Goal: Task Accomplishment & Management: Use online tool/utility

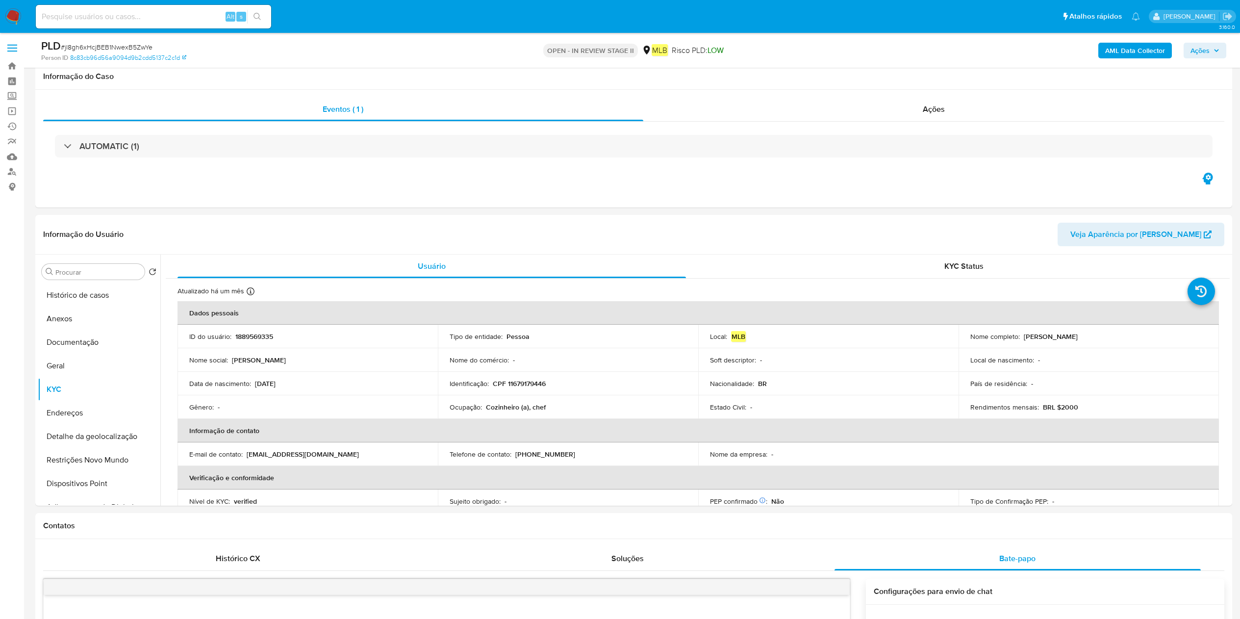
select select "10"
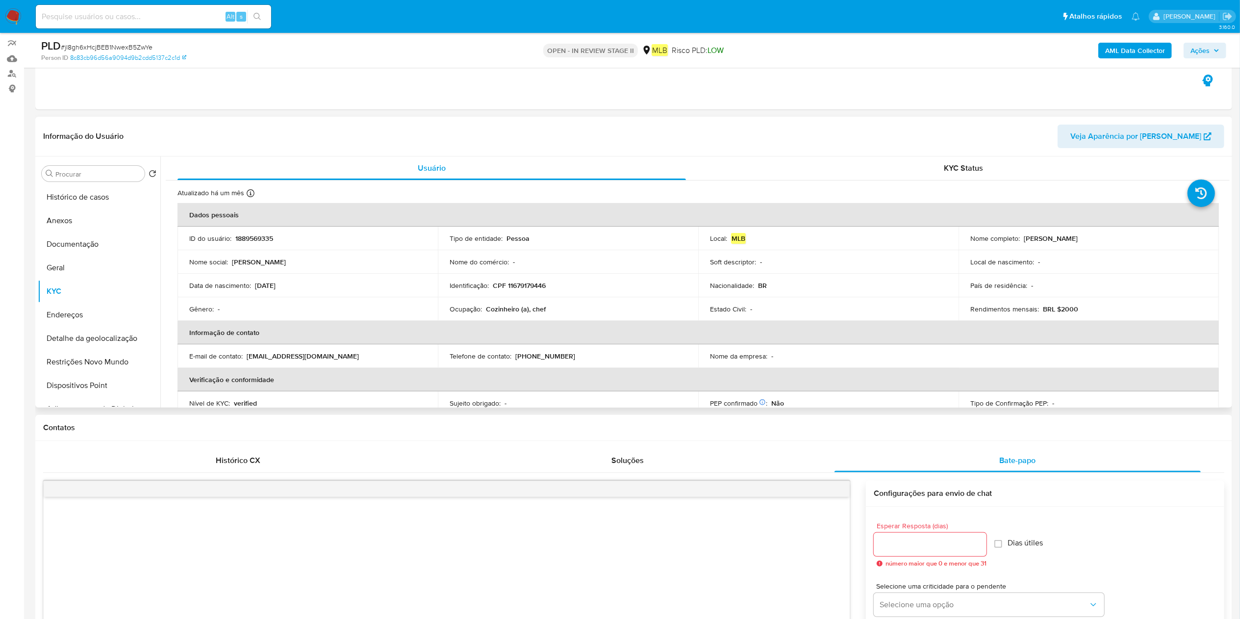
scroll to position [408, 0]
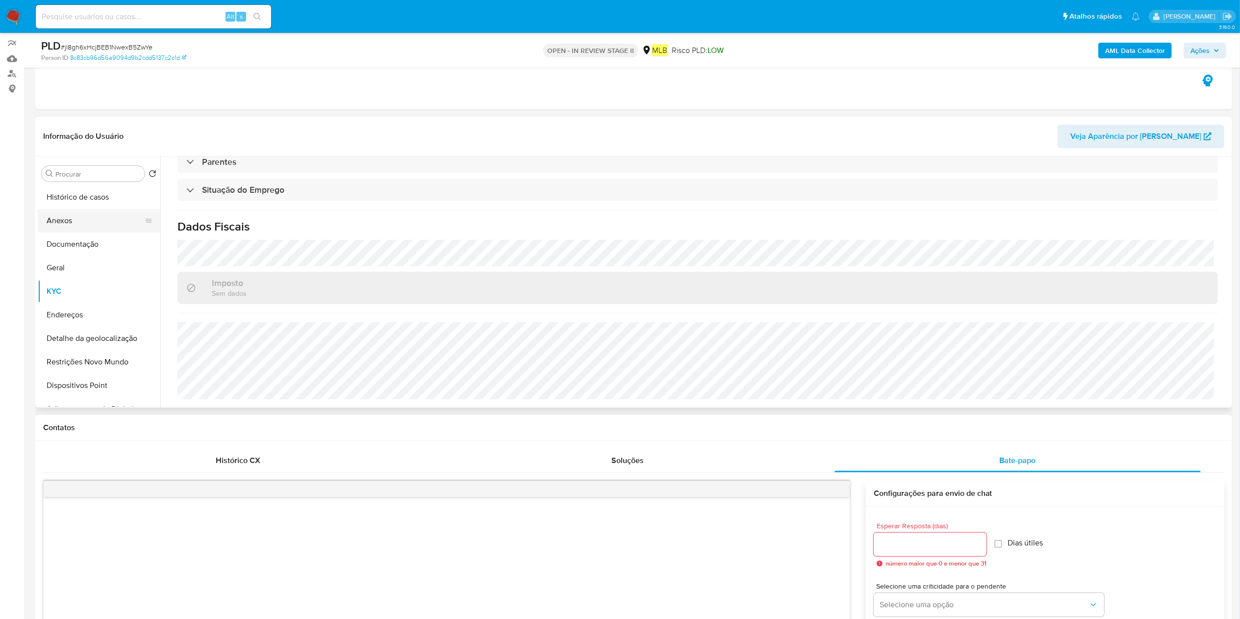
click at [99, 229] on button "Anexos" at bounding box center [95, 221] width 115 height 24
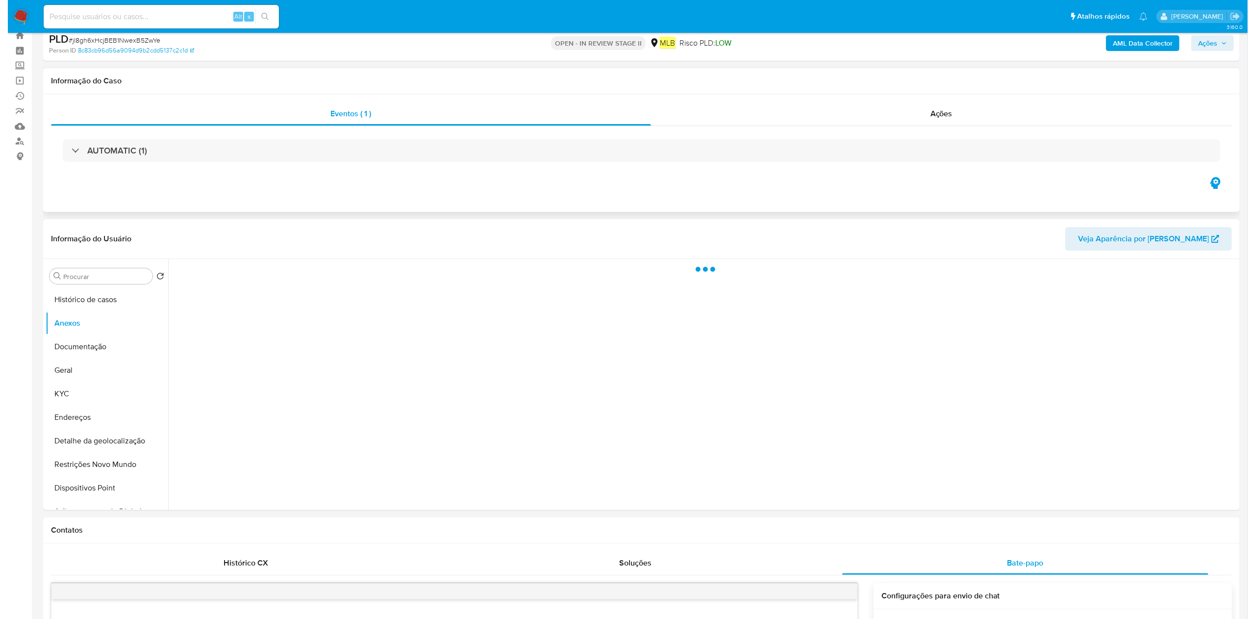
scroll to position [0, 0]
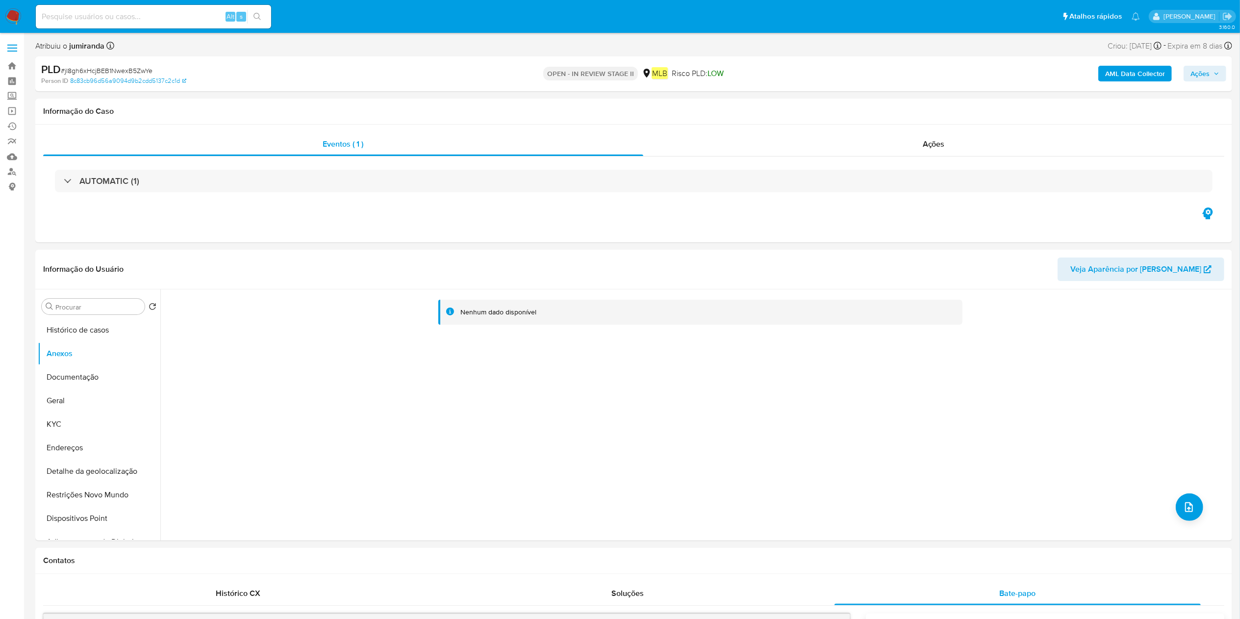
click at [1138, 79] on b "AML Data Collector" at bounding box center [1135, 74] width 60 height 16
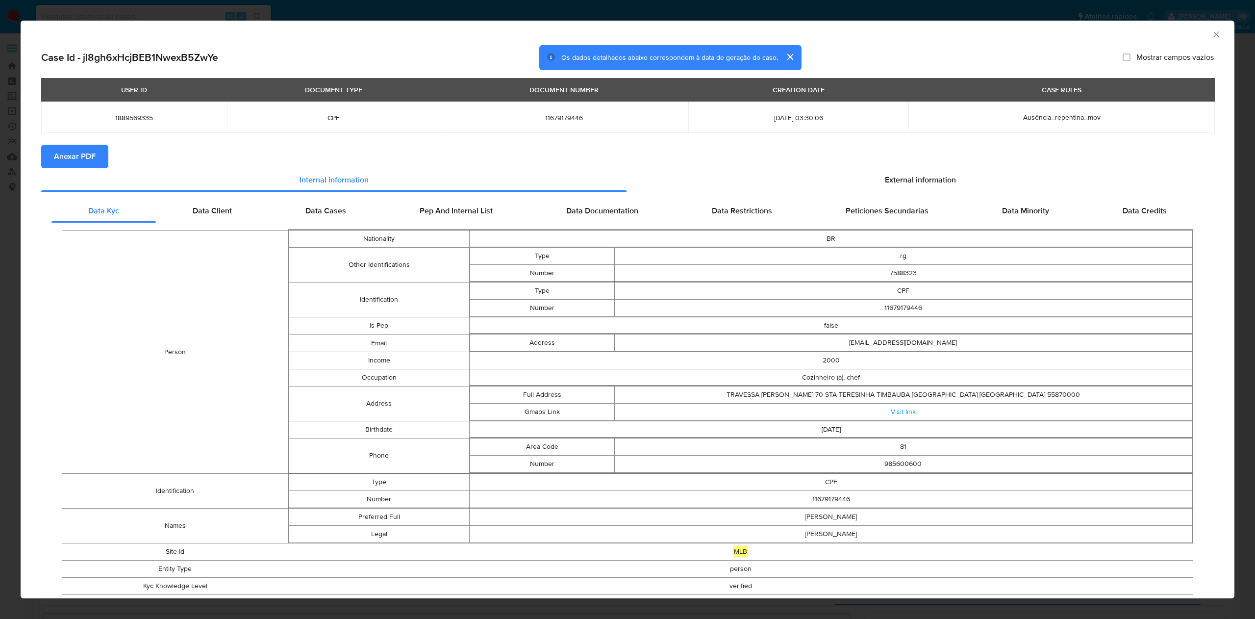
drag, startPoint x: 117, startPoint y: 144, endPoint x: 123, endPoint y: 158, distance: 15.4
click at [117, 145] on section "Anexar PDF" at bounding box center [627, 157] width 1173 height 24
click at [94, 151] on span "Anexar PDF" at bounding box center [75, 157] width 42 height 22
click at [1211, 31] on icon "Fechar a janela" at bounding box center [1216, 34] width 10 height 10
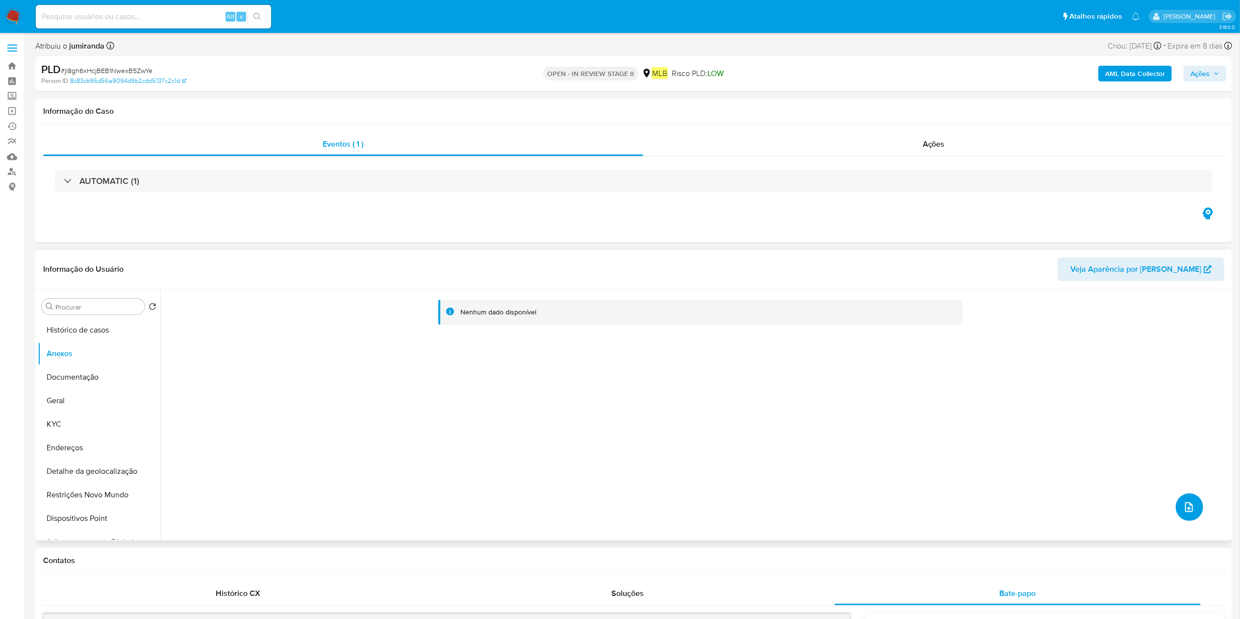
click at [1198, 508] on button "upload-file" at bounding box center [1189, 506] width 27 height 27
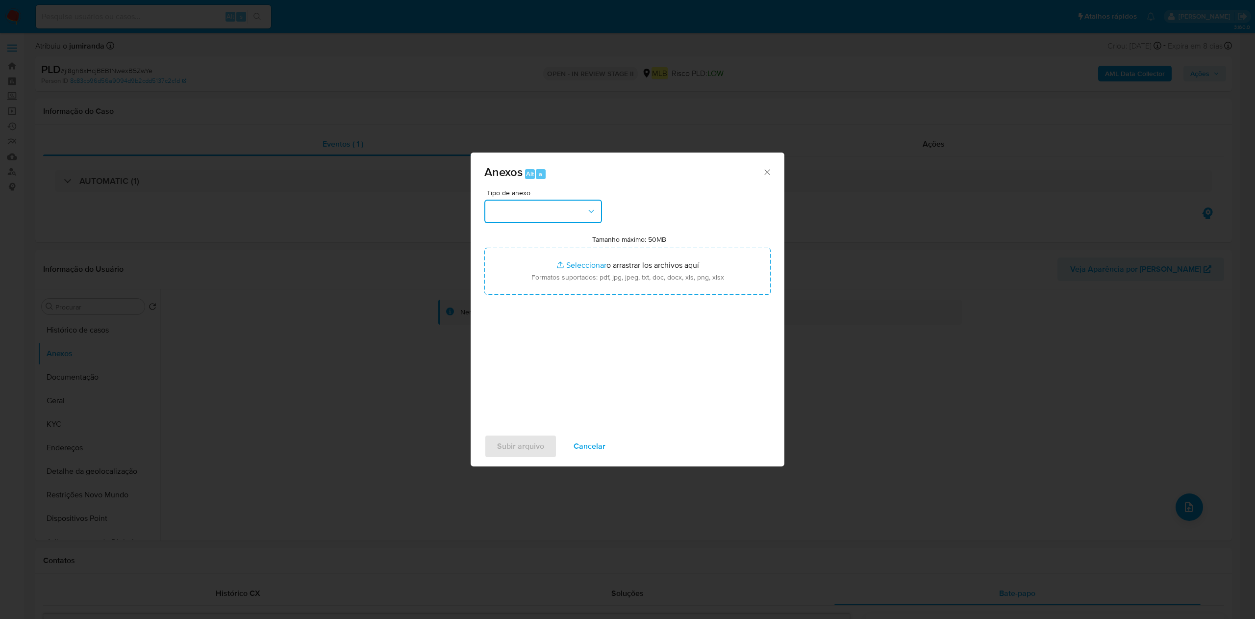
click at [563, 210] on button "button" at bounding box center [543, 212] width 118 height 24
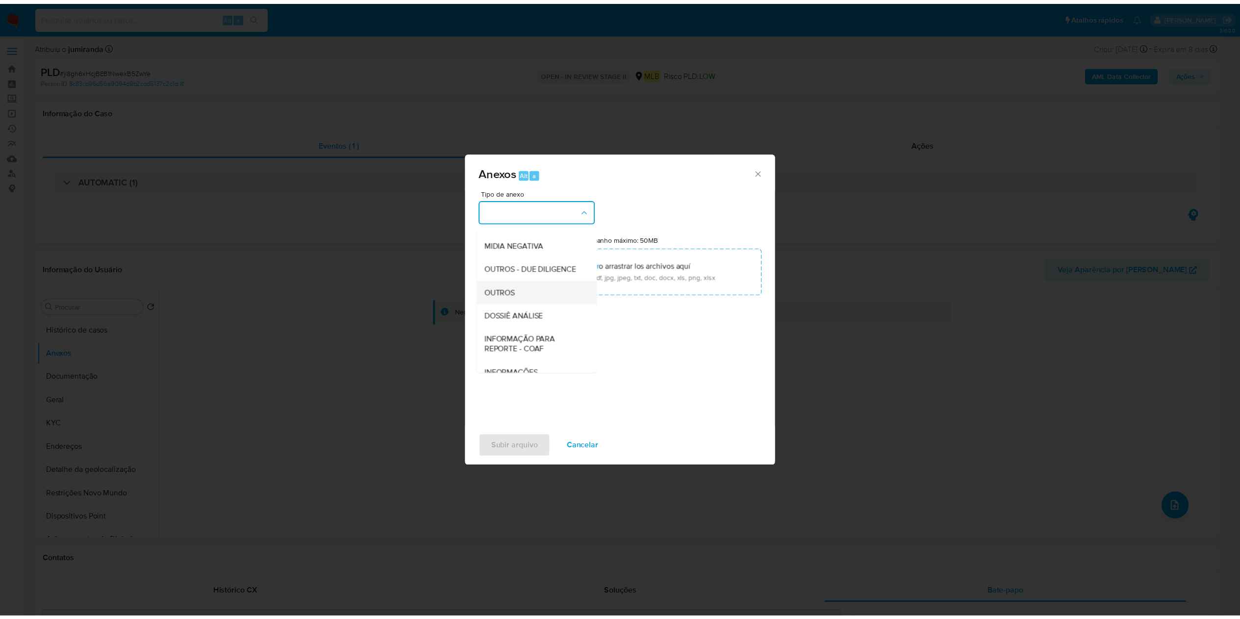
scroll to position [151, 0]
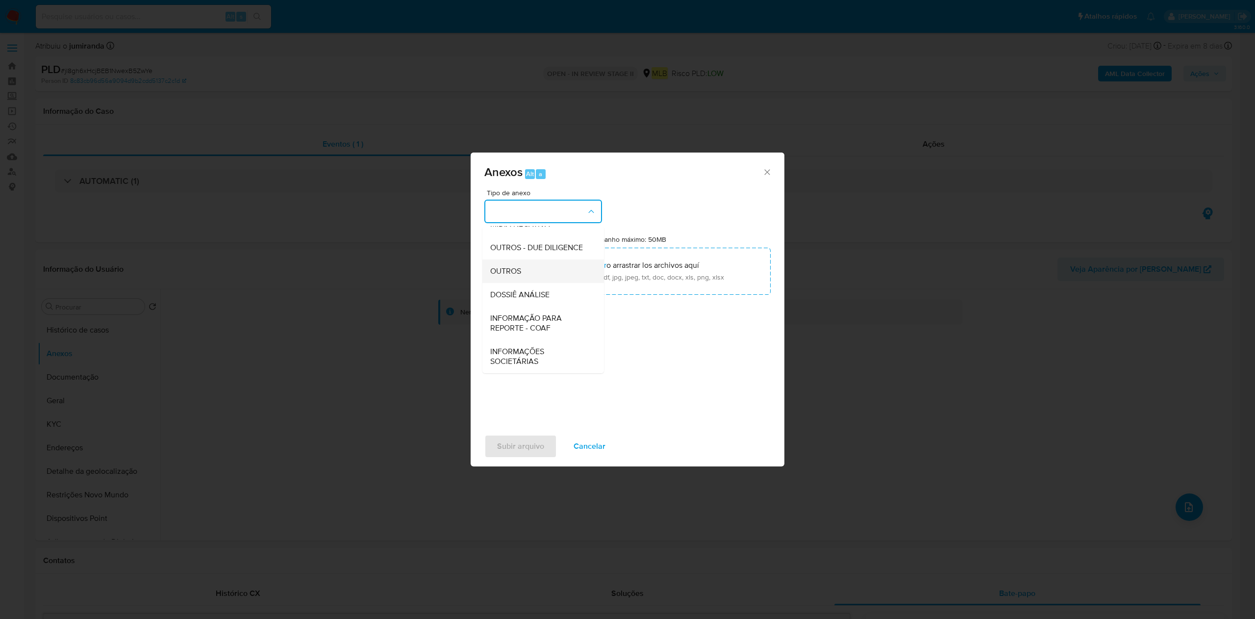
click at [560, 272] on div "OUTROS" at bounding box center [540, 271] width 100 height 24
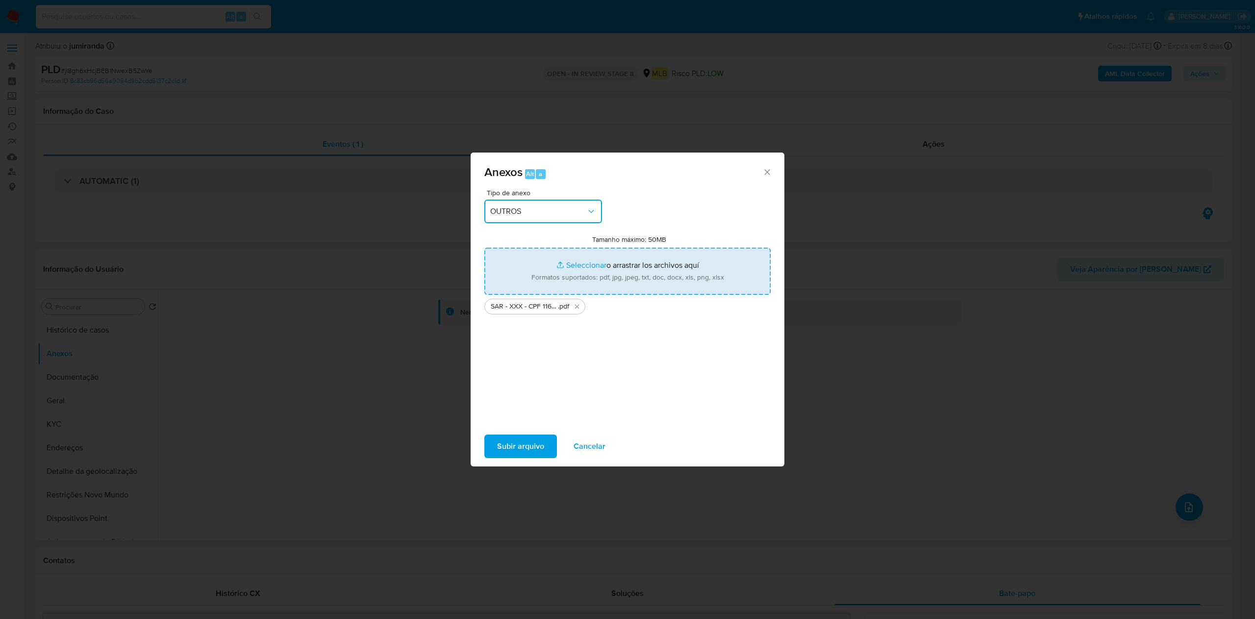
type input "C:\fakepath\Mulan 1889569335_2025_09_16_09_19_25.xlsx"
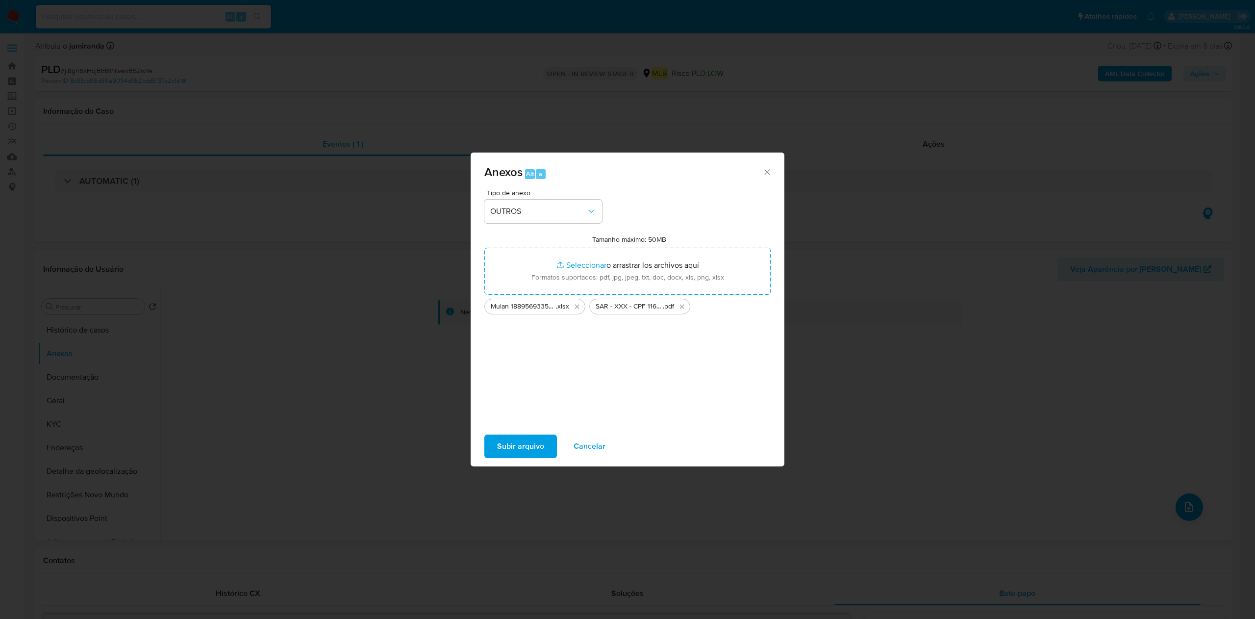
click at [518, 442] on span "Subir arquivo" at bounding box center [520, 446] width 47 height 22
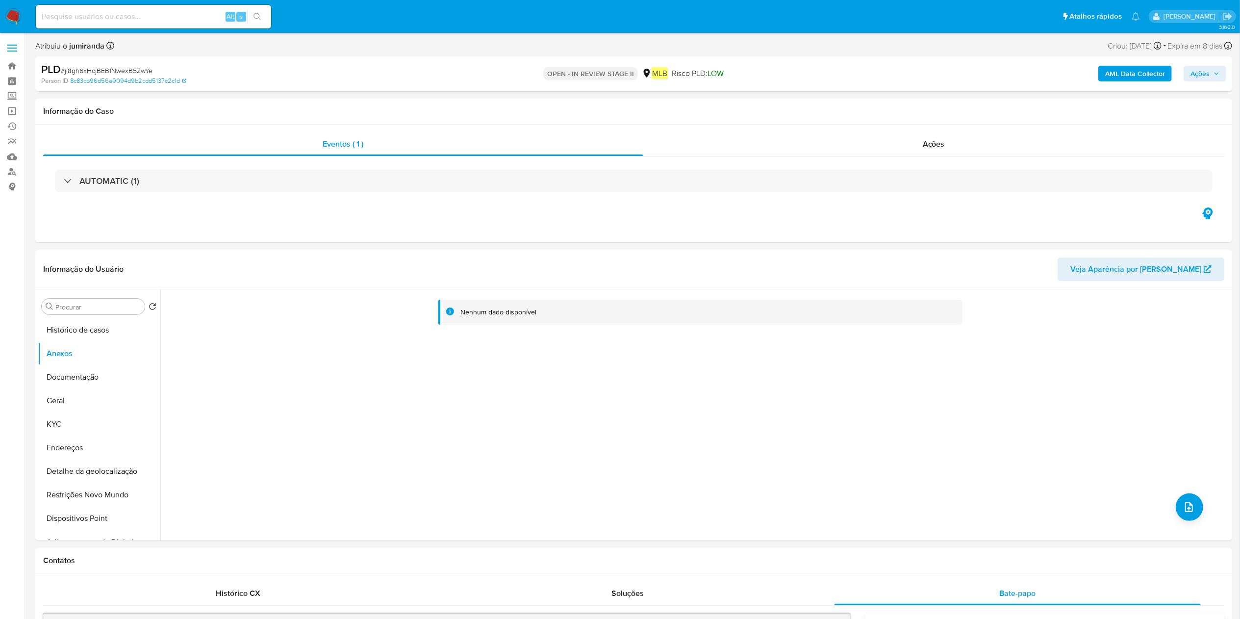
click at [1222, 64] on div "AML Data Collector Ações" at bounding box center [1030, 73] width 392 height 23
click at [1212, 74] on span "Ações" at bounding box center [1204, 74] width 29 height 14
click at [933, 94] on div "Resolução do caso Alt r" at bounding box center [932, 104] width 90 height 25
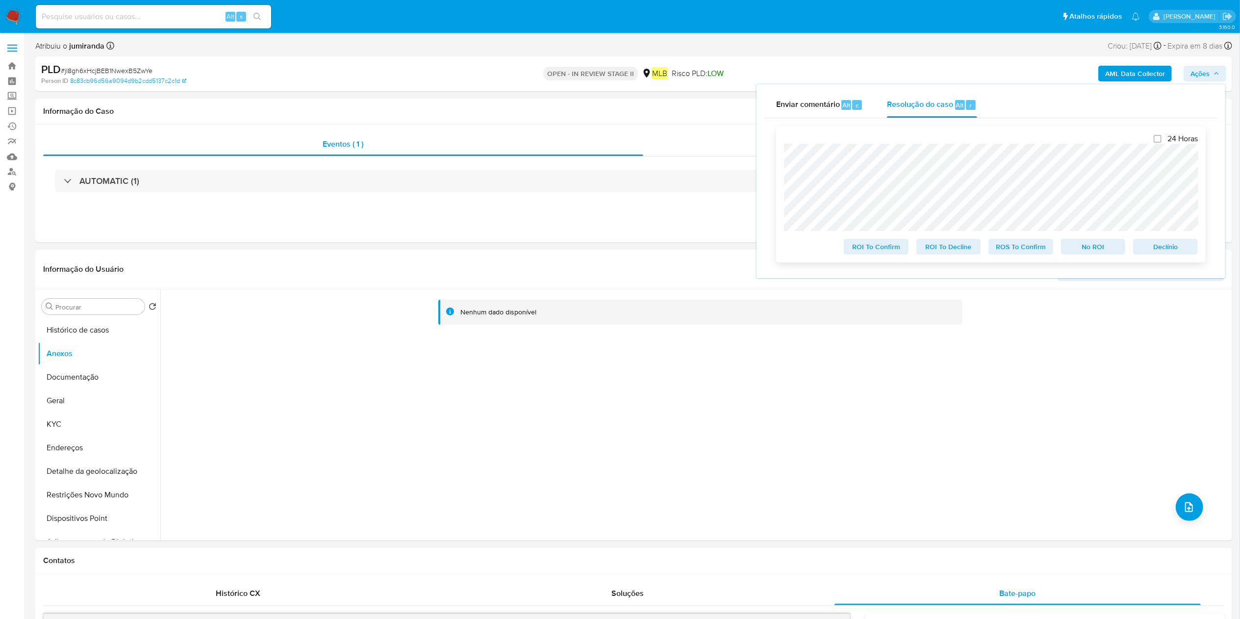
click at [1012, 248] on span "ROS To Confirm" at bounding box center [1020, 247] width 51 height 14
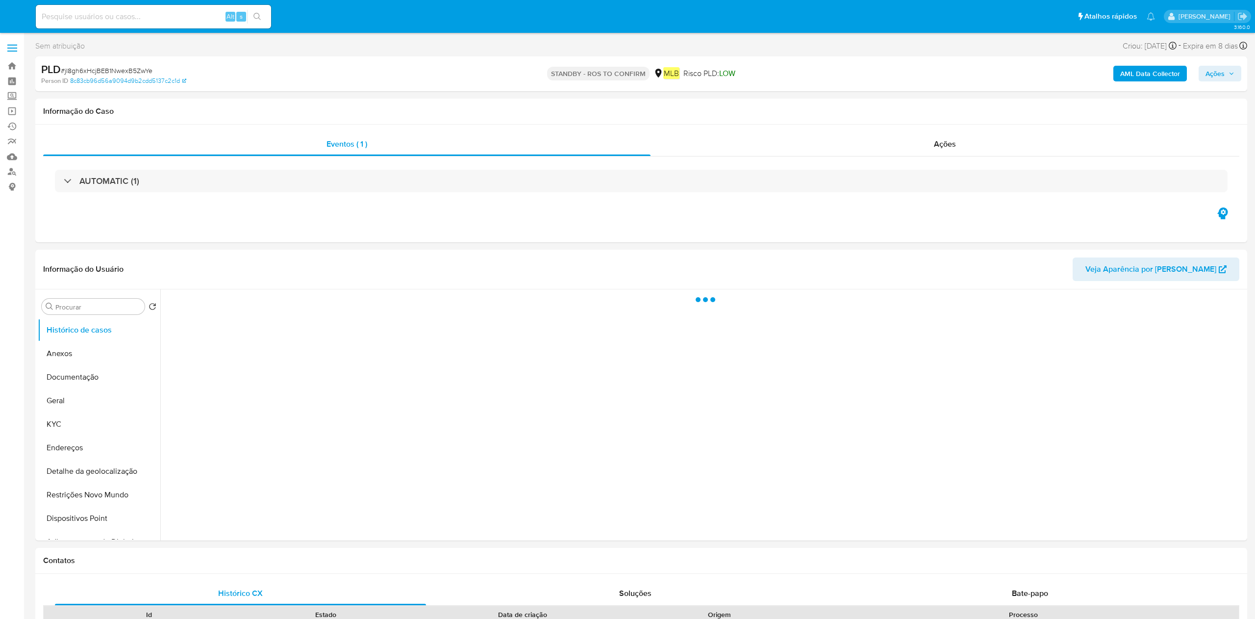
select select "10"
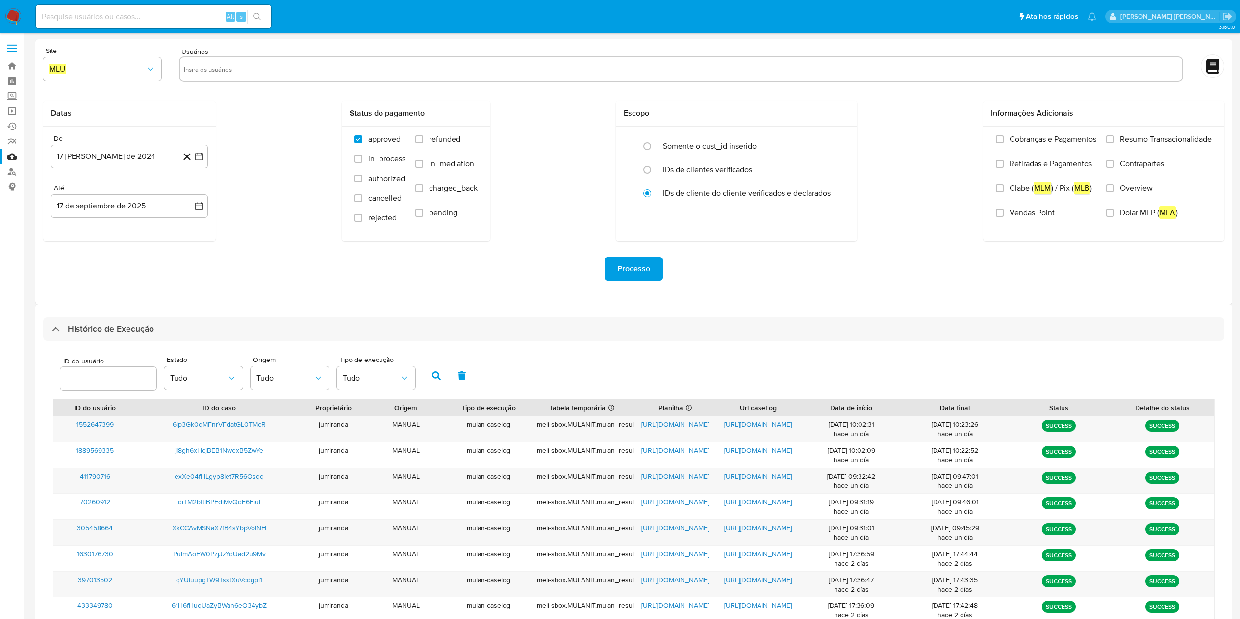
select select "10"
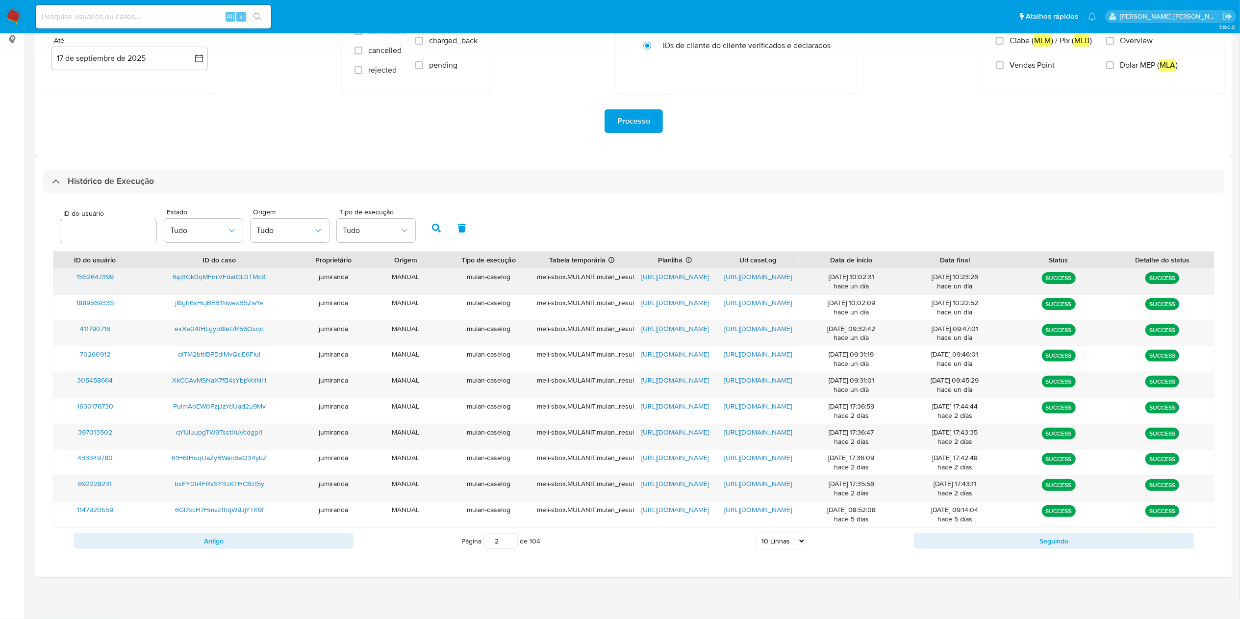
click at [680, 274] on span "[URL][DOMAIN_NAME]" at bounding box center [675, 277] width 68 height 10
click at [755, 277] on span "https://docs.google.com/document/d/18uQJgQXabNzMaJSnSQrvbxp86T9GFf7qVg85Ze4IBuo…" at bounding box center [758, 277] width 68 height 10
click at [238, 277] on span "6ip3Gk0qMFnrVFdatGL0TMcR" at bounding box center [219, 277] width 93 height 10
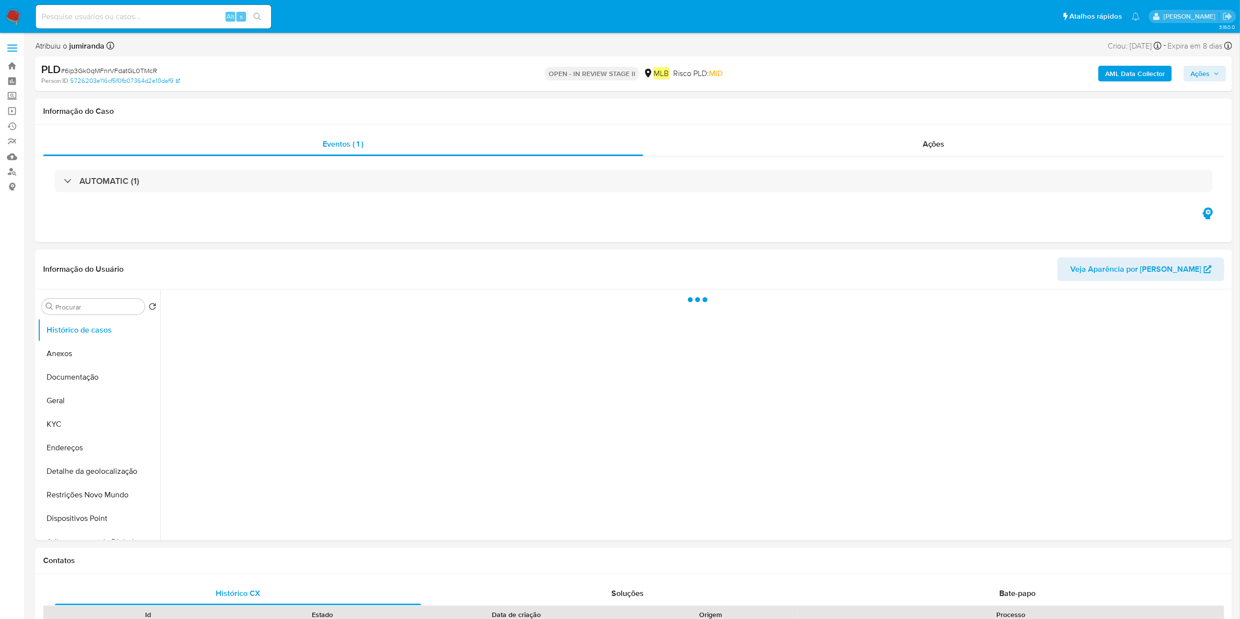
select select "10"
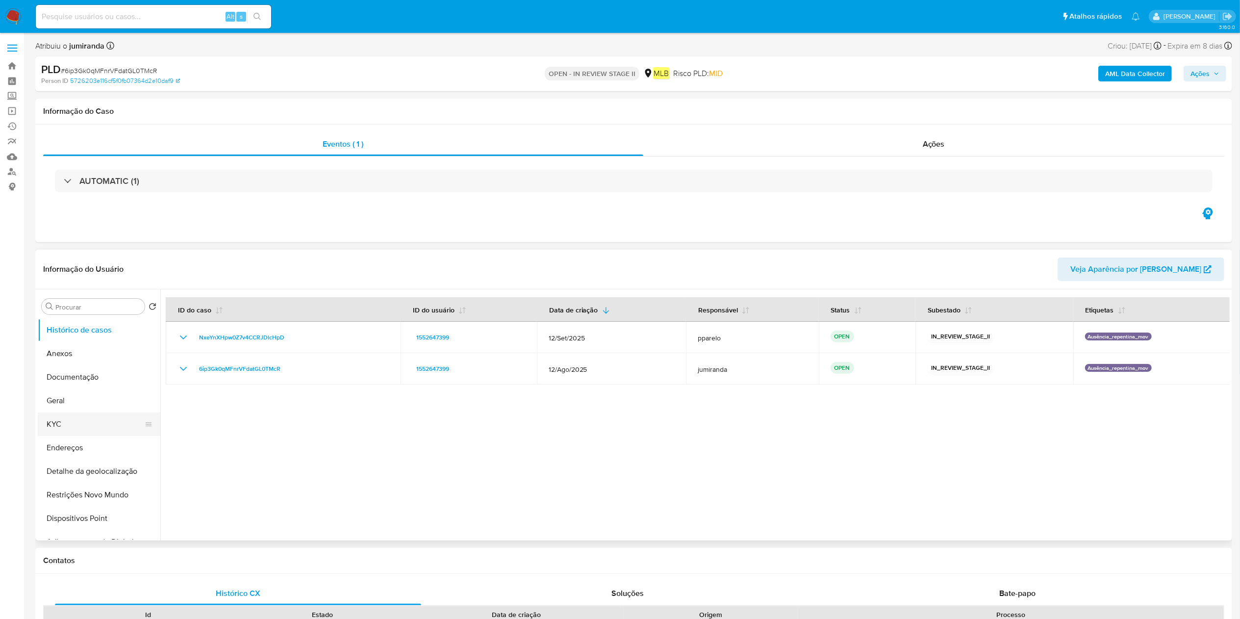
click at [78, 419] on button "KYC" at bounding box center [95, 424] width 115 height 24
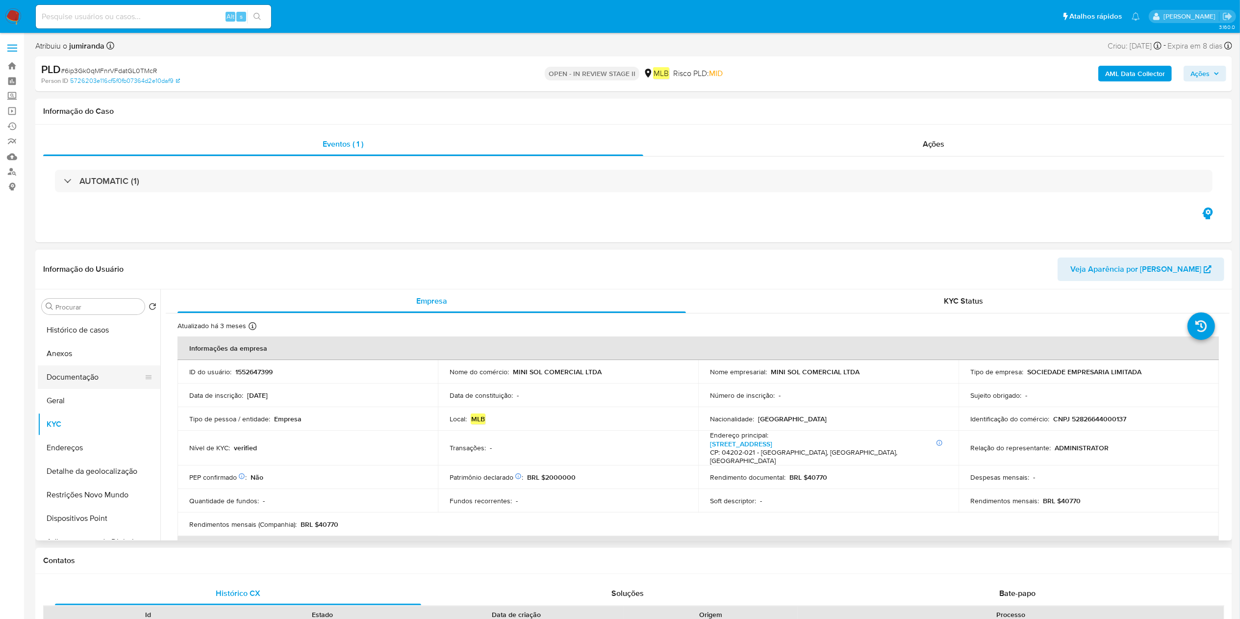
click at [86, 383] on button "Documentação" at bounding box center [95, 377] width 115 height 24
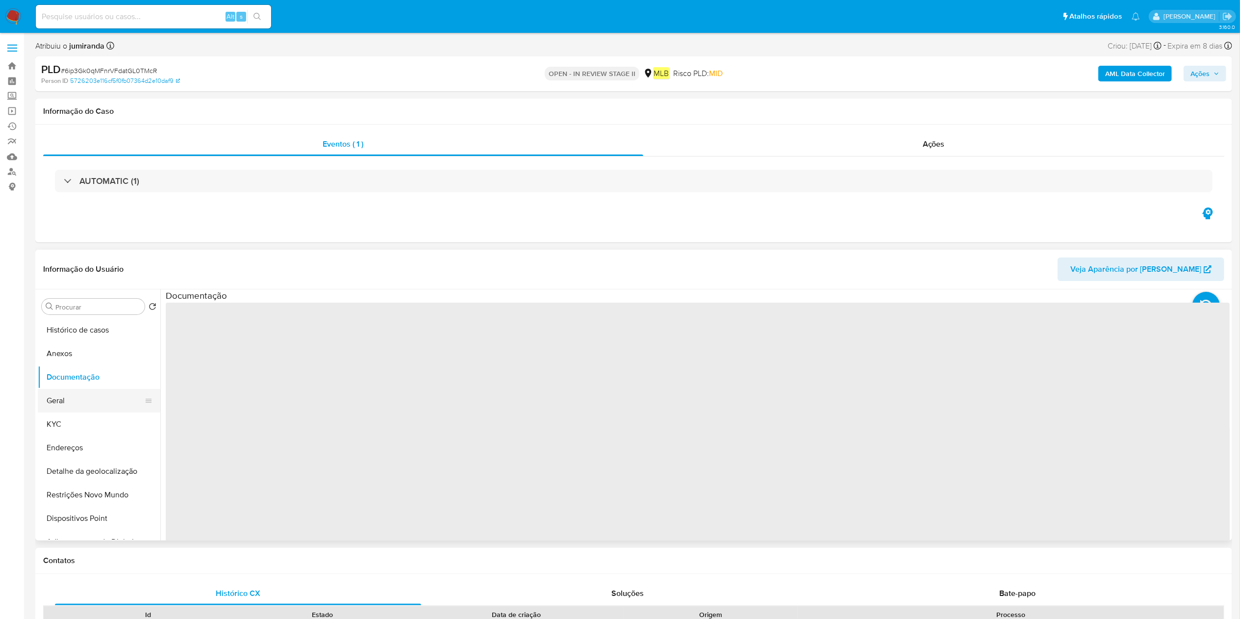
click at [86, 394] on button "Geral" at bounding box center [95, 401] width 115 height 24
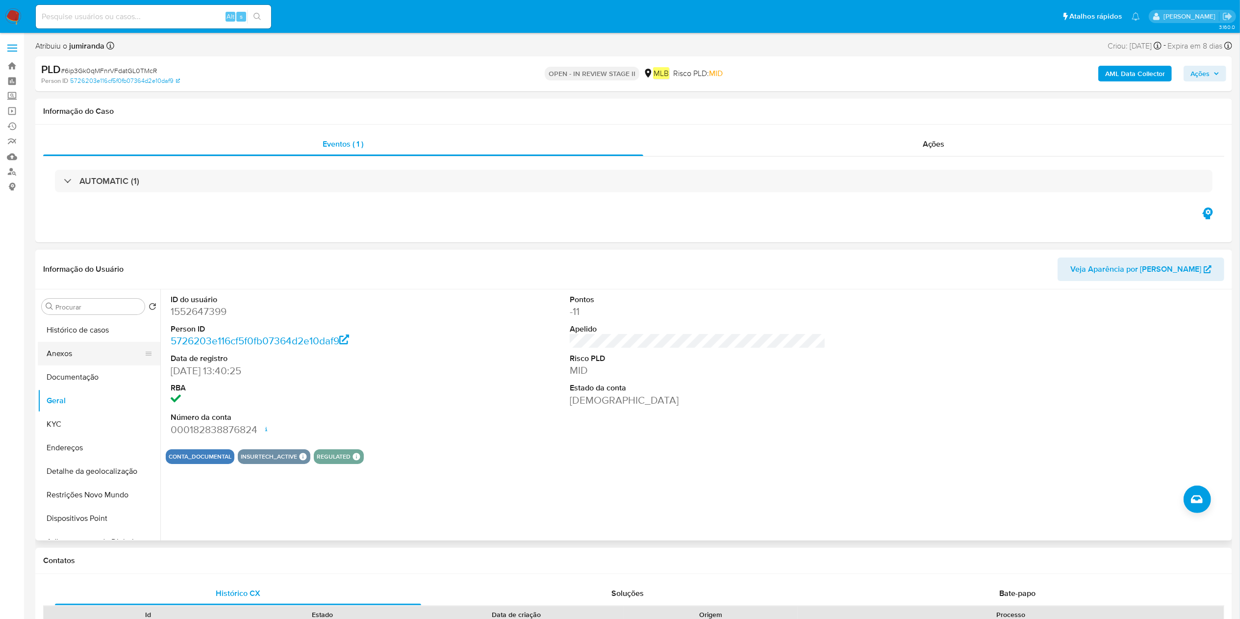
click at [67, 362] on button "Anexos" at bounding box center [95, 354] width 115 height 24
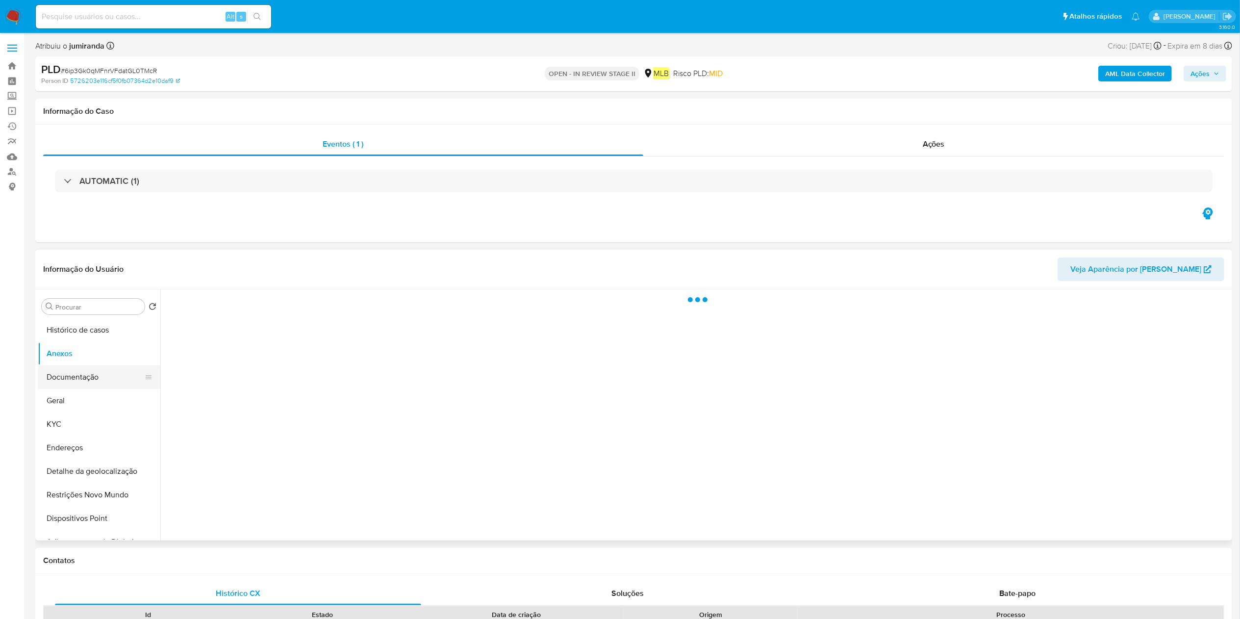
click at [92, 378] on button "Documentação" at bounding box center [95, 377] width 115 height 24
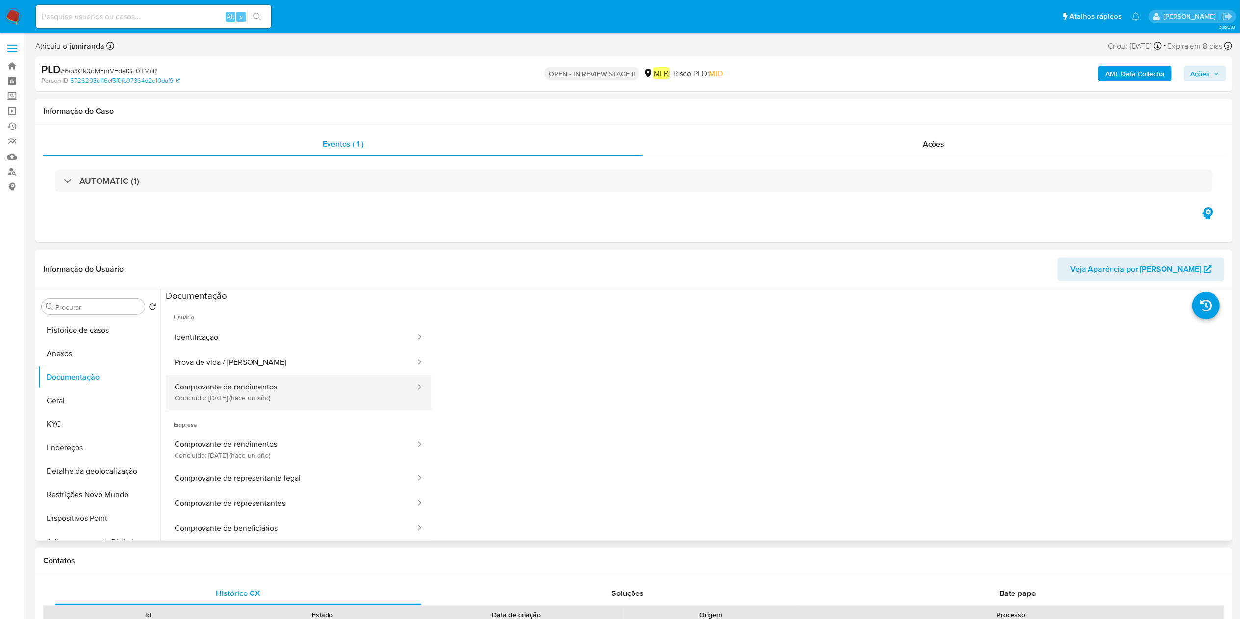
drag, startPoint x: 232, startPoint y: 390, endPoint x: 373, endPoint y: 398, distance: 141.4
click at [232, 390] on button "Comprovante de rendimentos Concluído: 11/05/2024 (hace un año)" at bounding box center [291, 391] width 251 height 33
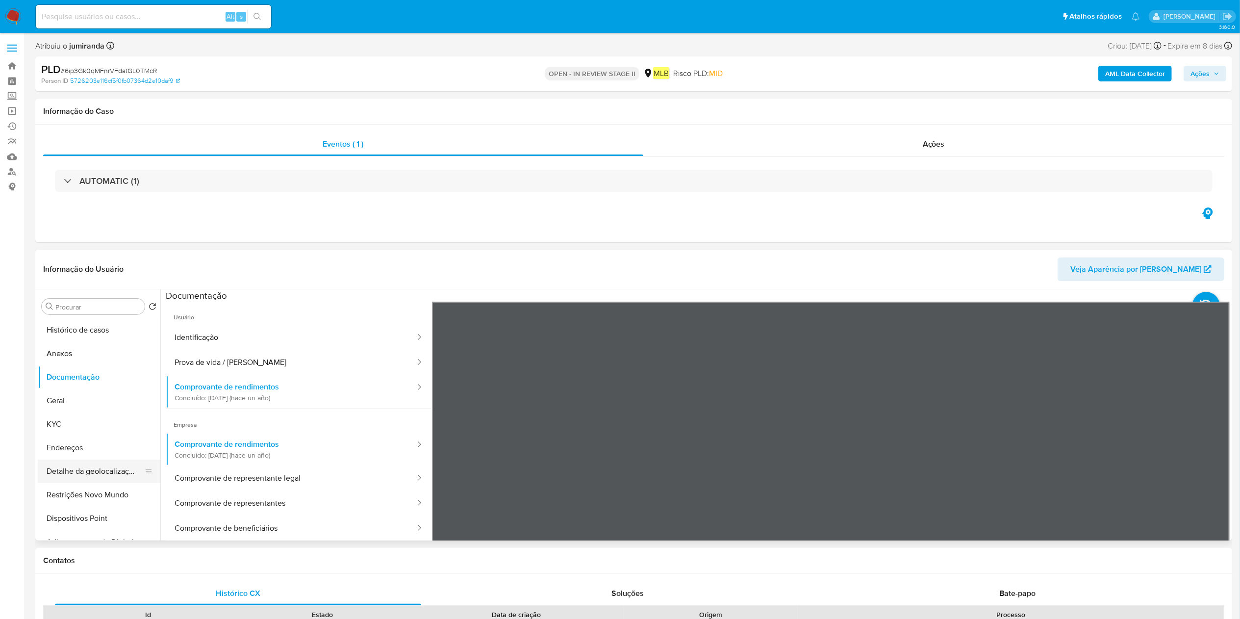
click at [60, 474] on button "Detalhe da geolocalização" at bounding box center [95, 471] width 115 height 24
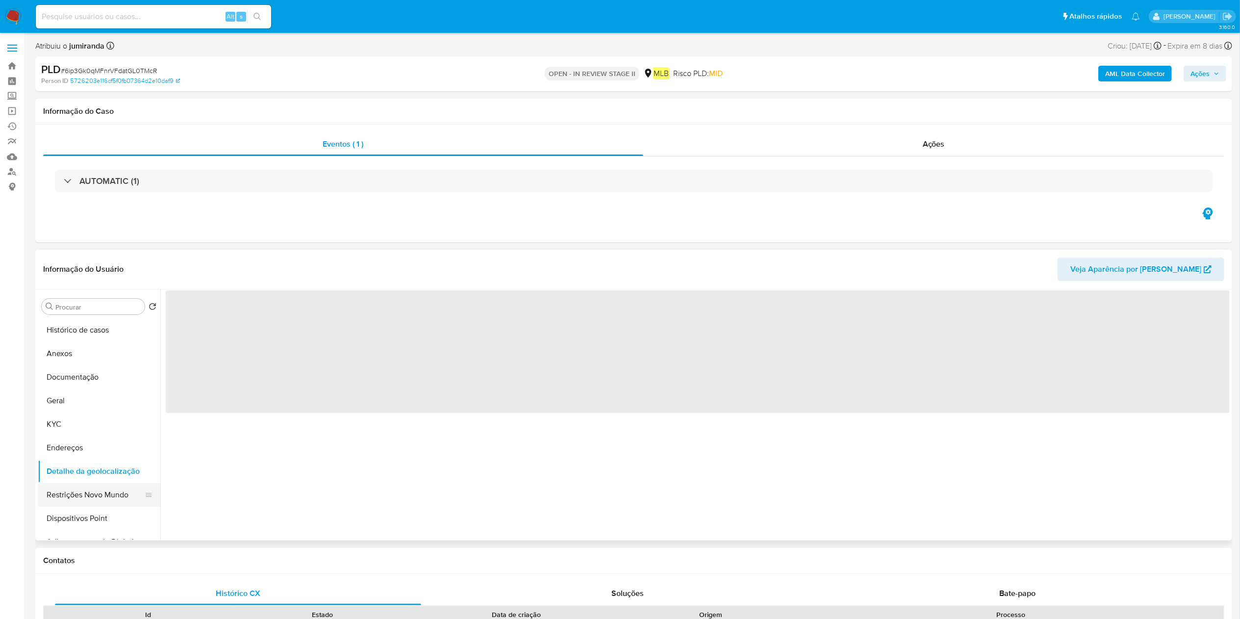
click at [59, 492] on button "Restrições Novo Mundo" at bounding box center [95, 495] width 115 height 24
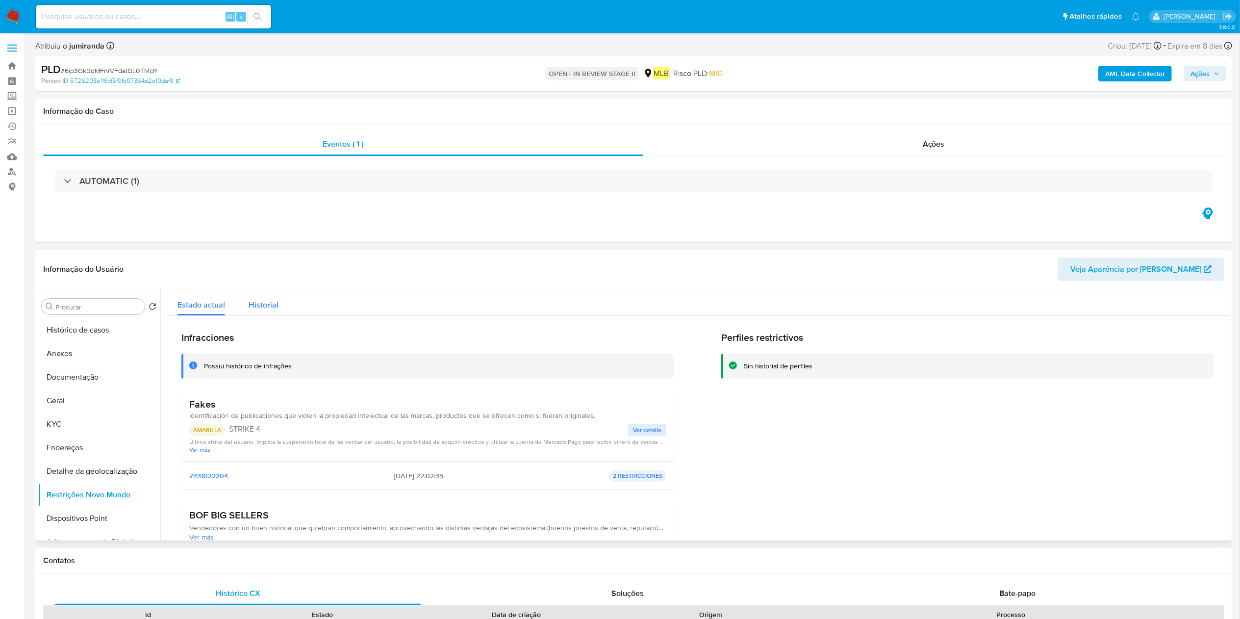
click at [260, 303] on span "Historial" at bounding box center [264, 304] width 30 height 11
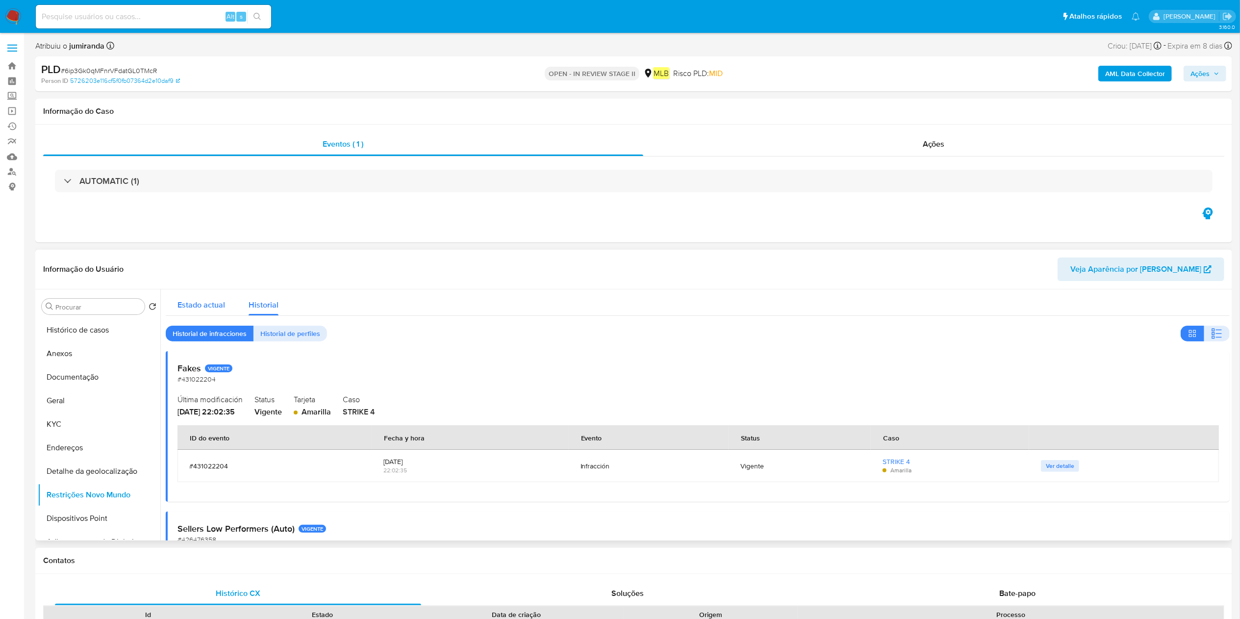
click at [208, 310] on span "Estado actual" at bounding box center [201, 304] width 48 height 11
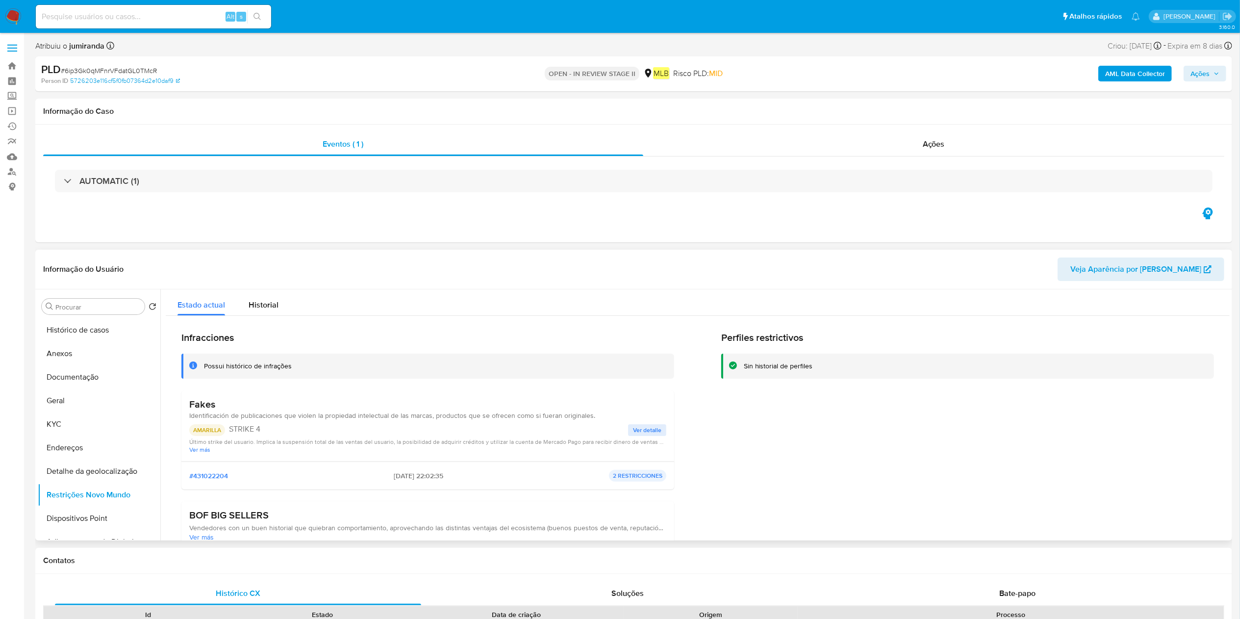
click at [210, 395] on div "Fakes Identificación de publicaciones que violen la propiedad intelectual de la…" at bounding box center [427, 425] width 493 height 71
click at [210, 398] on h3 "Fakes" at bounding box center [392, 404] width 406 height 12
click at [68, 391] on button "Geral" at bounding box center [95, 401] width 115 height 24
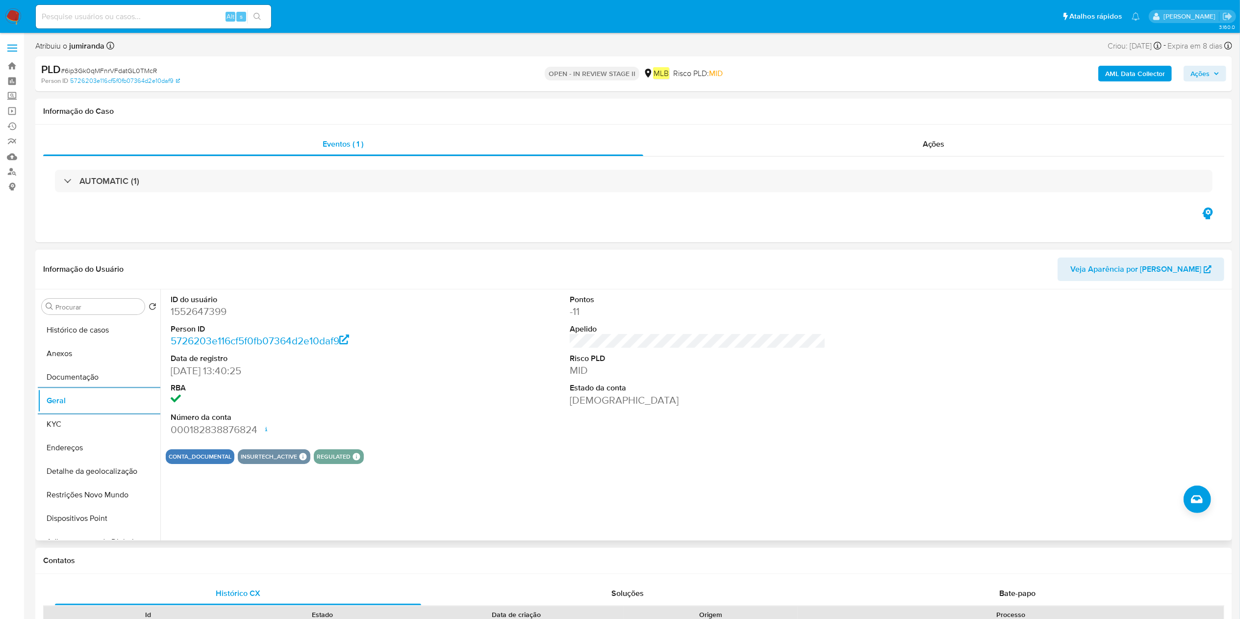
drag, startPoint x: 56, startPoint y: 434, endPoint x: 526, endPoint y: 396, distance: 471.7
click at [56, 435] on ul "Histórico de casos Anexos Documentação Geral KYC Endereços Detalhe da geolocali…" at bounding box center [99, 428] width 123 height 221
click at [75, 422] on button "KYC" at bounding box center [95, 424] width 115 height 24
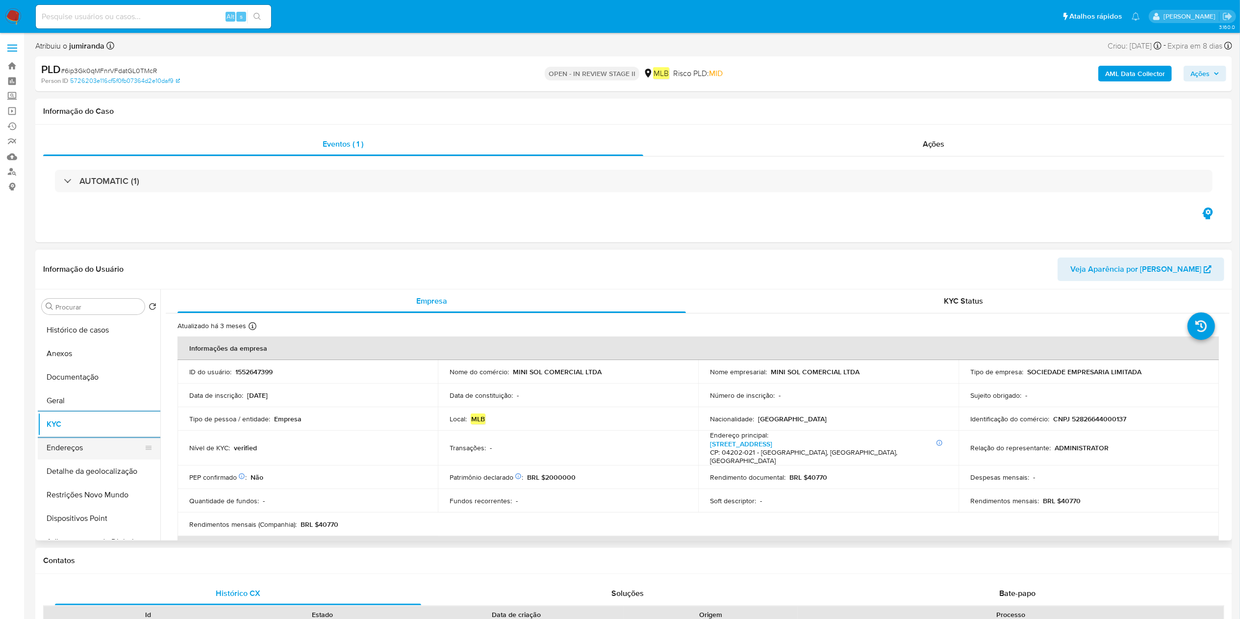
click at [55, 453] on button "Endereços" at bounding box center [95, 448] width 115 height 24
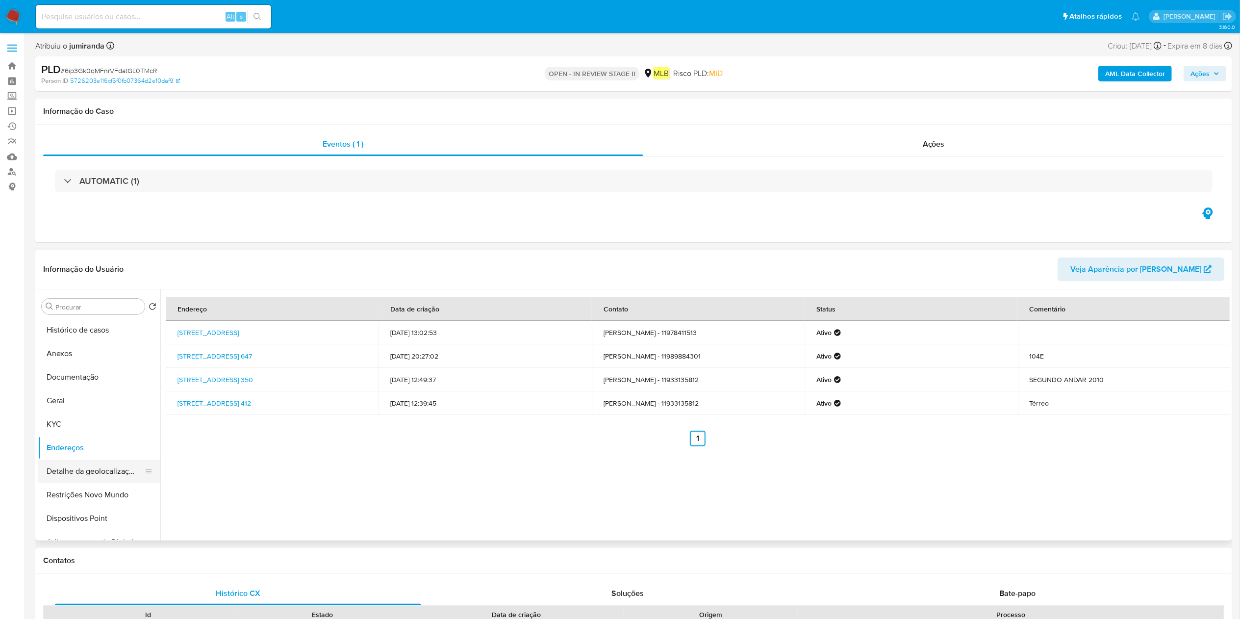
drag, startPoint x: 74, startPoint y: 470, endPoint x: 104, endPoint y: 474, distance: 30.6
click at [75, 470] on button "Detalhe da geolocalização" at bounding box center [95, 471] width 115 height 24
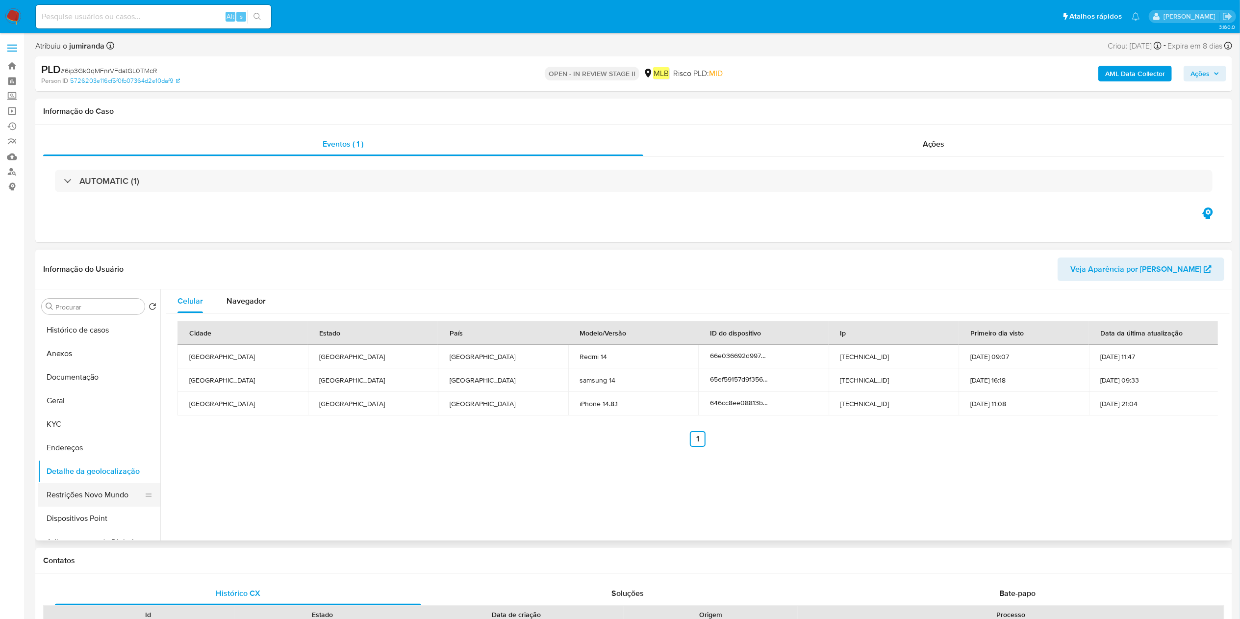
click at [69, 496] on button "Restrições Novo Mundo" at bounding box center [95, 495] width 115 height 24
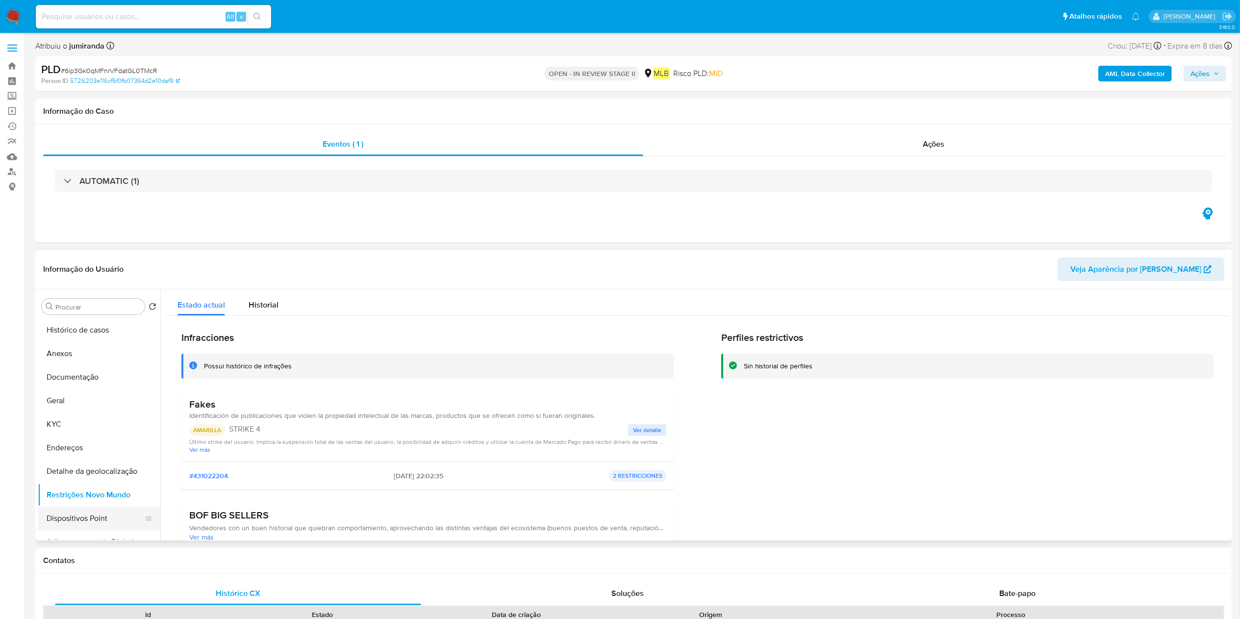
click at [69, 523] on button "Dispositivos Point" at bounding box center [95, 518] width 115 height 24
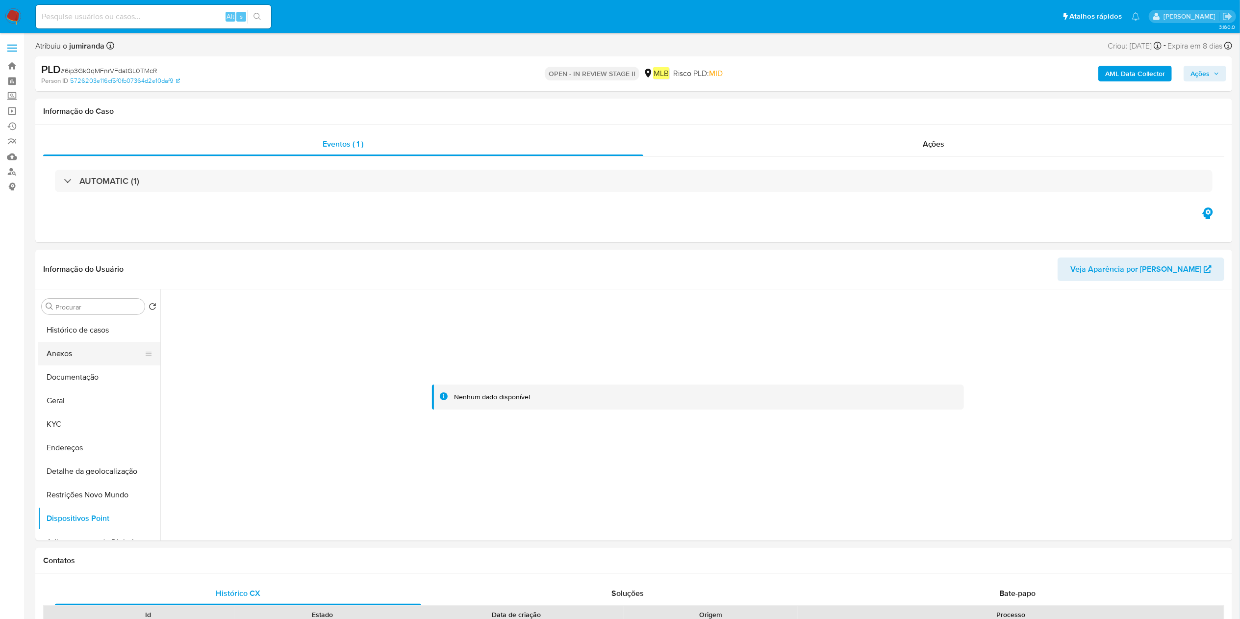
click at [82, 350] on button "Anexos" at bounding box center [95, 354] width 115 height 24
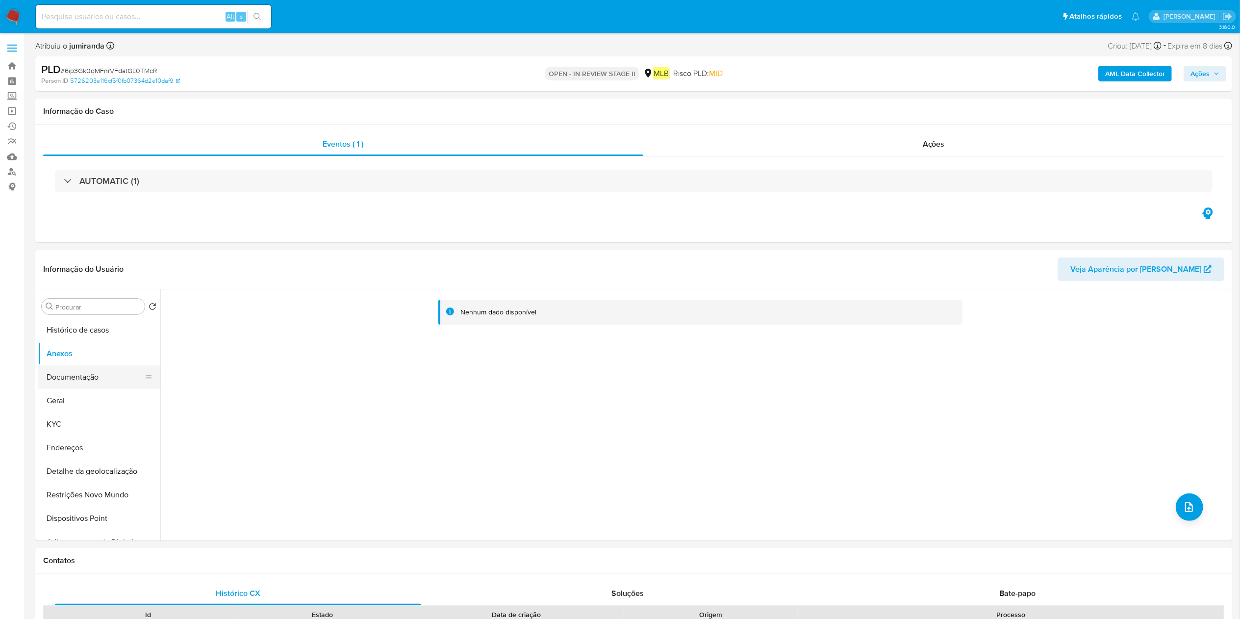
click at [93, 379] on button "Documentação" at bounding box center [95, 377] width 115 height 24
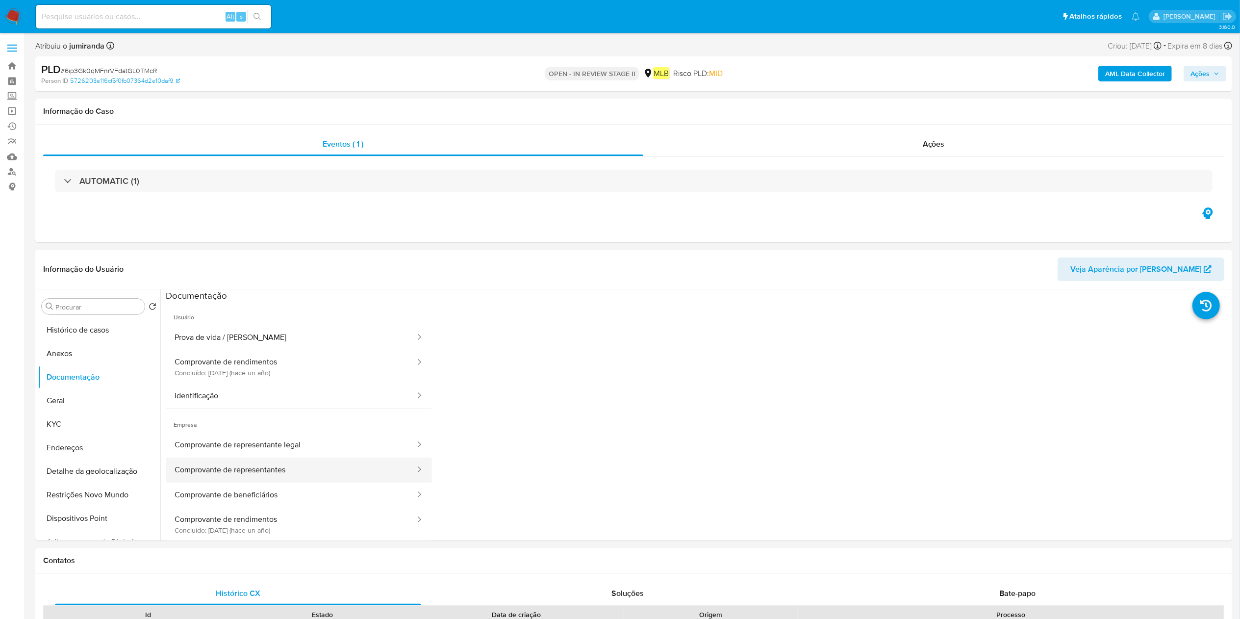
click at [315, 476] on button "Comprovante de representantes" at bounding box center [291, 469] width 251 height 25
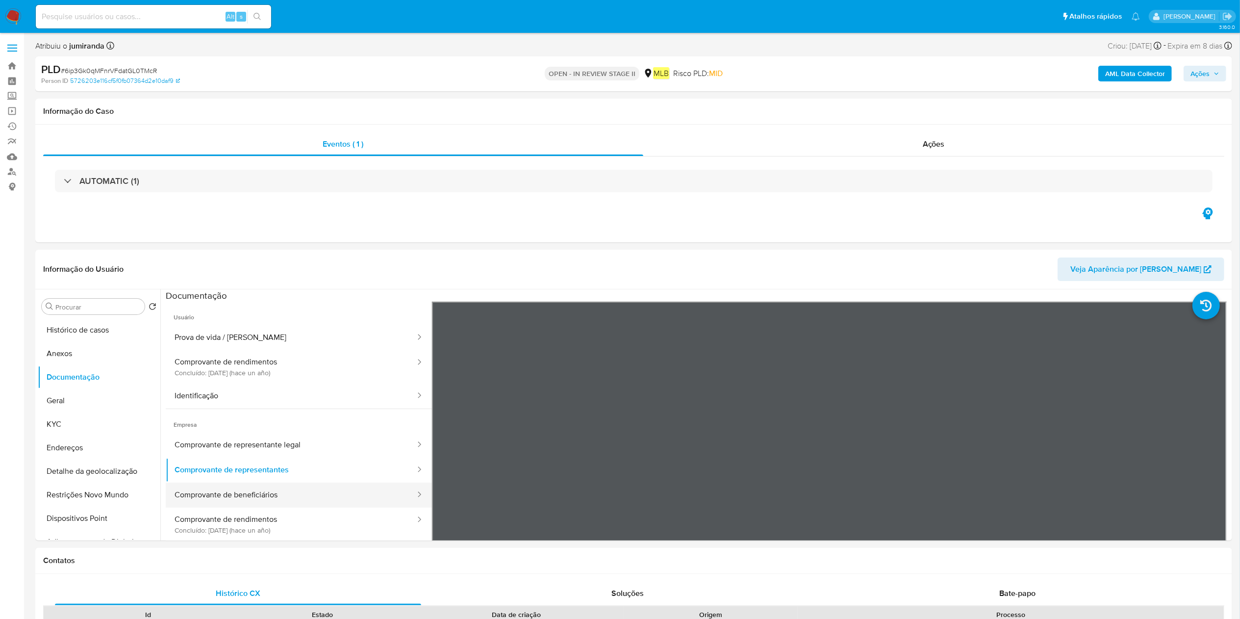
click at [323, 502] on button "Comprovante de beneficiários" at bounding box center [291, 494] width 251 height 25
click at [281, 342] on button "Prova de vida / [PERSON_NAME]" at bounding box center [291, 337] width 251 height 25
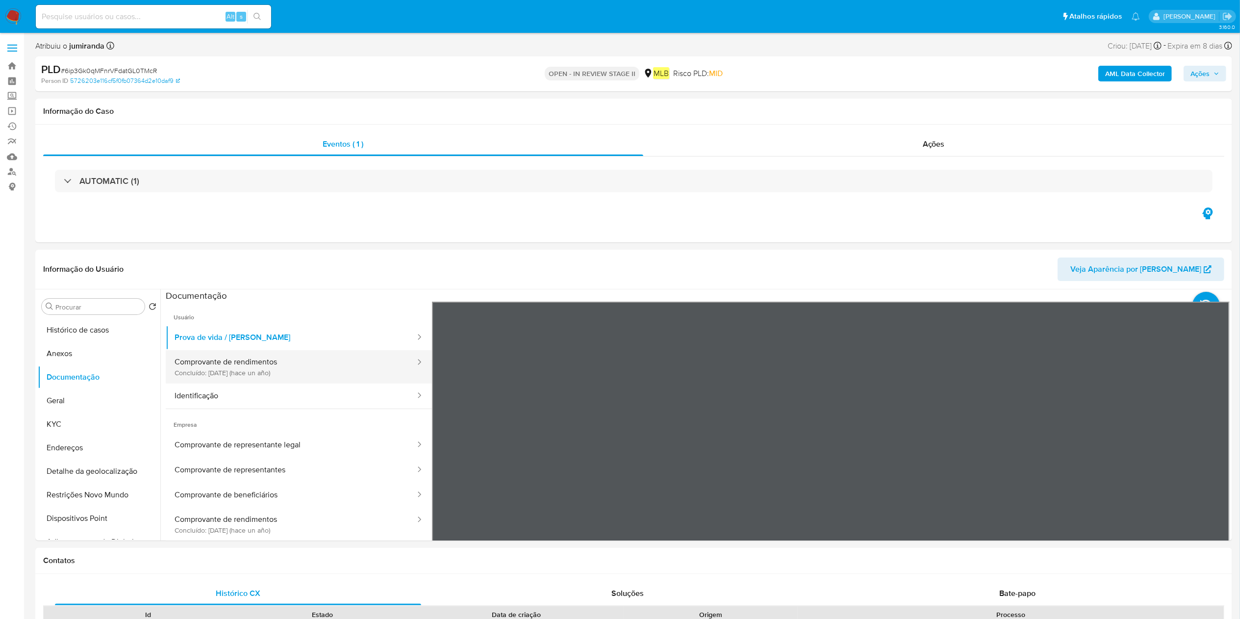
click at [322, 382] on button "Comprovante de rendimentos Concluído: 11/05/2024 (hace un año)" at bounding box center [291, 366] width 251 height 33
click at [271, 404] on button "Identificação" at bounding box center [291, 395] width 251 height 25
click at [244, 491] on button "Comprovante de beneficiários" at bounding box center [291, 494] width 251 height 25
click at [263, 378] on button "Comprovante de rendimentos Concluído: 11/05/2024 (hace un año)" at bounding box center [291, 366] width 251 height 33
click at [39, 418] on button "KYC" at bounding box center [95, 424] width 115 height 24
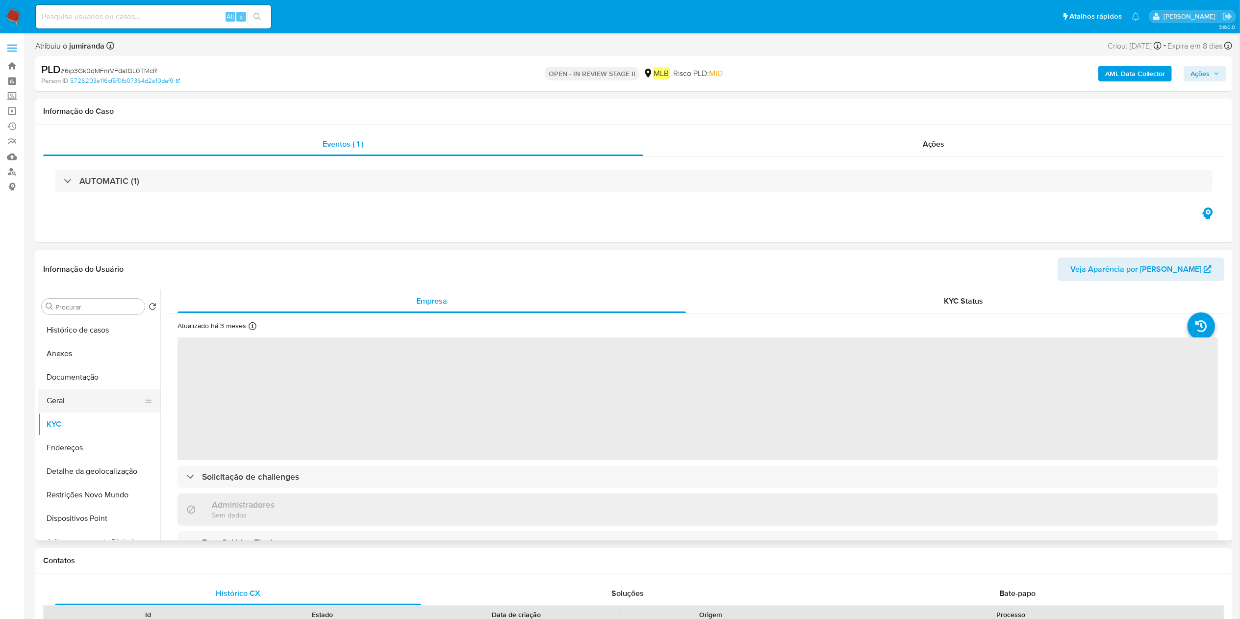
click at [68, 406] on button "Geral" at bounding box center [95, 401] width 115 height 24
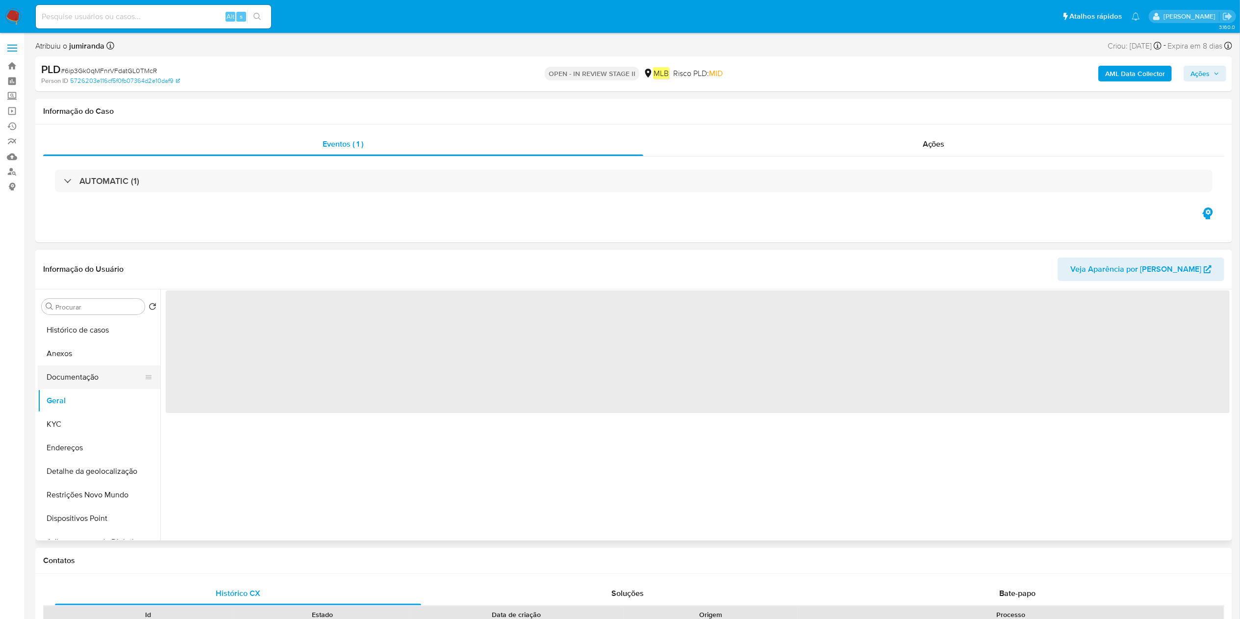
click at [88, 365] on button "Documentação" at bounding box center [95, 377] width 115 height 24
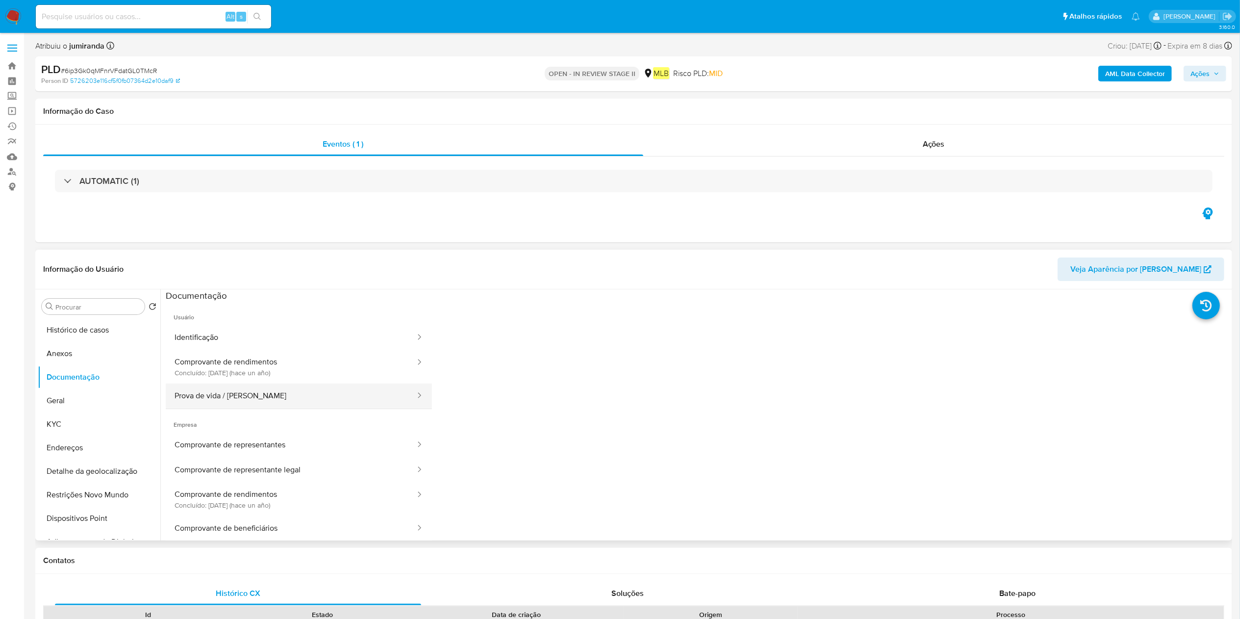
click at [237, 392] on button "Prova de vida / [PERSON_NAME]" at bounding box center [291, 395] width 251 height 25
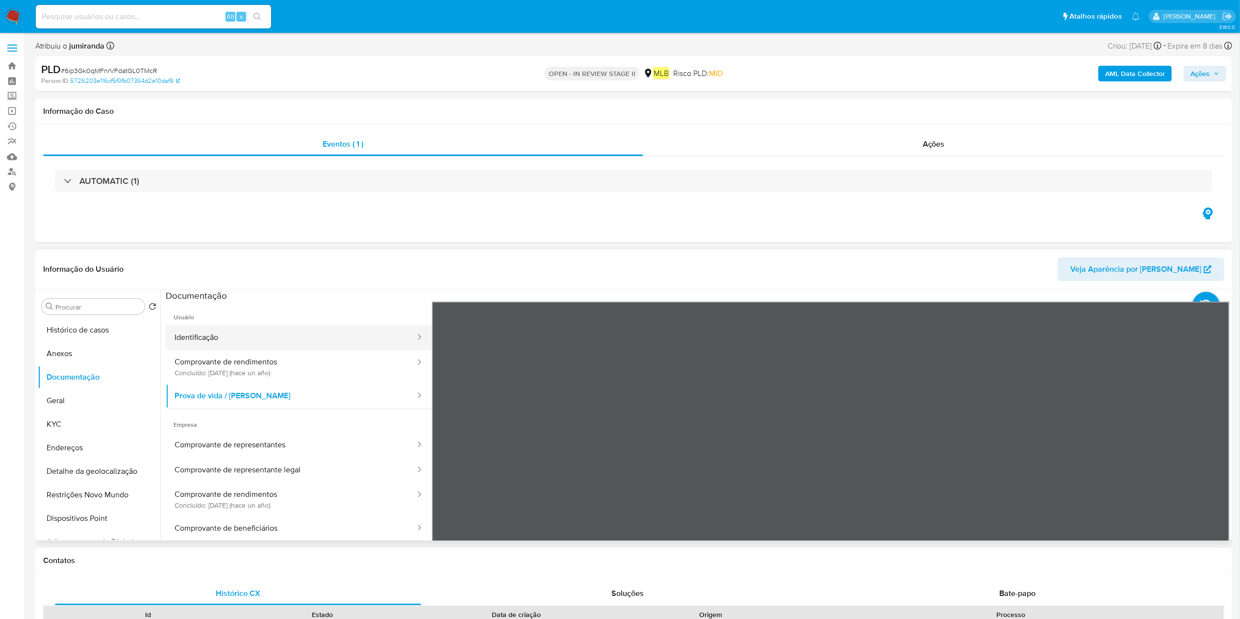
click at [272, 344] on button "Identificação" at bounding box center [291, 337] width 251 height 25
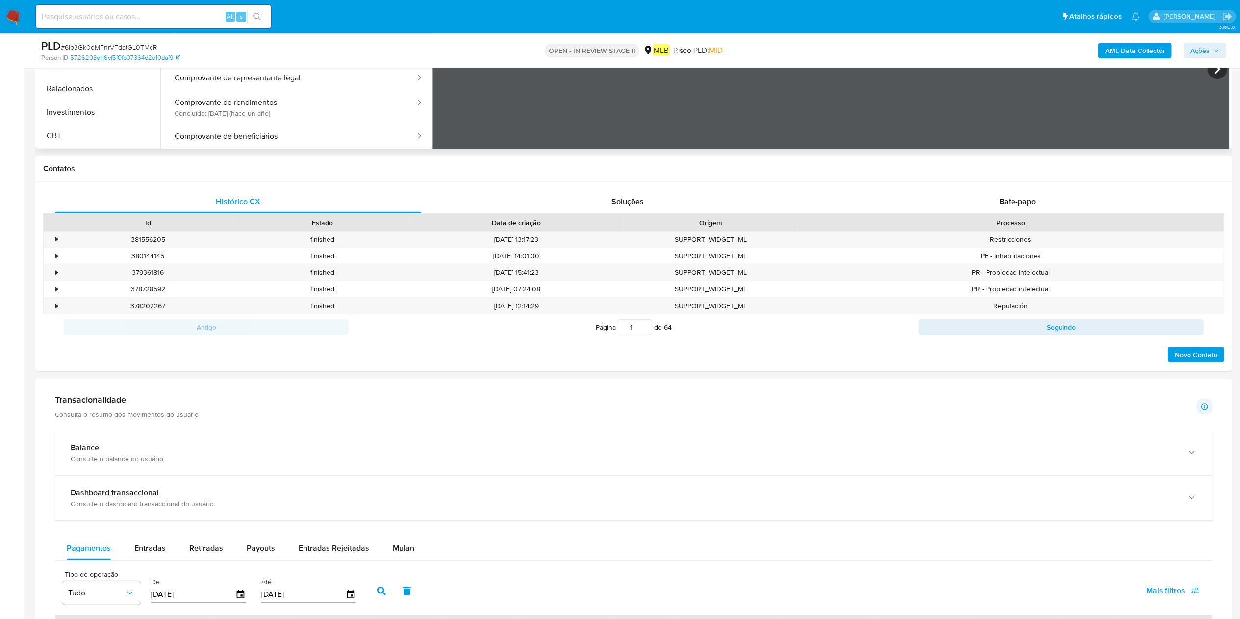
scroll to position [98, 0]
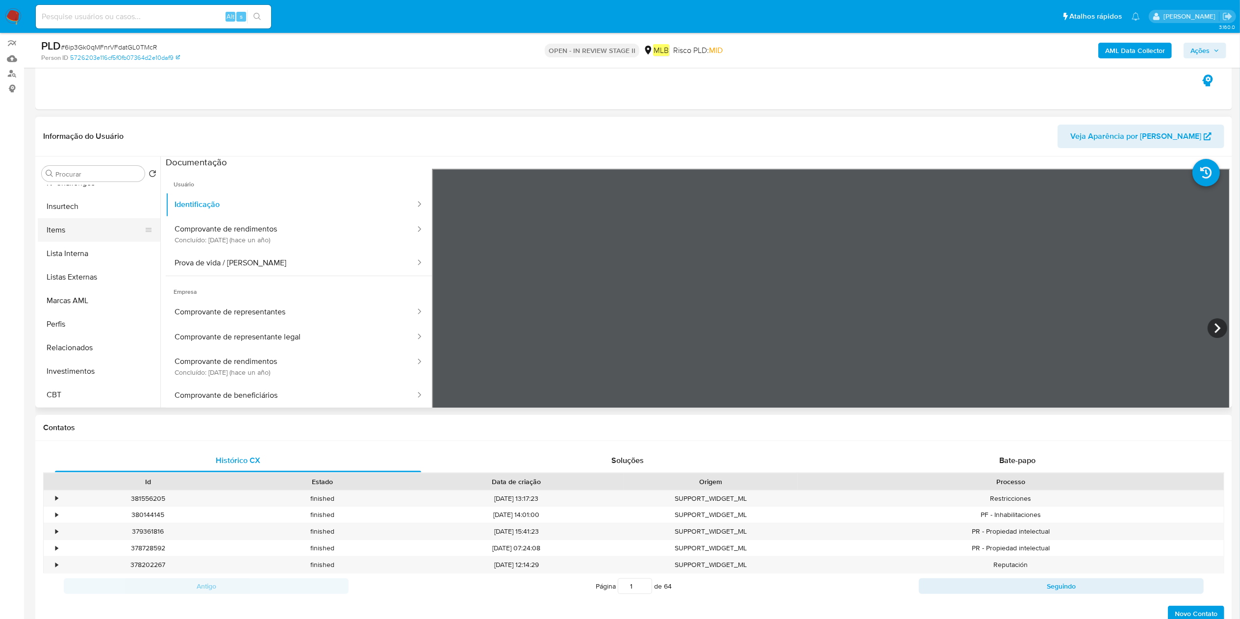
click at [98, 227] on button "Items" at bounding box center [95, 230] width 115 height 24
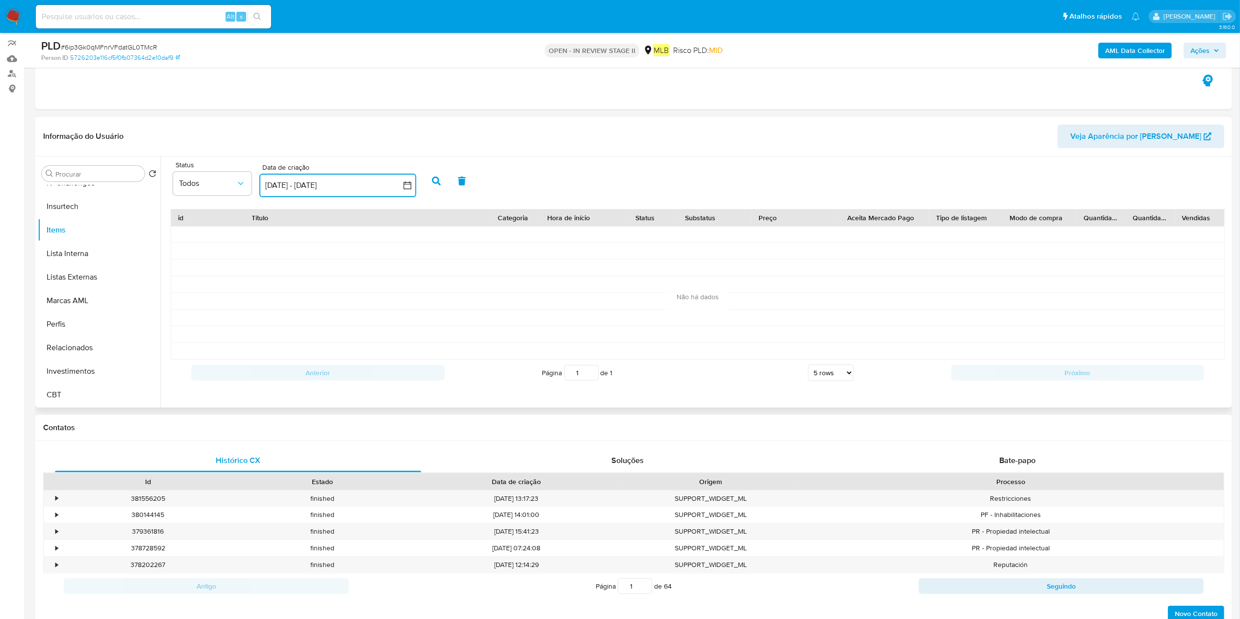
click at [339, 181] on button "18 ago 2025 - 17 sep 2025" at bounding box center [337, 186] width 157 height 24
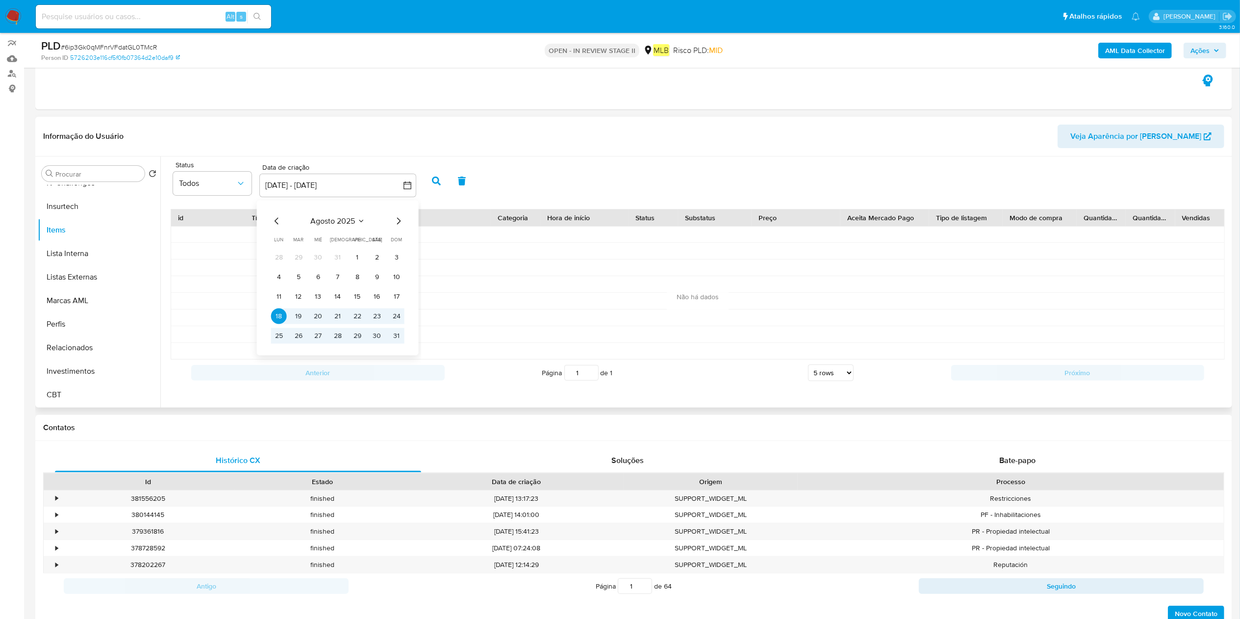
click at [277, 227] on div "agosto 2025 agosto 2025 lun lunes mar martes mié miércoles jue jueves vie viern…" at bounding box center [337, 279] width 133 height 128
click at [277, 221] on icon "Mes anterior" at bounding box center [277, 221] width 12 height 12
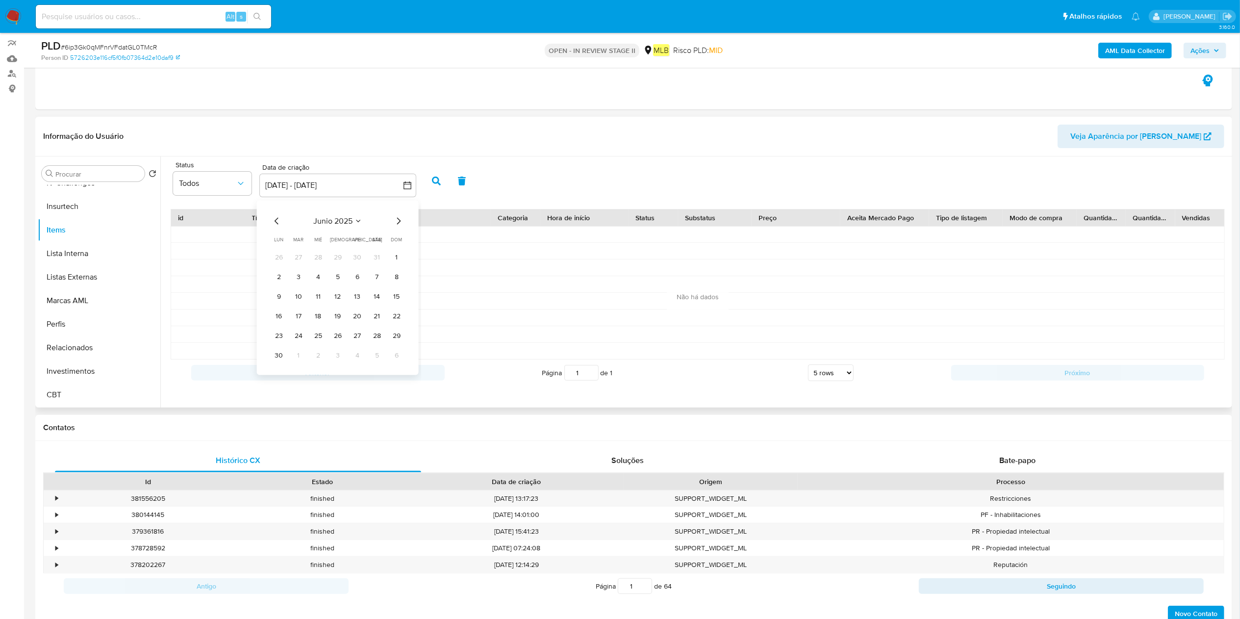
click at [277, 221] on icon "Mes anterior" at bounding box center [277, 221] width 12 height 12
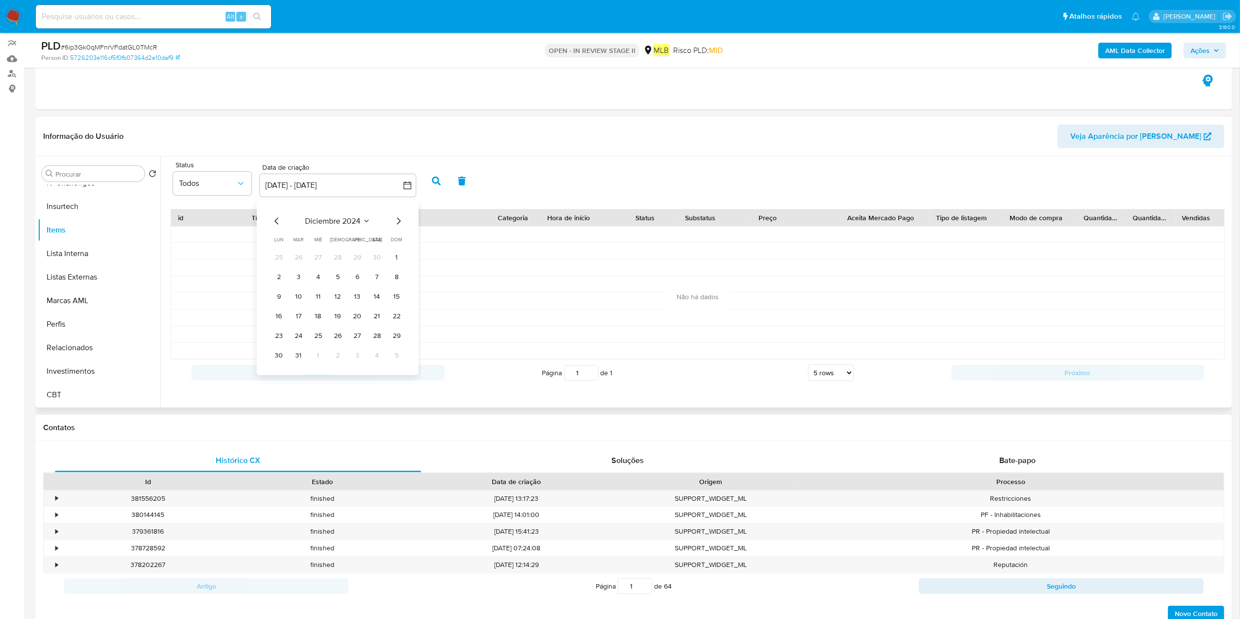
click at [277, 221] on icon "Mes anterior" at bounding box center [277, 221] width 12 height 12
click at [361, 257] on button "1" at bounding box center [358, 257] width 16 height 16
click at [408, 184] on icon "button" at bounding box center [408, 185] width 10 height 10
click at [411, 184] on icon "button" at bounding box center [408, 185] width 10 height 10
click at [365, 257] on button "1" at bounding box center [358, 257] width 16 height 16
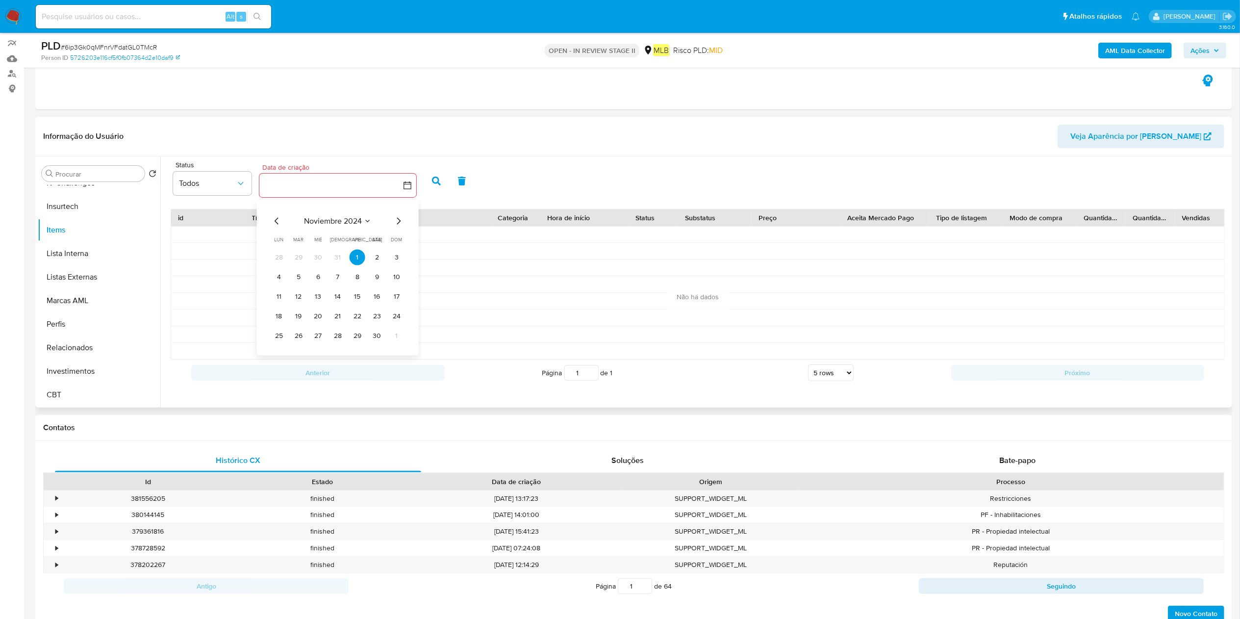
click at [399, 214] on div "noviembre 2024 noviembre 2024 lun lunes mar martes mié miércoles jue jueves vie…" at bounding box center [337, 277] width 157 height 155
click at [397, 217] on icon "Mes siguiente" at bounding box center [399, 221] width 12 height 12
click at [403, 220] on icon "Mes siguiente" at bounding box center [399, 221] width 12 height 12
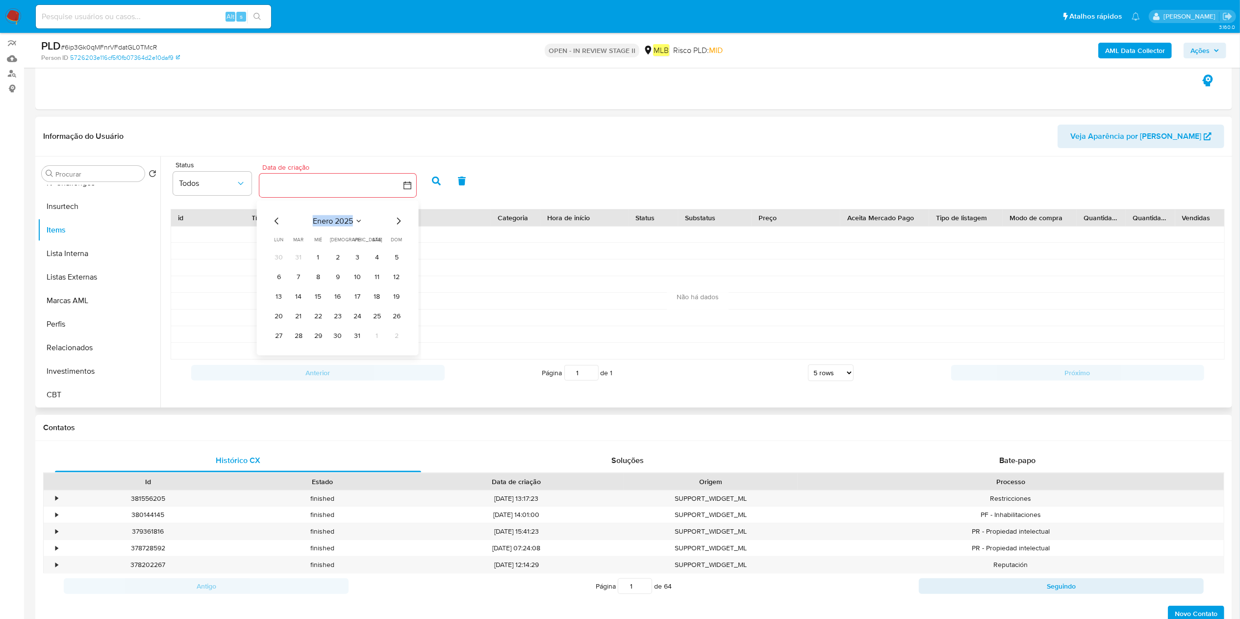
click at [403, 220] on icon "Mes siguiente" at bounding box center [399, 221] width 12 height 12
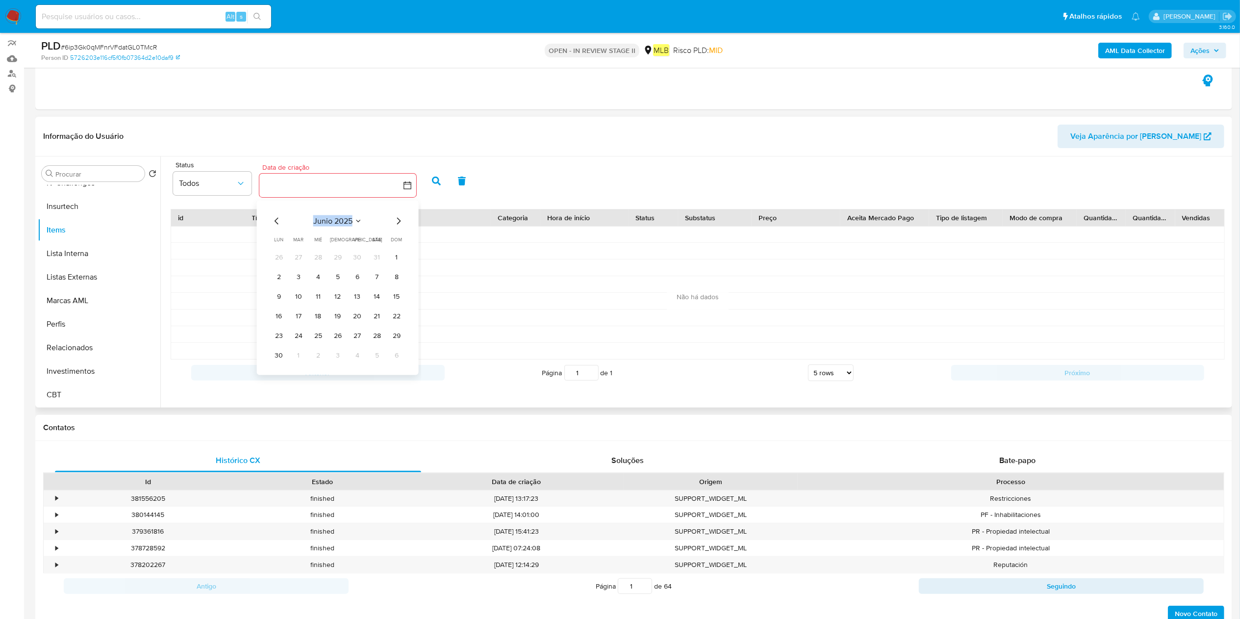
click at [403, 220] on icon "Mes siguiente" at bounding box center [399, 221] width 12 height 12
click at [328, 287] on tbody "1 2 3 4 5 6 7 8 9 10 11 12 13 14 15 16 17 18 19 20 21 22 23 24 25 26 27 28 29 3…" at bounding box center [337, 296] width 133 height 94
click at [336, 275] on button "11" at bounding box center [338, 277] width 16 height 16
click at [435, 180] on icon "button" at bounding box center [436, 180] width 9 height 9
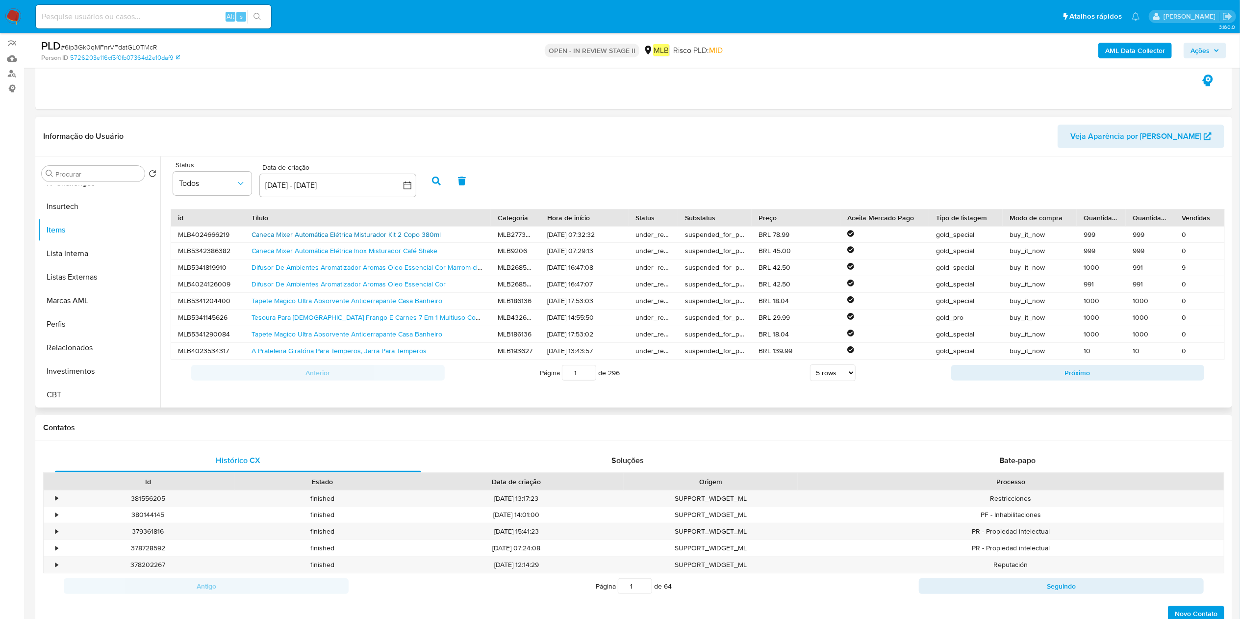
click at [379, 234] on link "Caneca Mixer Automática Elétrica Misturador Kit 2 Copo 380ml" at bounding box center [346, 234] width 189 height 10
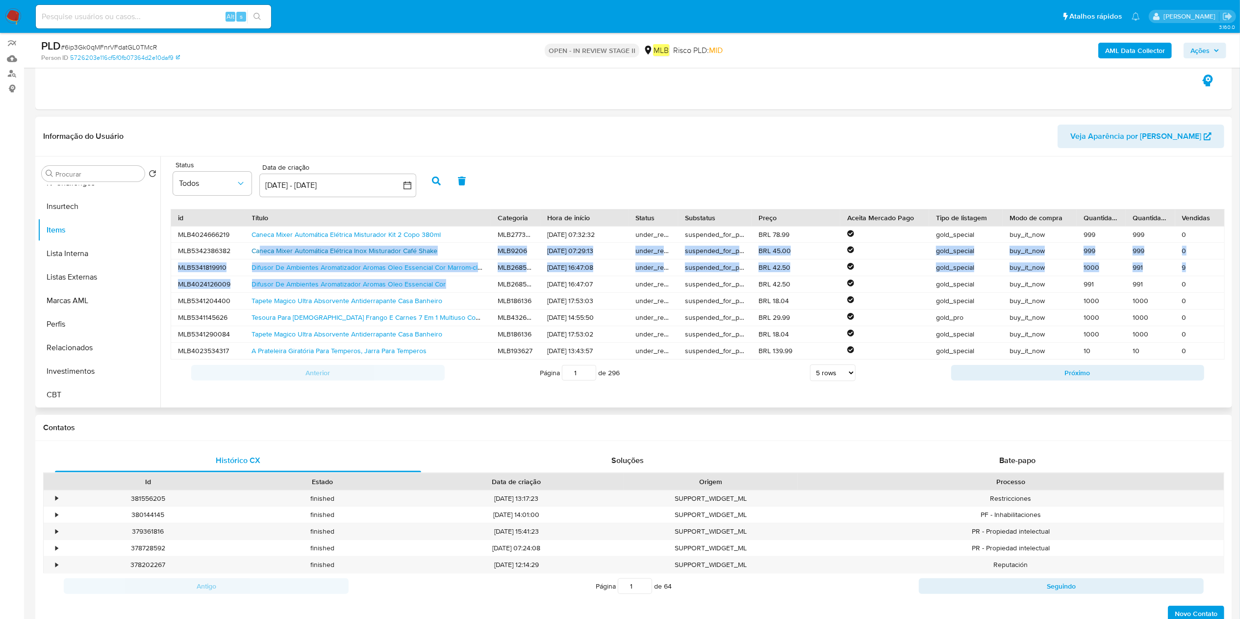
drag, startPoint x: 463, startPoint y: 294, endPoint x: 260, endPoint y: 252, distance: 207.1
click at [260, 252] on div "MLB4024666219 Caneca Mixer Automática Elétrica Misturador Kit 2 Copo 380ml MLB2…" at bounding box center [698, 292] width 1054 height 133
click at [261, 252] on link "Caneca Mixer Automática Elétrica Inox Misturador Café Shake" at bounding box center [345, 251] width 186 height 10
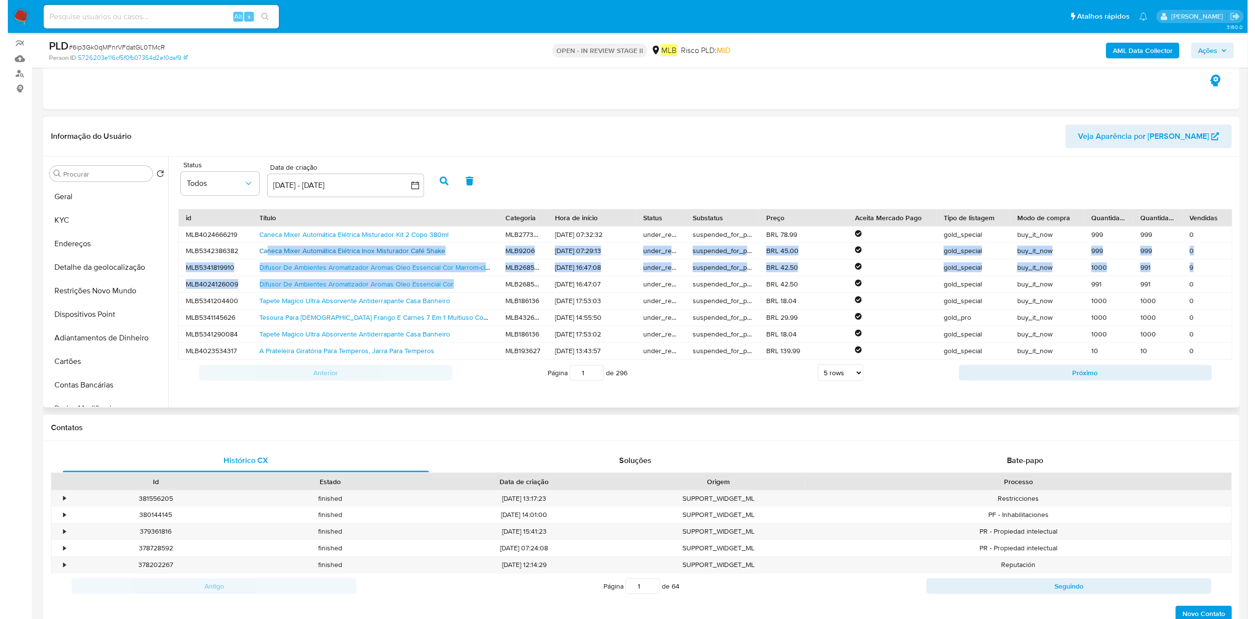
scroll to position [0, 0]
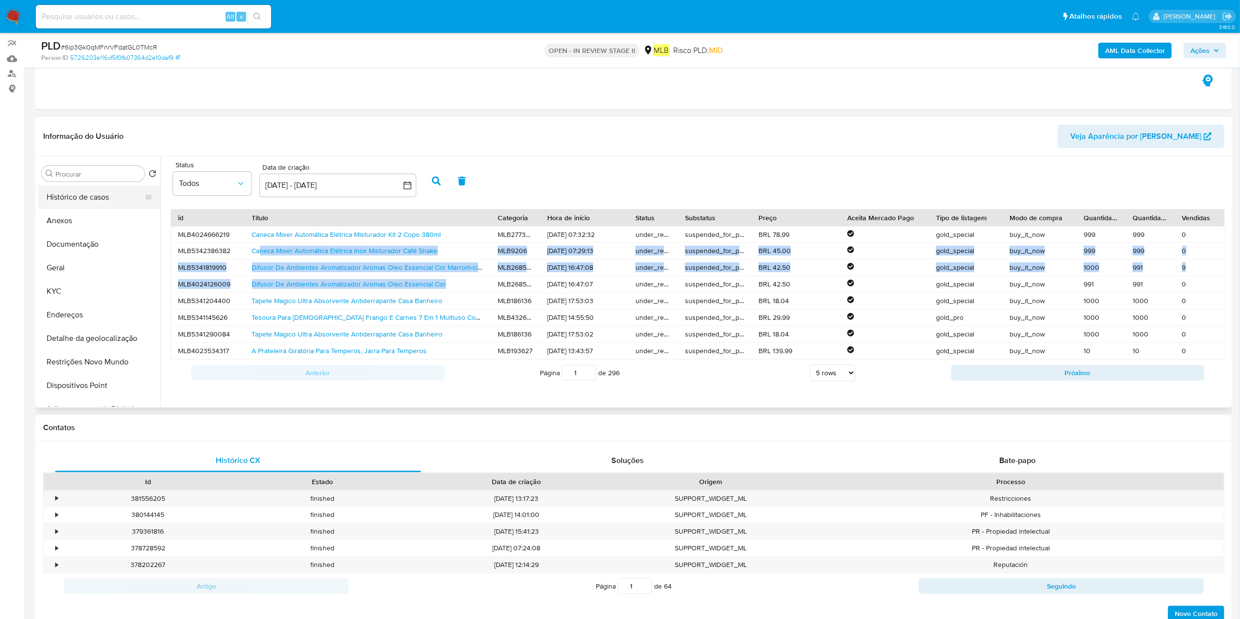
click at [122, 186] on button "Histórico de casos" at bounding box center [95, 197] width 115 height 24
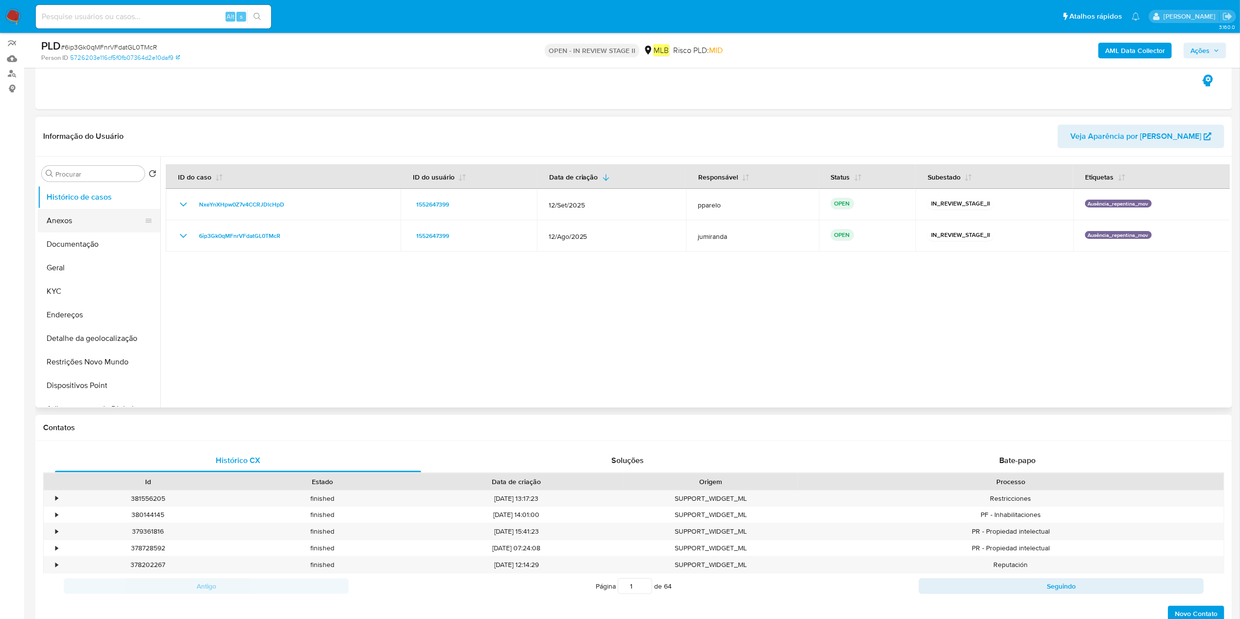
click at [87, 213] on button "Anexos" at bounding box center [95, 221] width 115 height 24
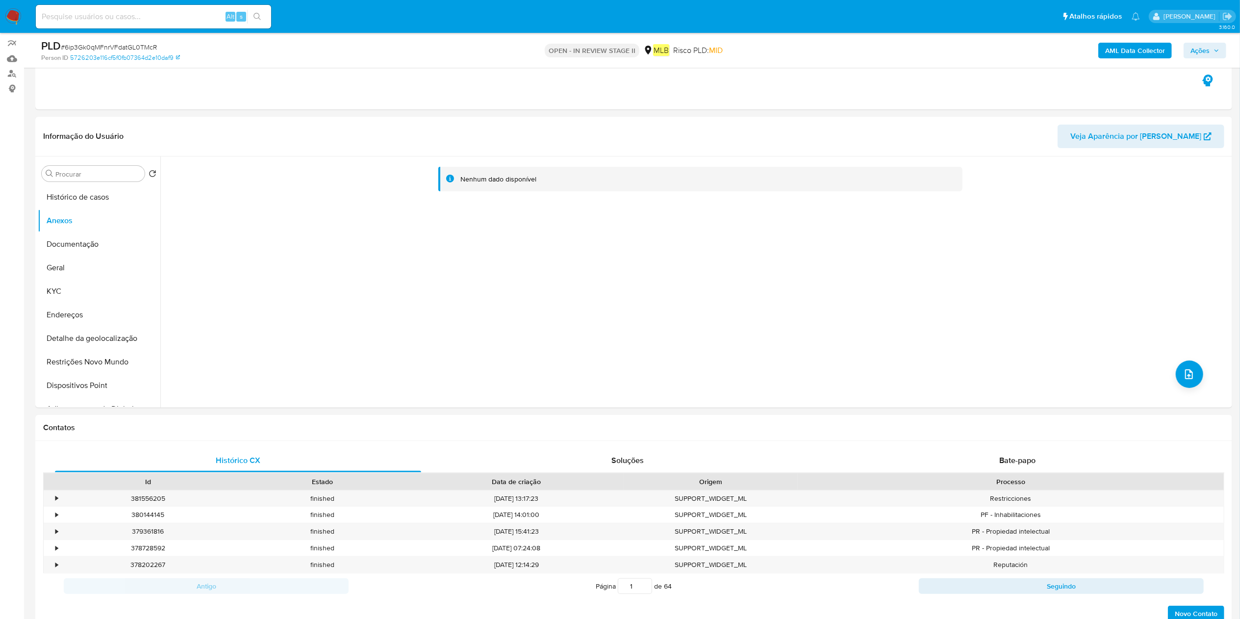
drag, startPoint x: 1143, startPoint y: 54, endPoint x: 1133, endPoint y: 54, distance: 9.8
click at [1133, 54] on b "AML Data Collector" at bounding box center [1135, 51] width 60 height 16
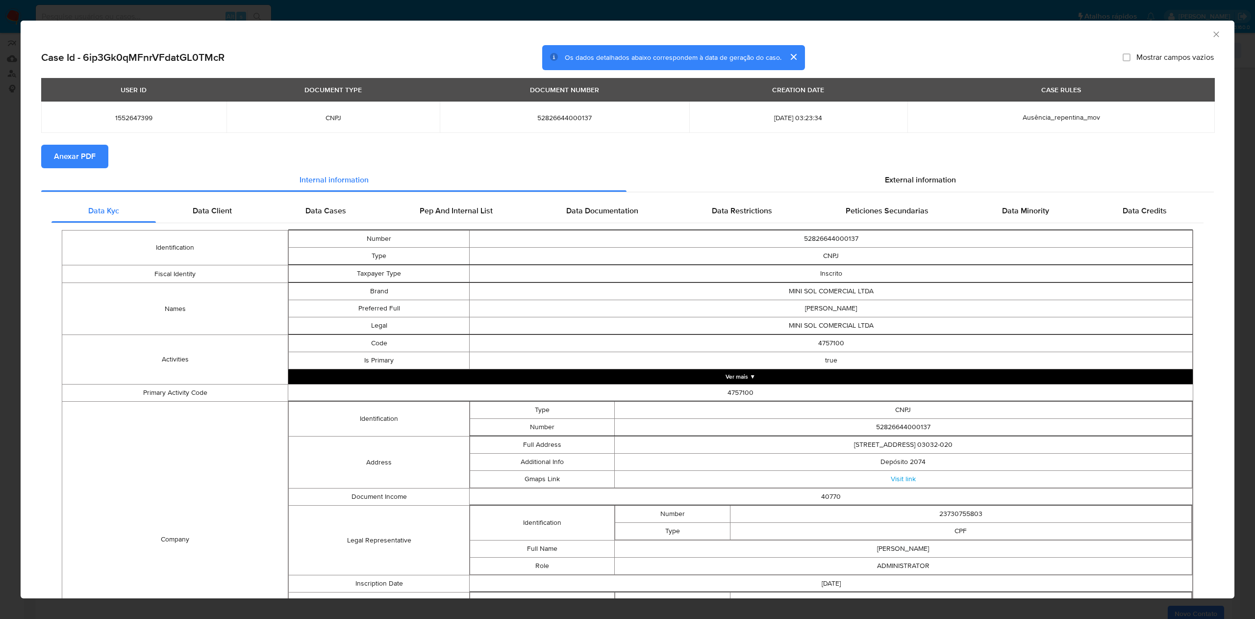
click at [1213, 35] on icon "Fechar a janela" at bounding box center [1215, 33] width 5 height 5
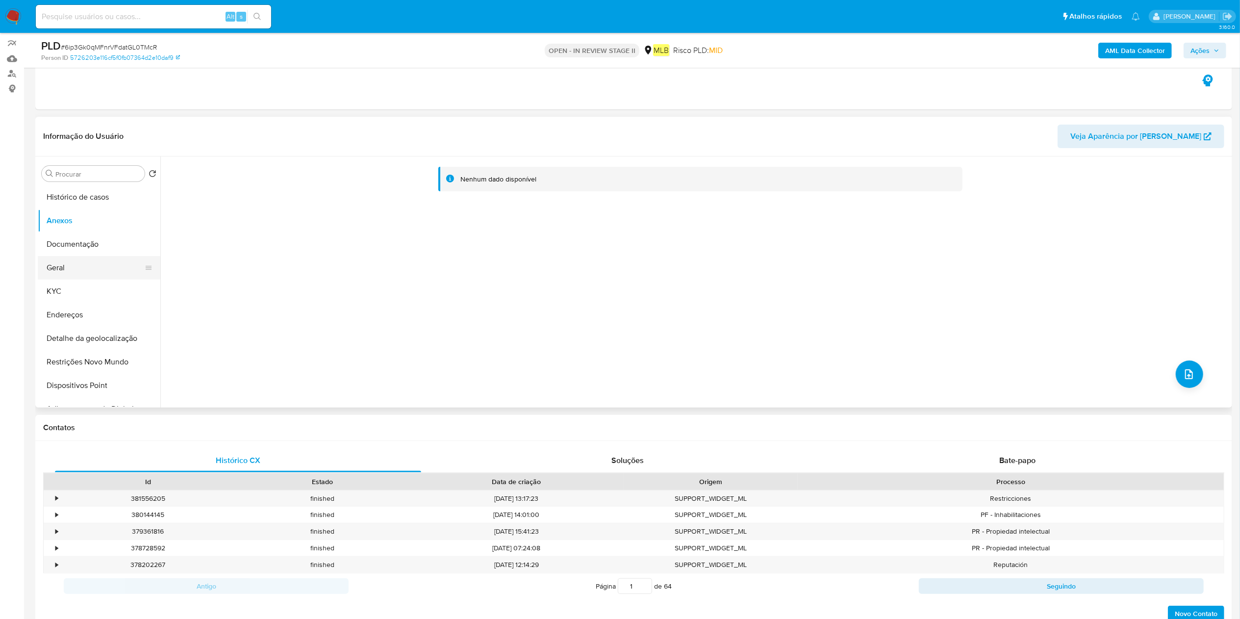
drag, startPoint x: 34, startPoint y: 276, endPoint x: 37, endPoint y: 272, distance: 5.2
click at [56, 263] on button "Geral" at bounding box center [95, 268] width 115 height 24
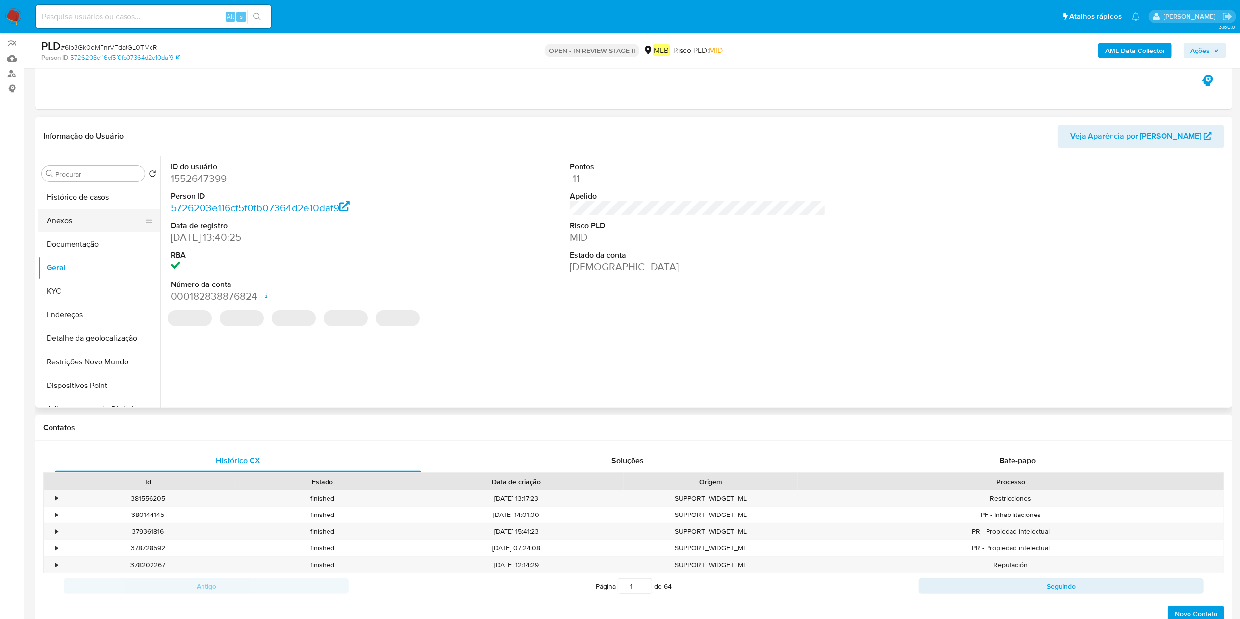
click at [102, 224] on button "Anexos" at bounding box center [95, 221] width 115 height 24
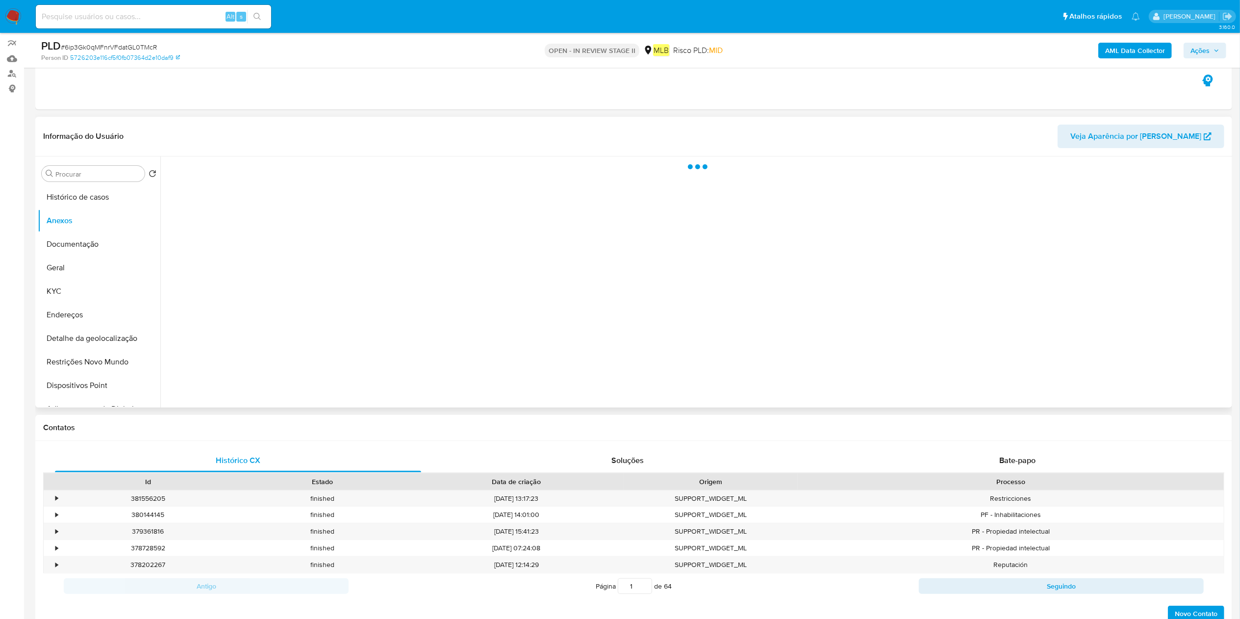
click at [1187, 364] on div at bounding box center [694, 281] width 1069 height 251
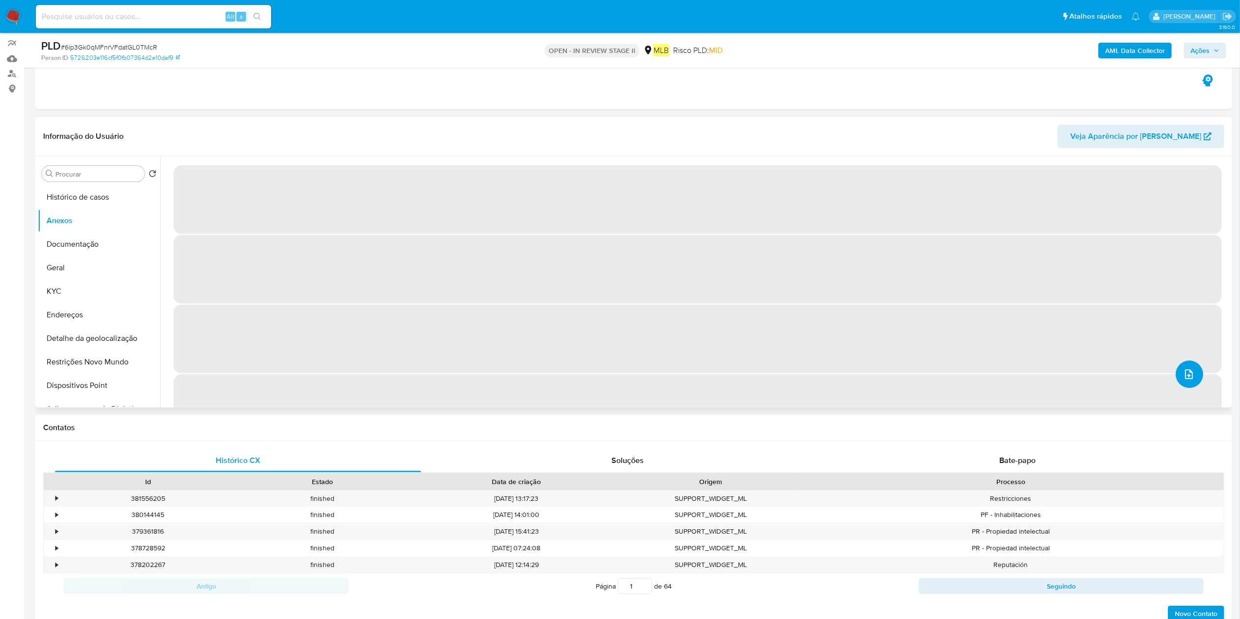
click at [1186, 368] on icon "upload-file" at bounding box center [1189, 374] width 12 height 12
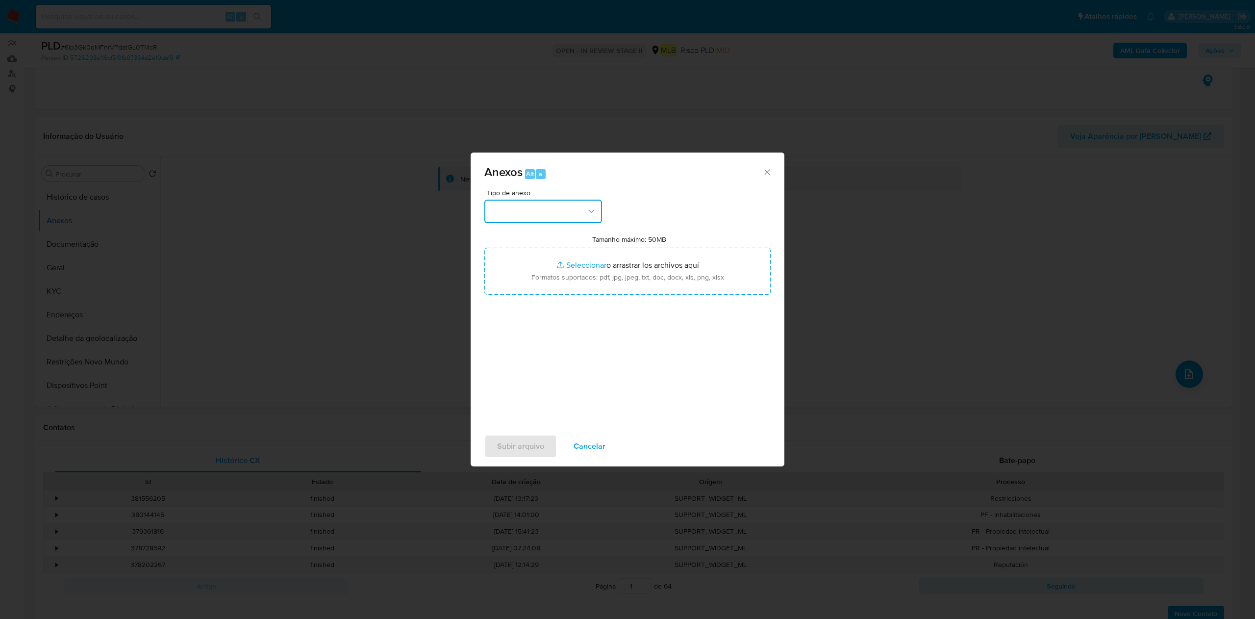
click at [588, 215] on icon "button" at bounding box center [591, 211] width 10 height 10
click at [392, 303] on div "Anexos Alt a Tipo de anexo CAPTURA BUREAU CAPTURA DOWJONES CAPTURA GOOGLE CAPTU…" at bounding box center [627, 309] width 1255 height 619
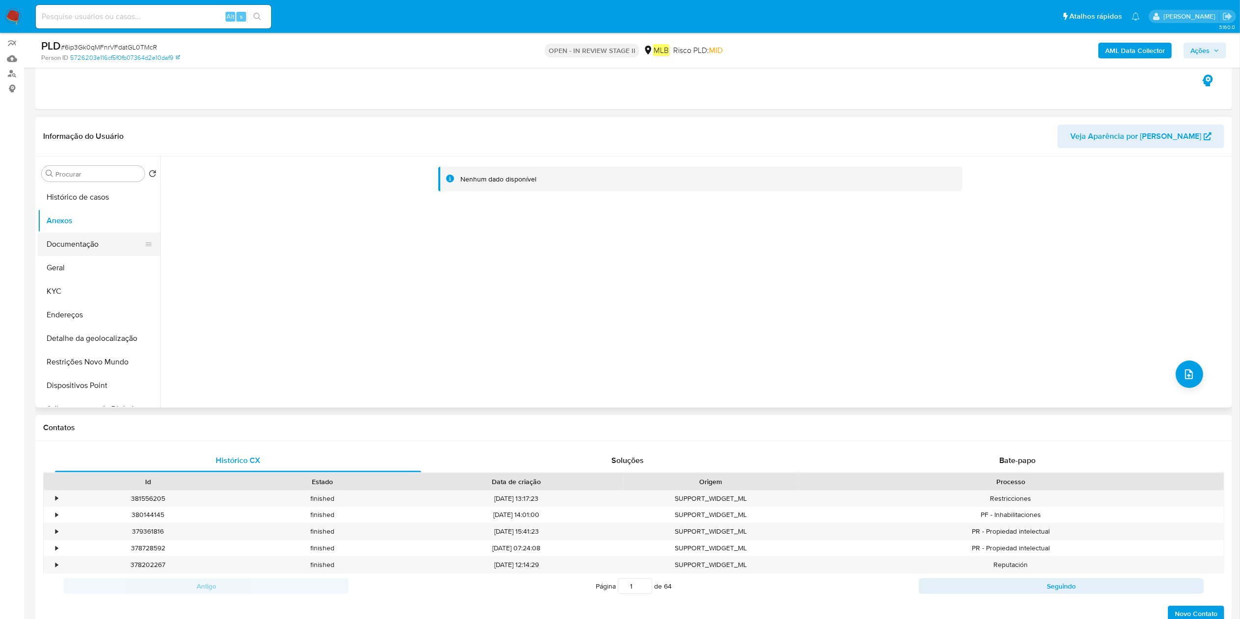
click at [97, 235] on ul "Histórico de casos Anexos Documentação Geral KYC Endereços Detalhe da geolocali…" at bounding box center [99, 295] width 123 height 221
click at [98, 242] on button "Documentação" at bounding box center [95, 244] width 115 height 24
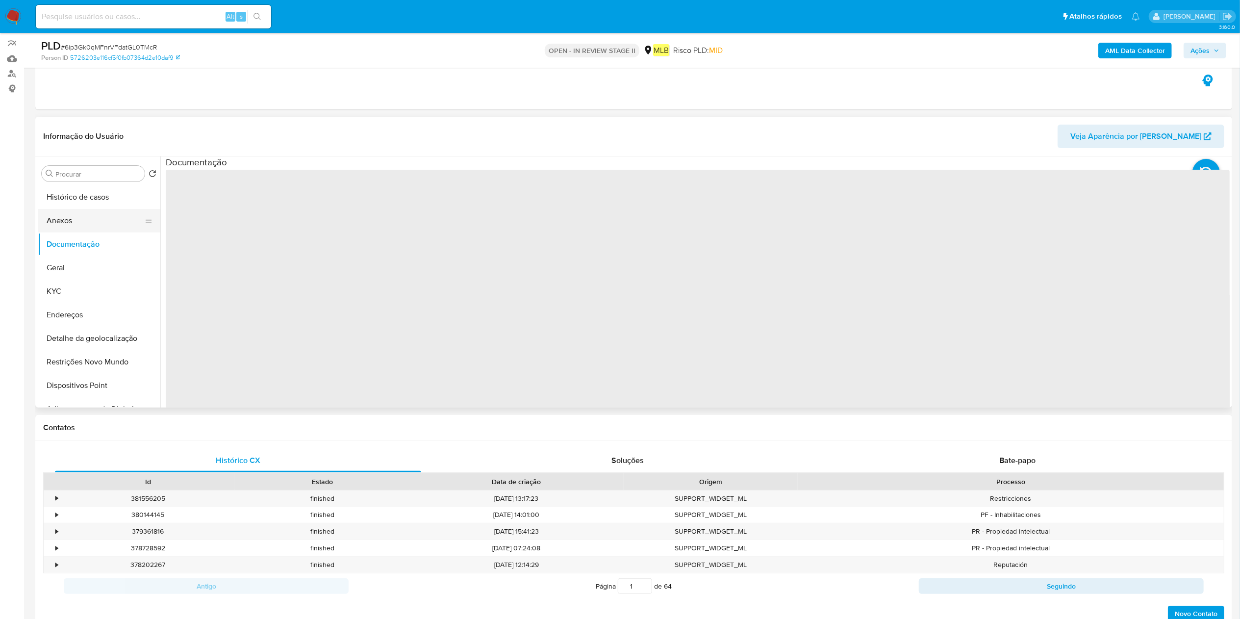
click at [111, 221] on button "Anexos" at bounding box center [95, 221] width 115 height 24
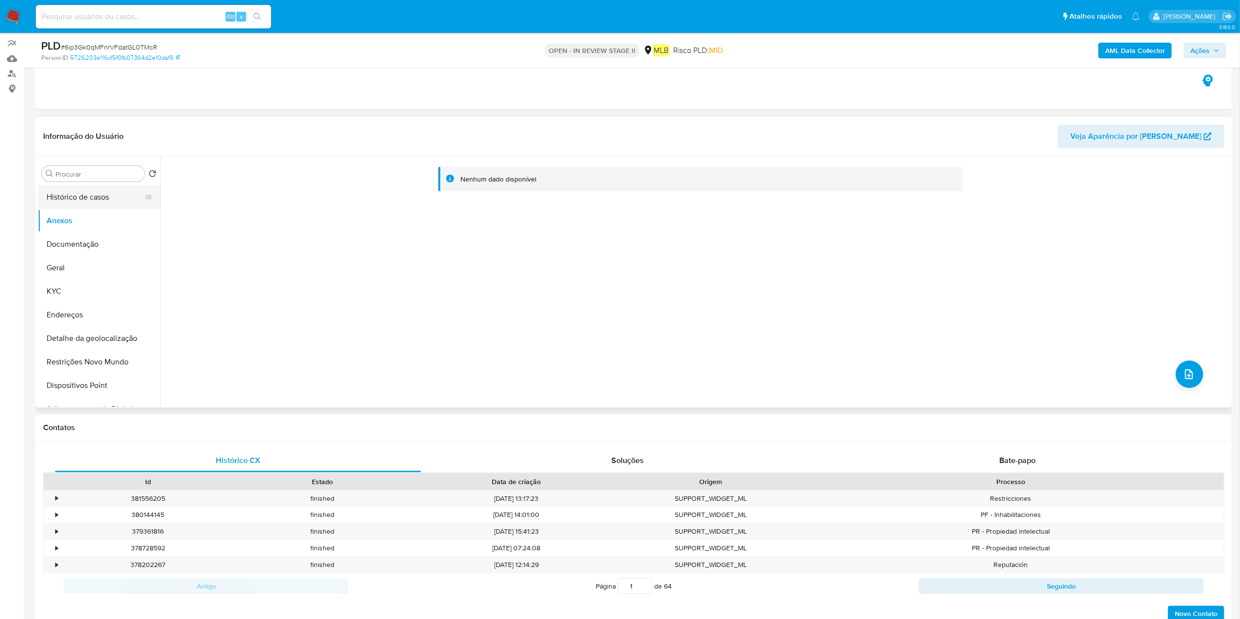
click at [104, 198] on button "Histórico de casos" at bounding box center [95, 197] width 115 height 24
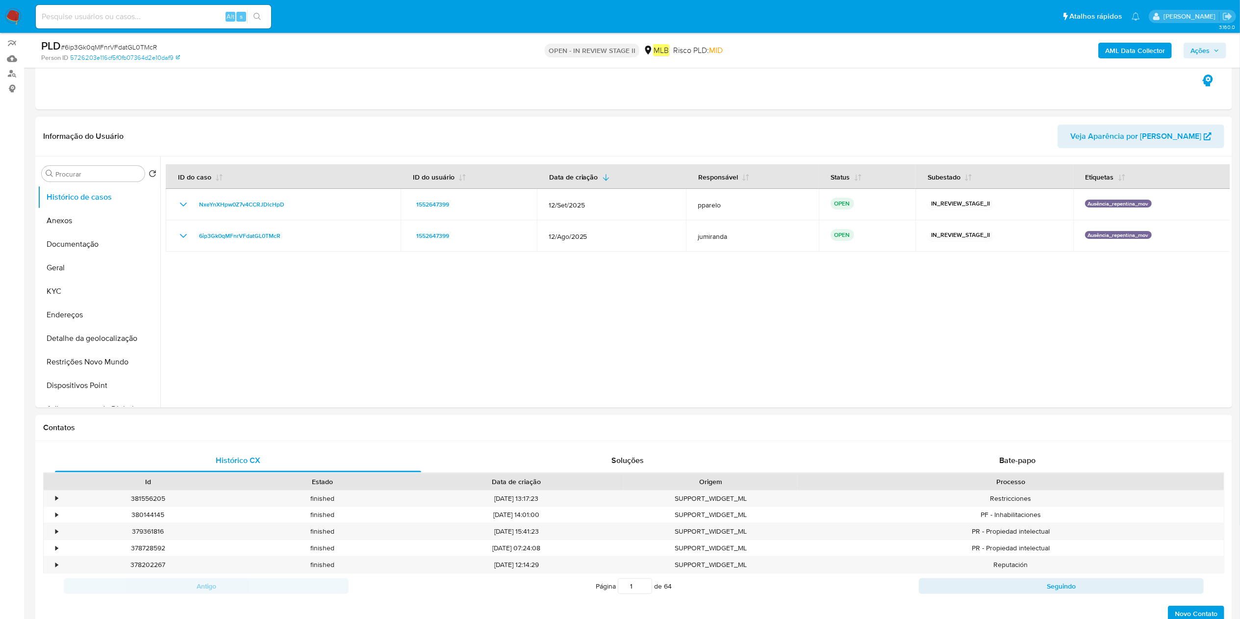
click at [1160, 53] on b "AML Data Collector" at bounding box center [1135, 51] width 60 height 16
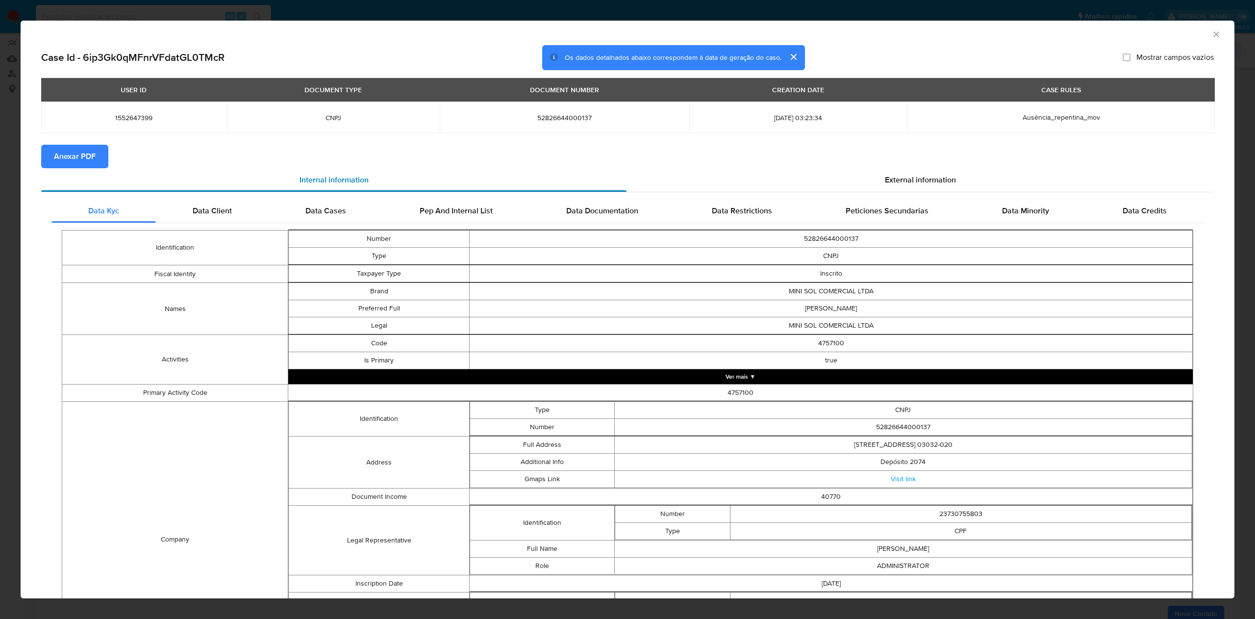
click at [97, 168] on div "Internal information" at bounding box center [333, 180] width 585 height 24
click at [53, 154] on button "Anexar PDF" at bounding box center [74, 157] width 67 height 24
click at [1211, 32] on icon "Fechar a janela" at bounding box center [1216, 34] width 10 height 10
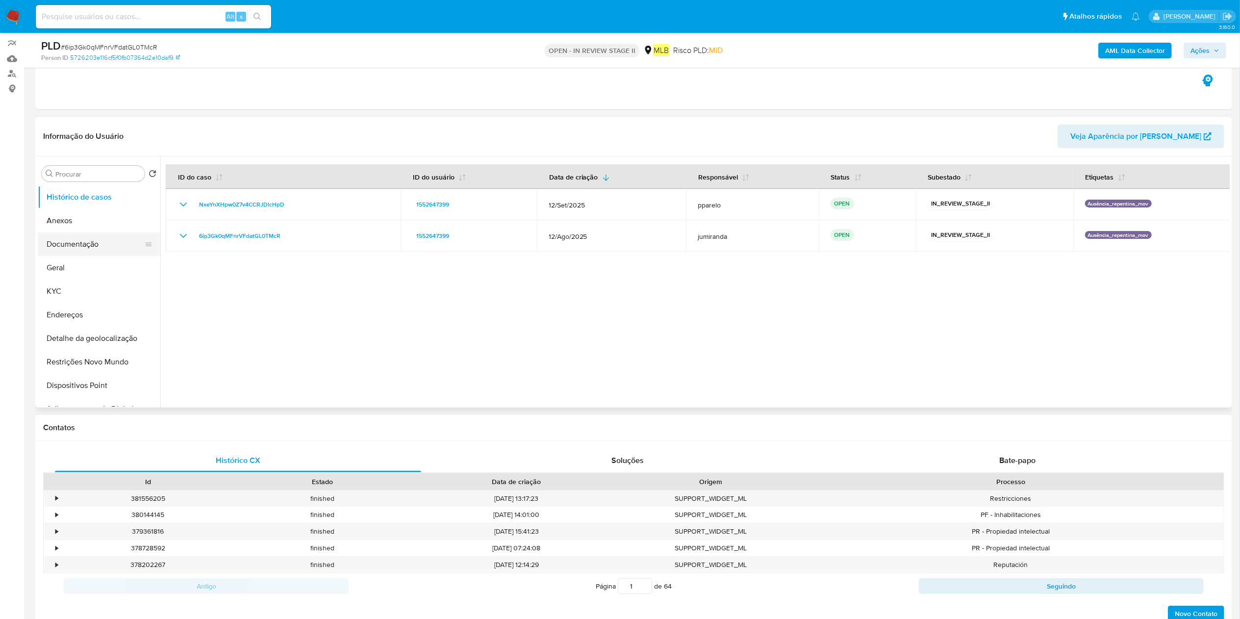
click at [56, 236] on button "Documentação" at bounding box center [95, 244] width 115 height 24
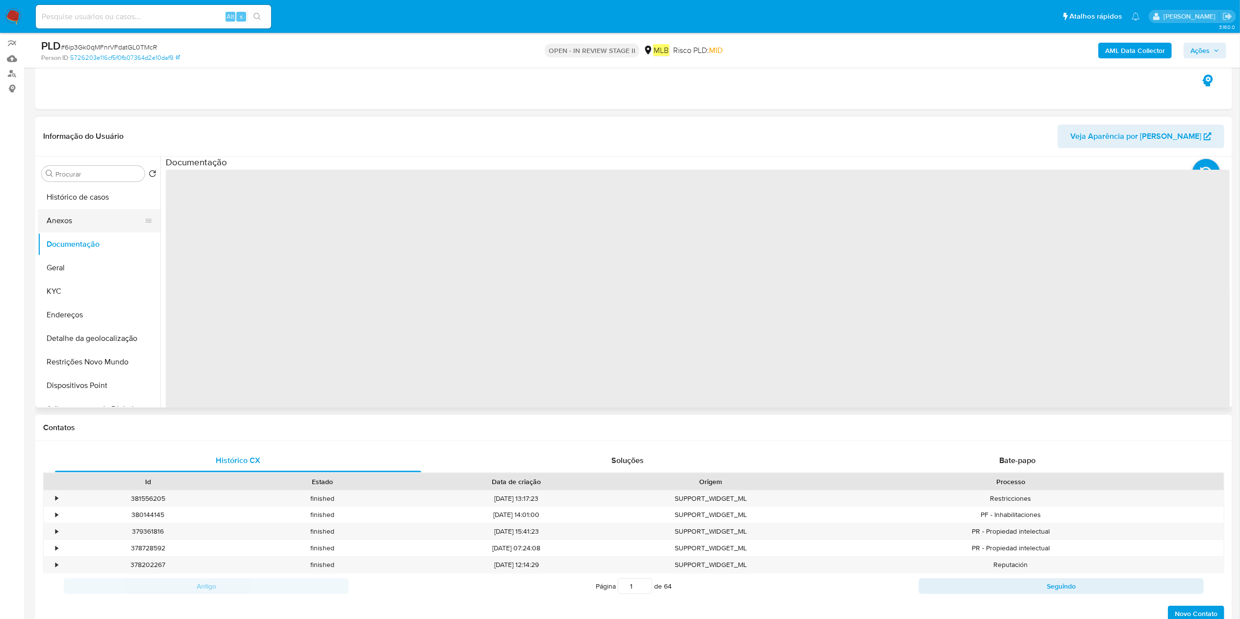
click at [71, 224] on button "Anexos" at bounding box center [95, 221] width 115 height 24
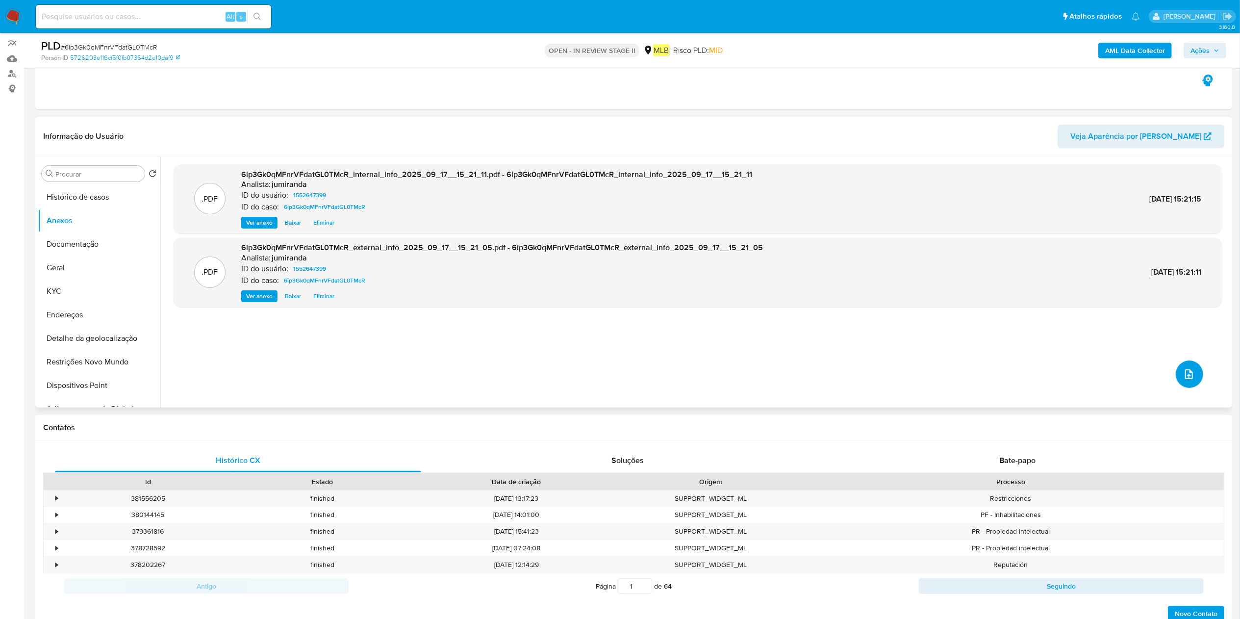
click at [1184, 374] on icon "upload-file" at bounding box center [1189, 374] width 12 height 12
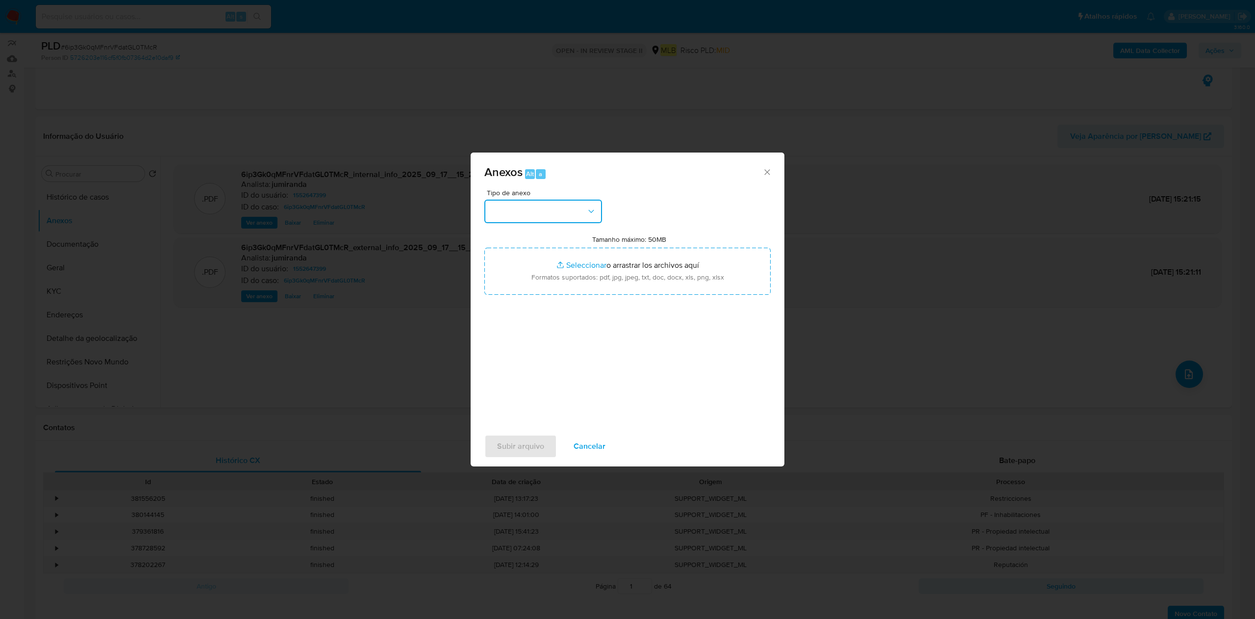
drag, startPoint x: 550, startPoint y: 201, endPoint x: 561, endPoint y: 209, distance: 14.0
click at [550, 202] on button "button" at bounding box center [543, 212] width 118 height 24
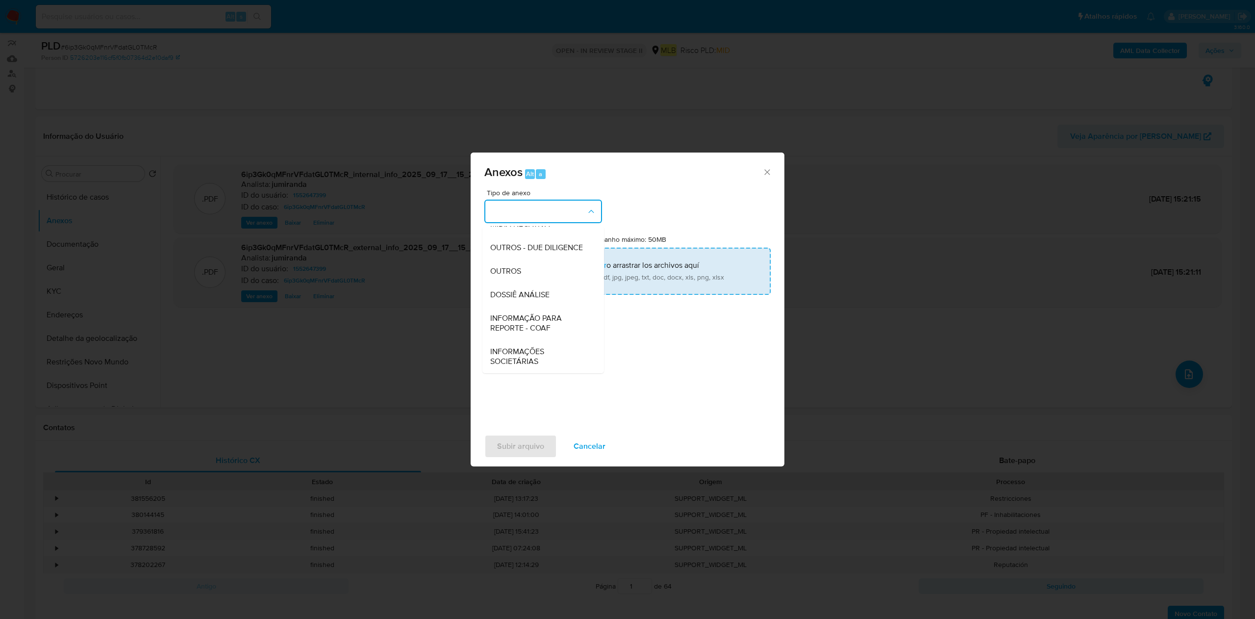
drag, startPoint x: 552, startPoint y: 315, endPoint x: 722, endPoint y: 254, distance: 181.3
click at [551, 315] on span "INFORMAÇÃO PARA REPORTE - COAF" at bounding box center [540, 323] width 100 height 20
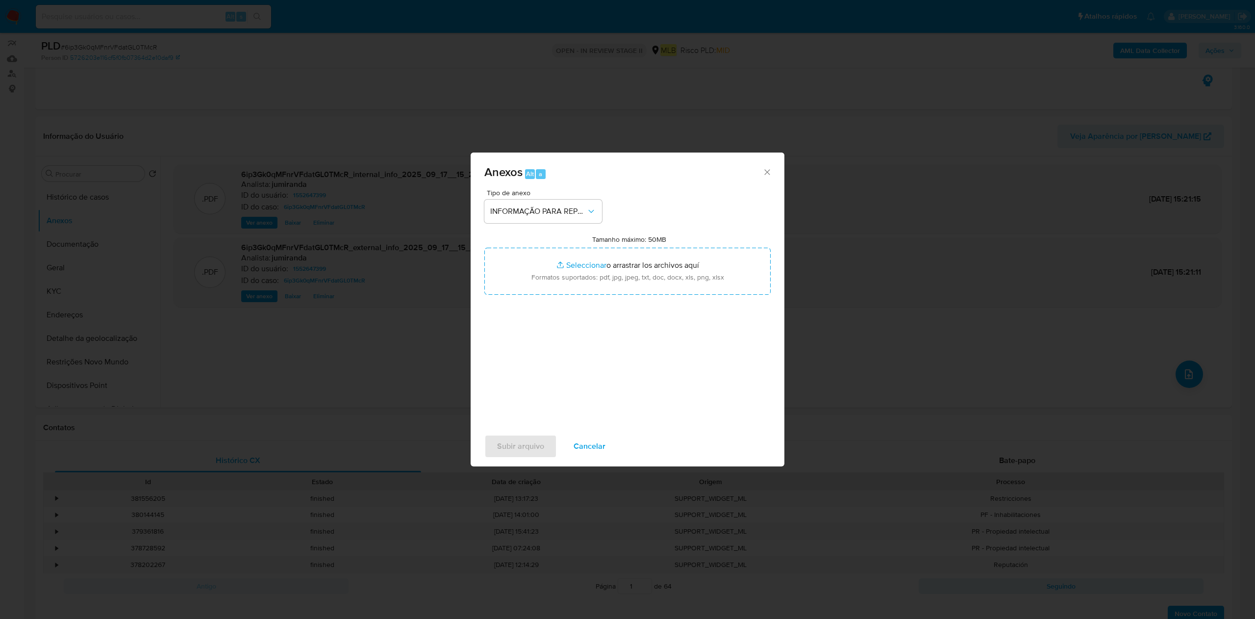
click at [591, 191] on span "Tipo de anexo" at bounding box center [546, 192] width 118 height 7
click at [574, 206] on button "INFORMAÇÃO PARA REPORTE - COAF" at bounding box center [543, 212] width 118 height 24
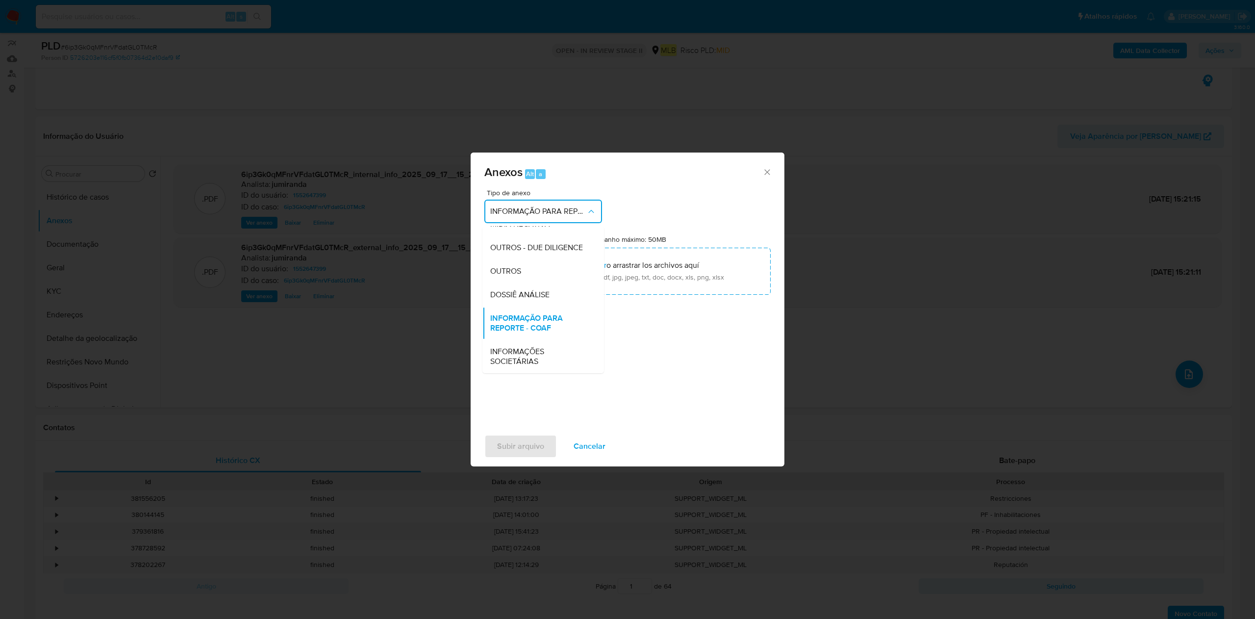
click at [516, 278] on div "OUTROS" at bounding box center [540, 271] width 100 height 24
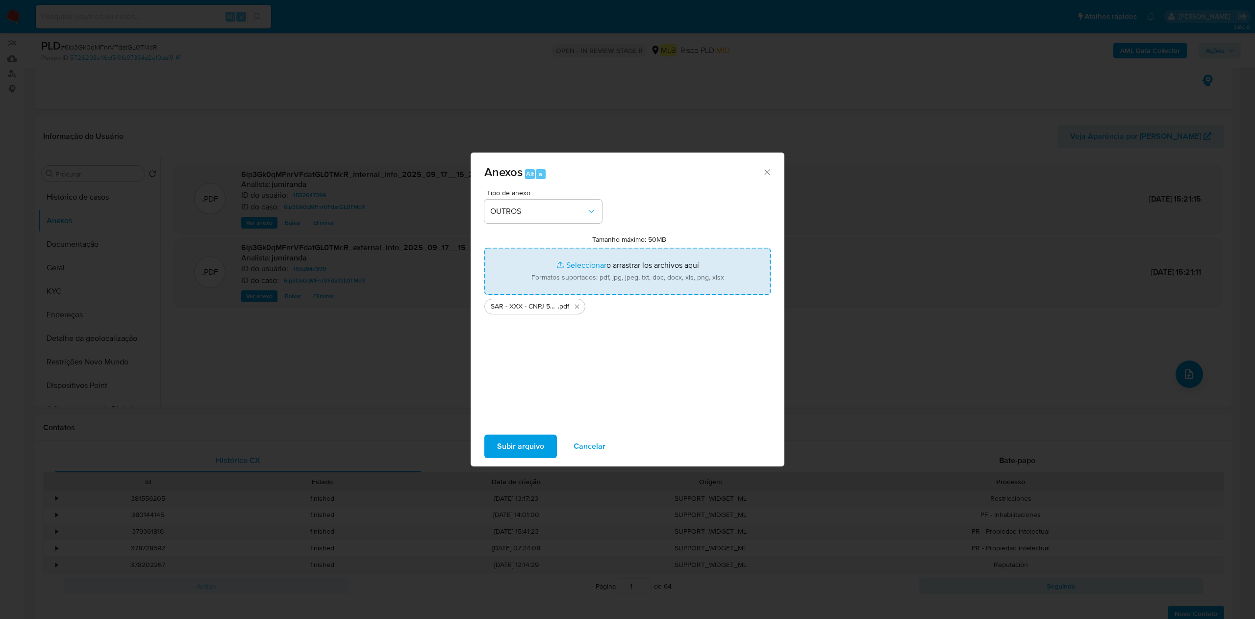
type input "C:\fakepath\Mulan 1552647399_2025_09_16_09_19_51.xlsx"
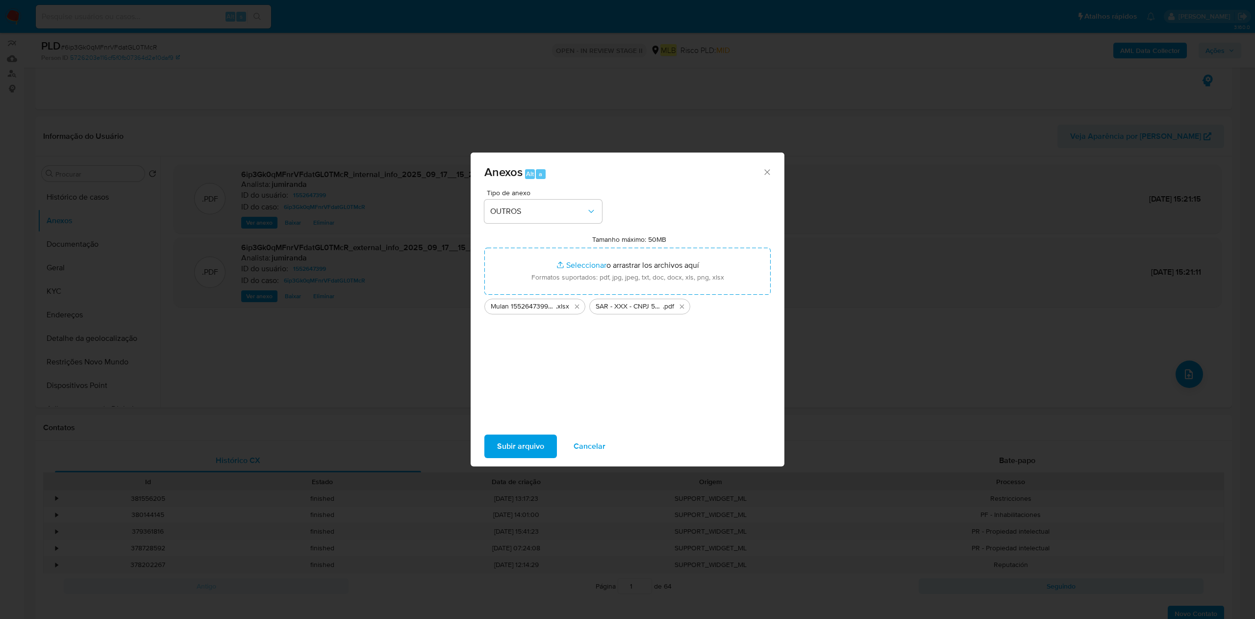
click at [529, 437] on span "Subir arquivo" at bounding box center [520, 446] width 47 height 22
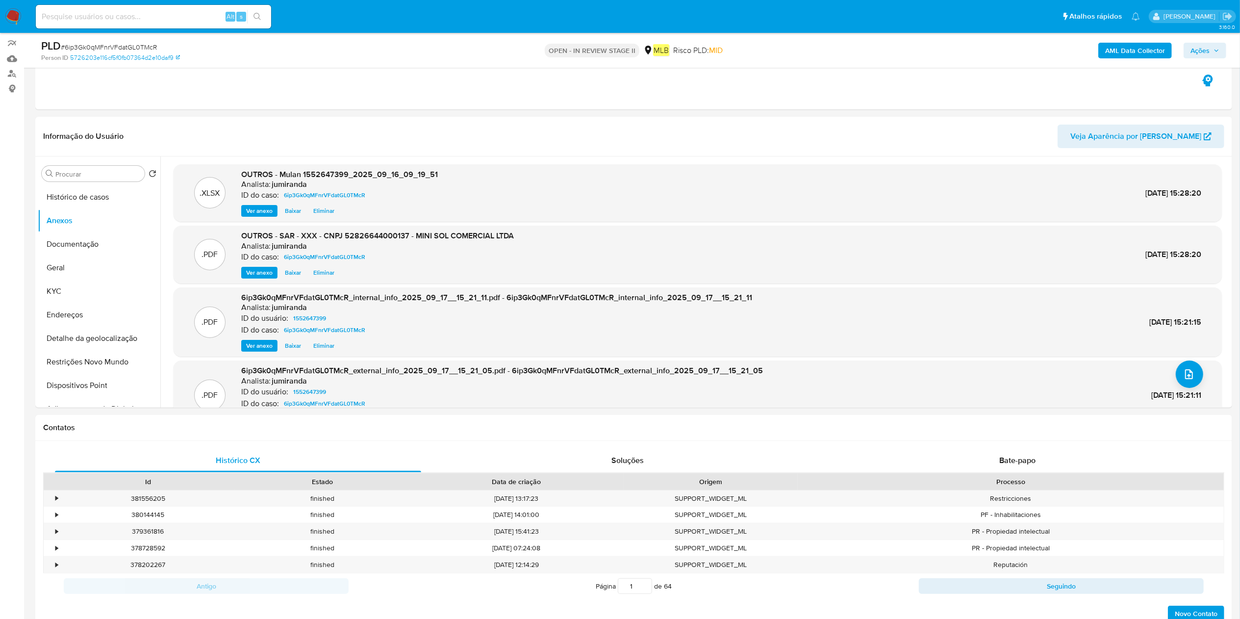
click at [1203, 43] on span "Ações" at bounding box center [1199, 51] width 19 height 16
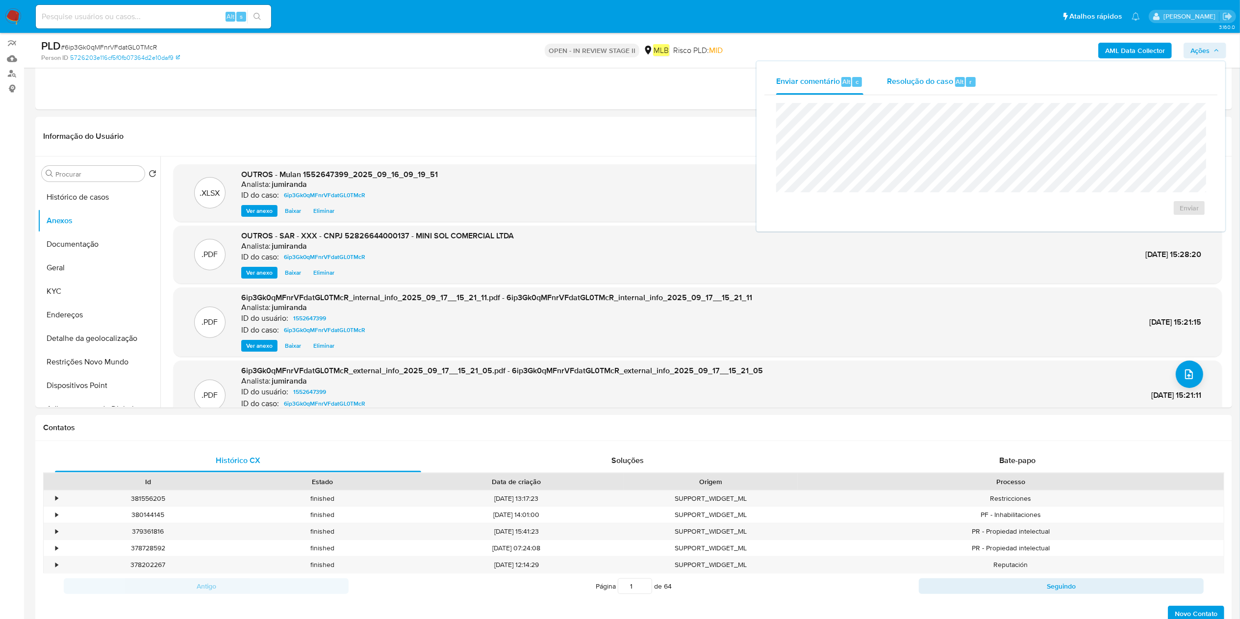
click at [948, 93] on div "Resolução do caso Alt r" at bounding box center [932, 81] width 90 height 25
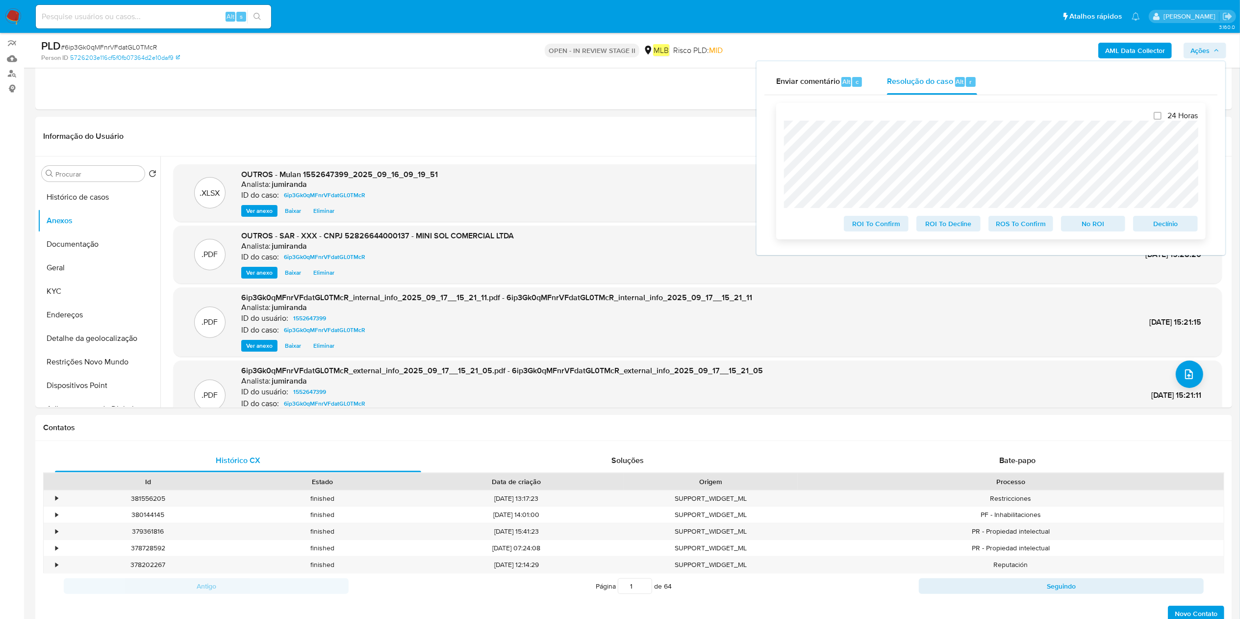
click at [1012, 222] on span "ROS To Confirm" at bounding box center [1020, 224] width 51 height 14
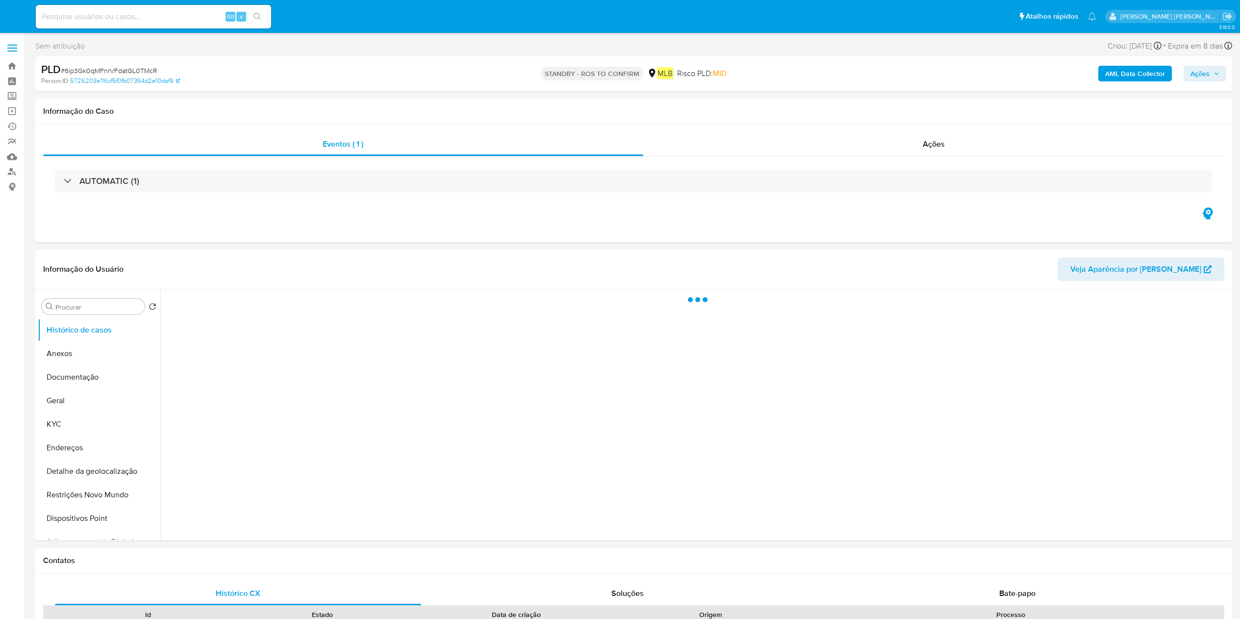
select select "10"
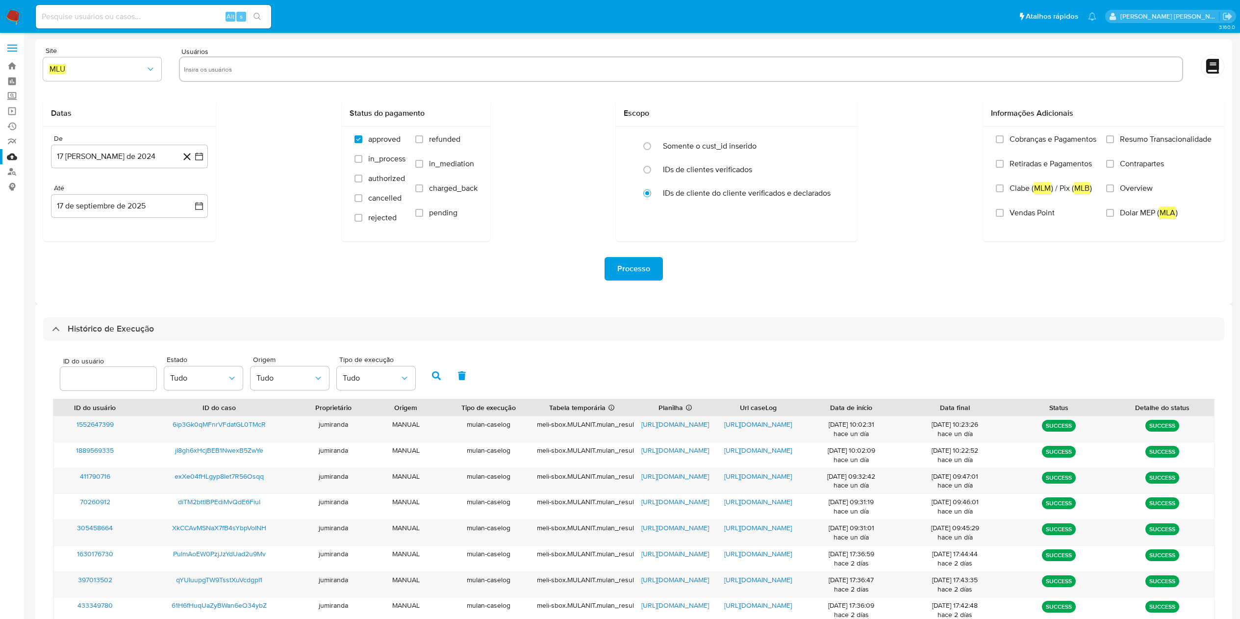
select select "10"
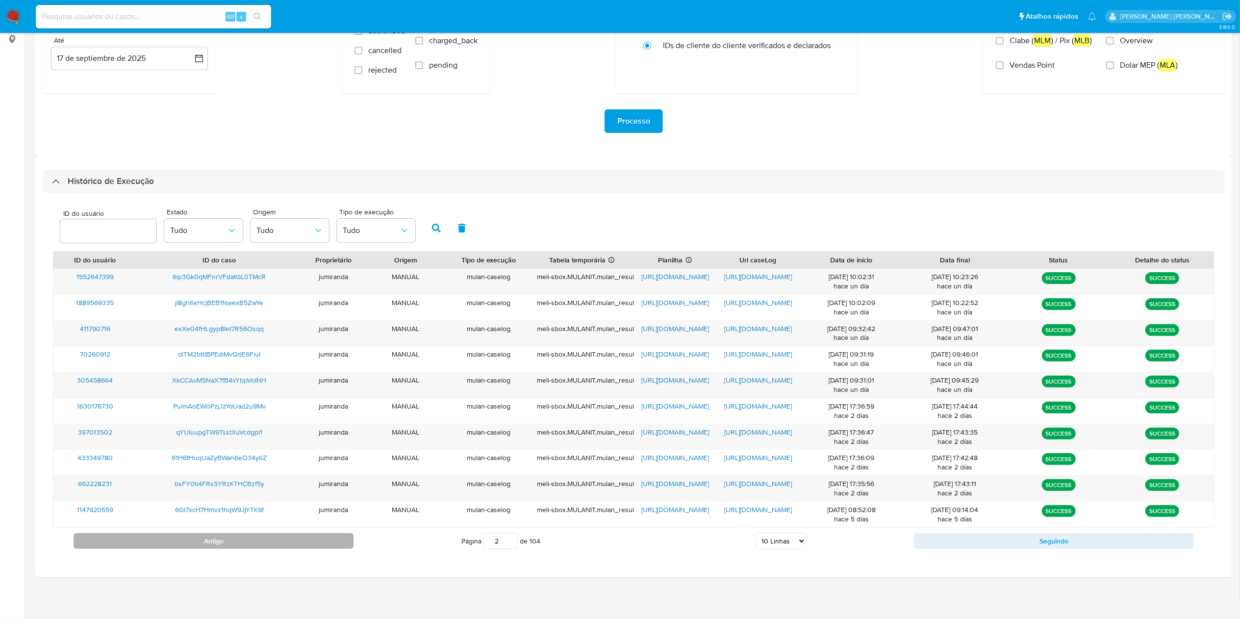
click at [316, 542] on button "Antigo" at bounding box center [214, 541] width 280 height 16
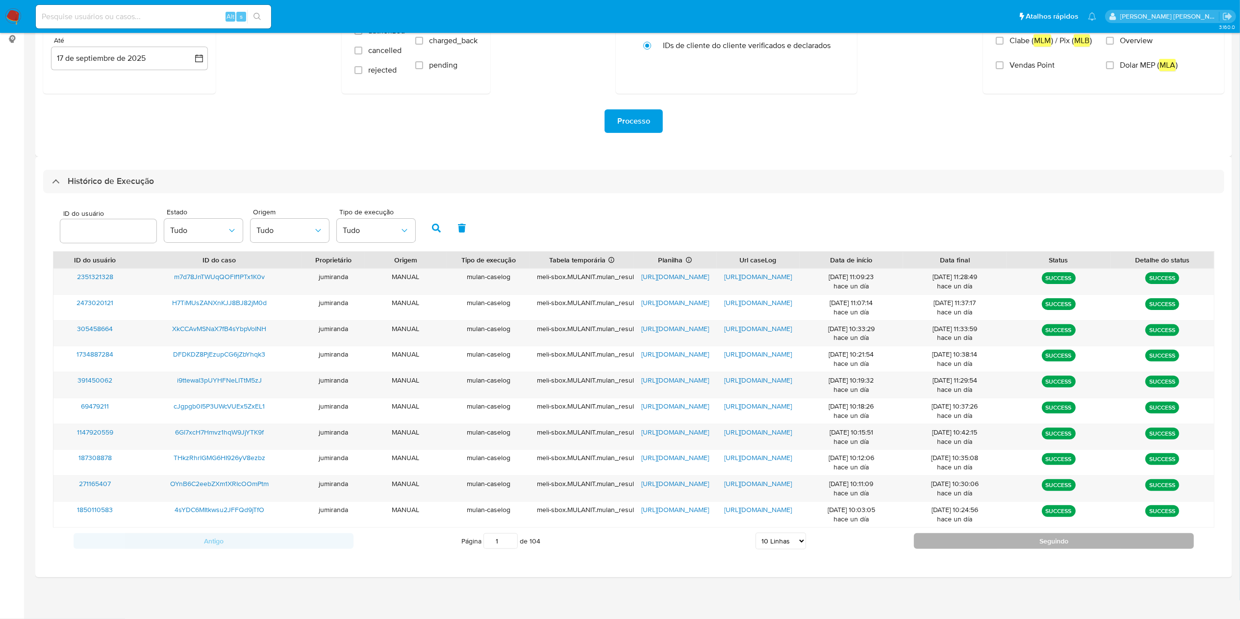
click at [1036, 547] on button "Seguindo" at bounding box center [1054, 541] width 280 height 16
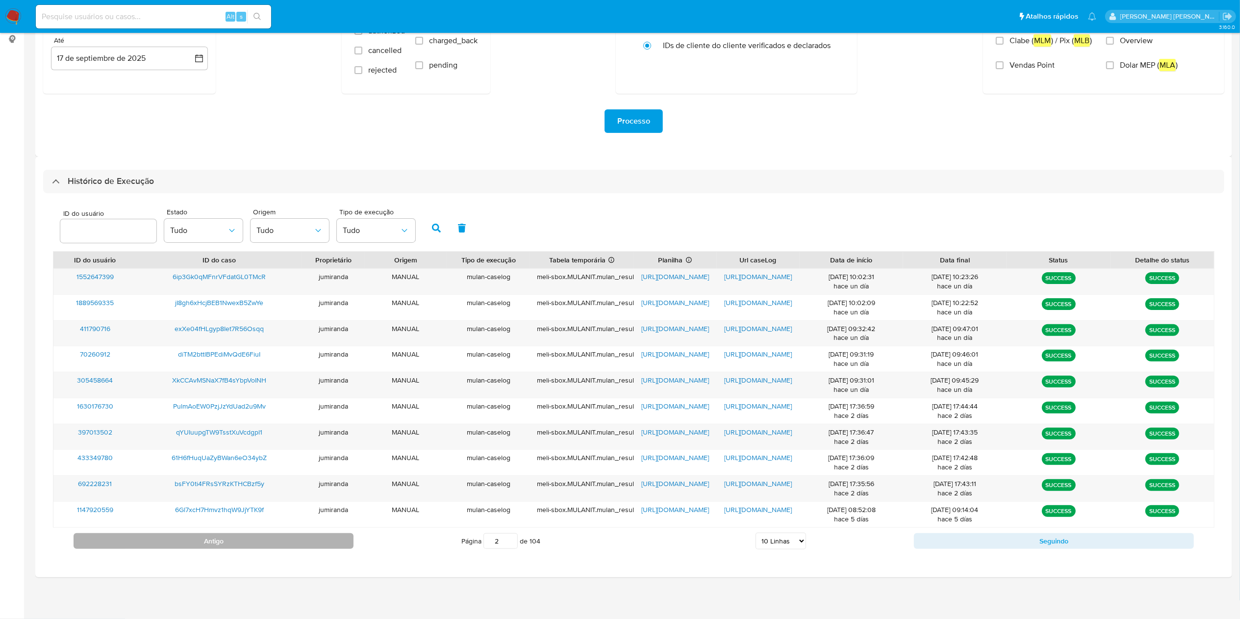
click at [304, 537] on button "Antigo" at bounding box center [214, 541] width 280 height 16
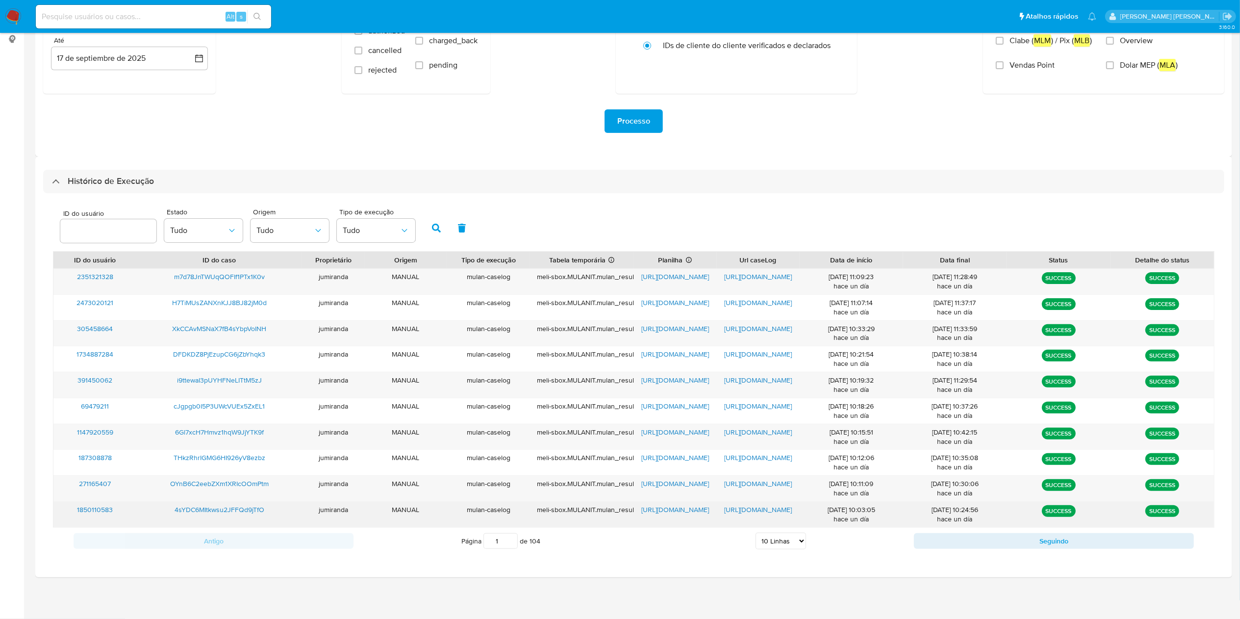
click at [655, 506] on span "https://docs.google.com/spreadsheets/d/1IN0qqNjiV7WcevNgplWS_66SsFrbg16C4ROOmtJ…" at bounding box center [675, 509] width 68 height 10
click at [746, 506] on span "https://docs.google.com/document/d/1R7_G9lC0fvE5cesP2Z57B8DWXWuhVUMFf8lRaQzAwpk…" at bounding box center [758, 509] width 68 height 10
click at [251, 510] on span "4sYDC6MItkwsu2JFFQd9jTfO" at bounding box center [220, 509] width 90 height 10
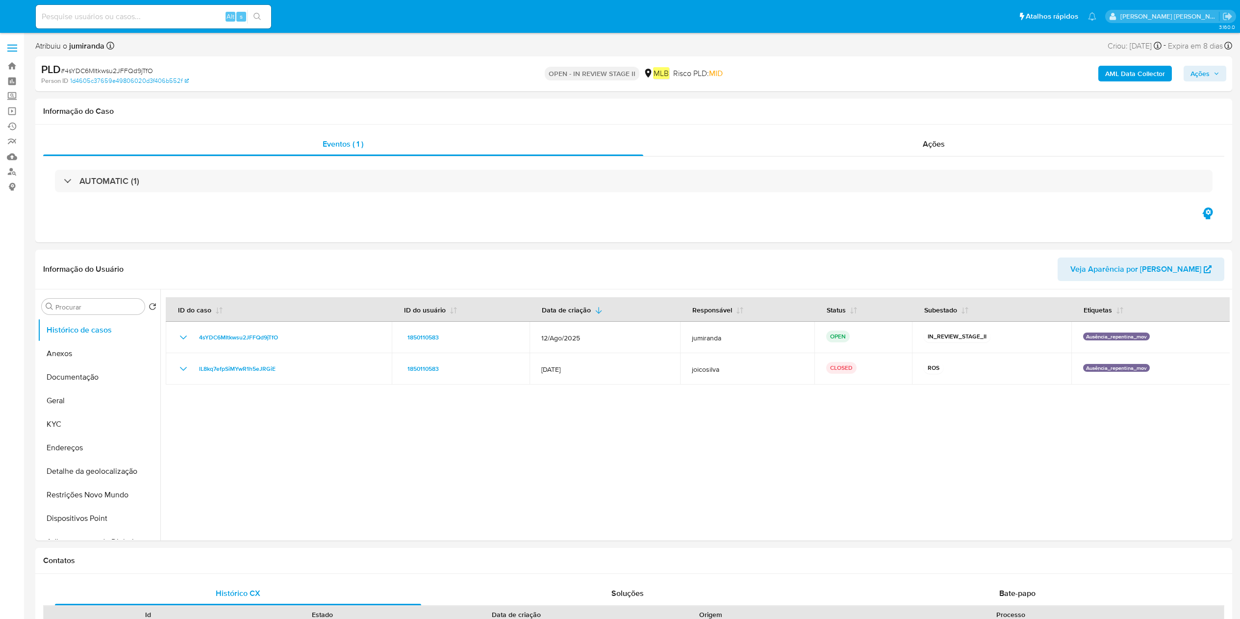
select select "10"
click at [67, 402] on button "Geral" at bounding box center [95, 401] width 115 height 24
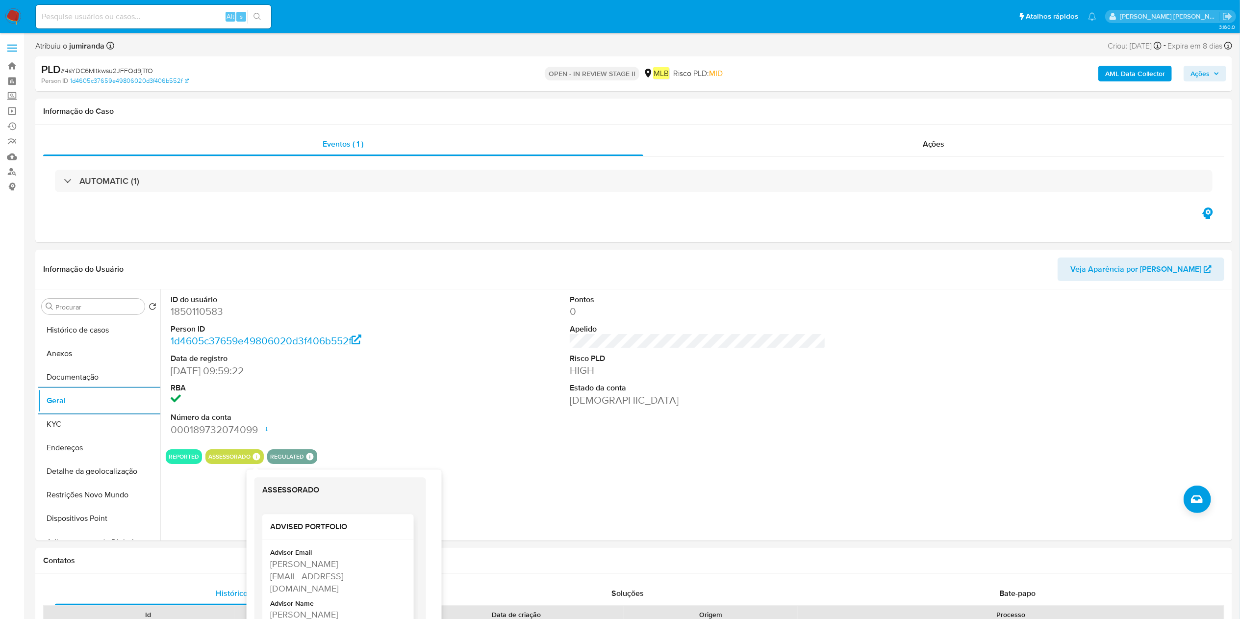
click at [306, 608] on div "[PERSON_NAME] [PERSON_NAME]" at bounding box center [337, 620] width 134 height 25
copy div "[PERSON_NAME] [PERSON_NAME]"
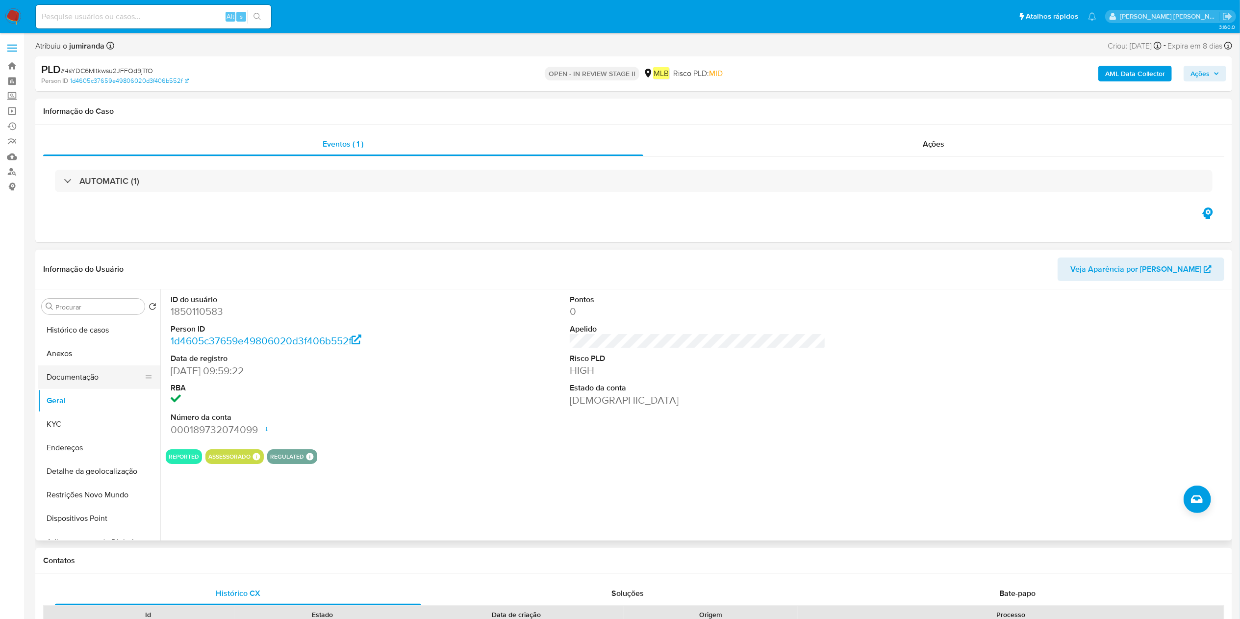
click at [71, 384] on button "Documentação" at bounding box center [95, 377] width 115 height 24
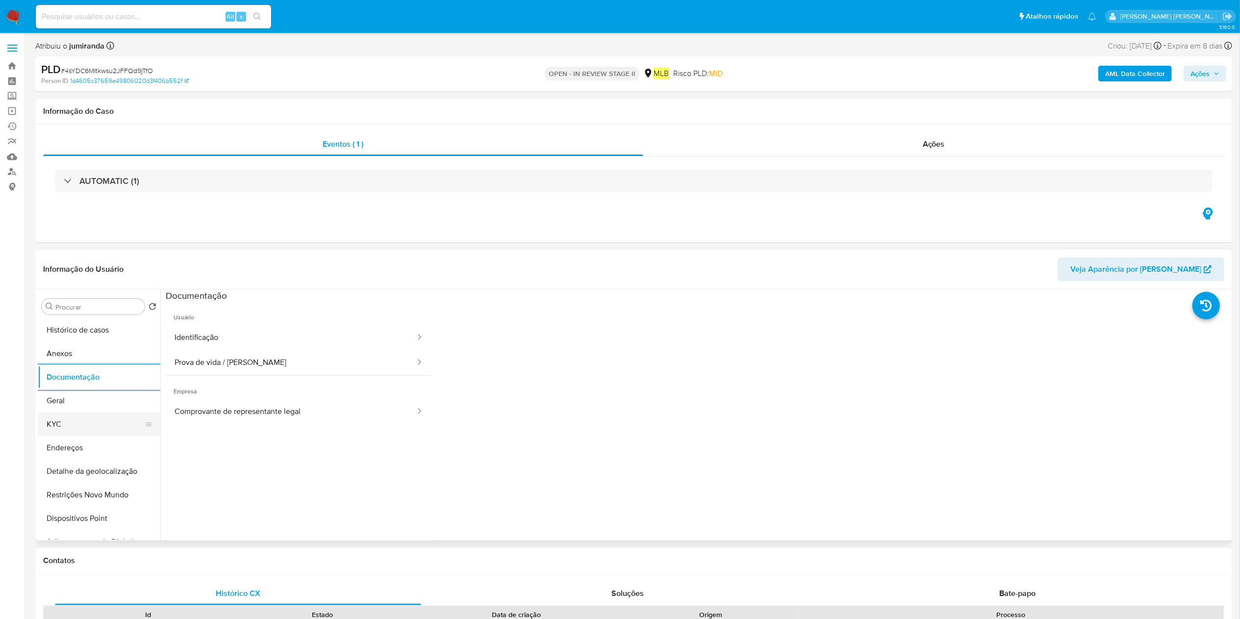
click at [91, 417] on button "KYC" at bounding box center [95, 424] width 115 height 24
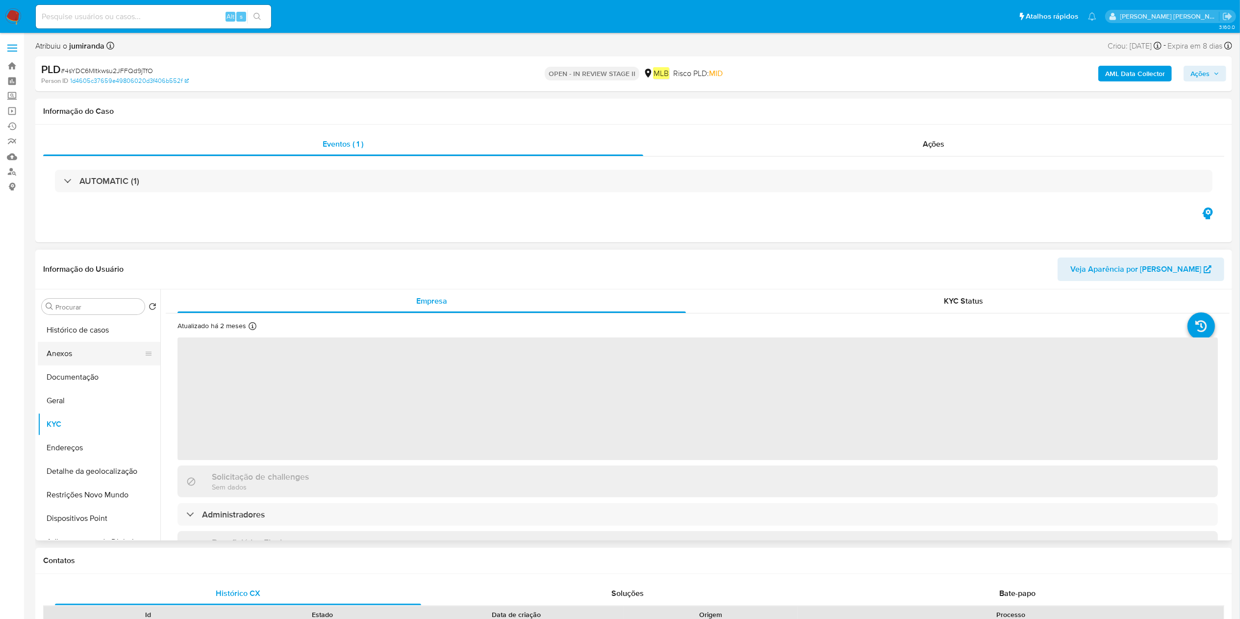
drag, startPoint x: 110, startPoint y: 354, endPoint x: 125, endPoint y: 353, distance: 14.8
click at [106, 352] on button "Anexos" at bounding box center [95, 354] width 115 height 24
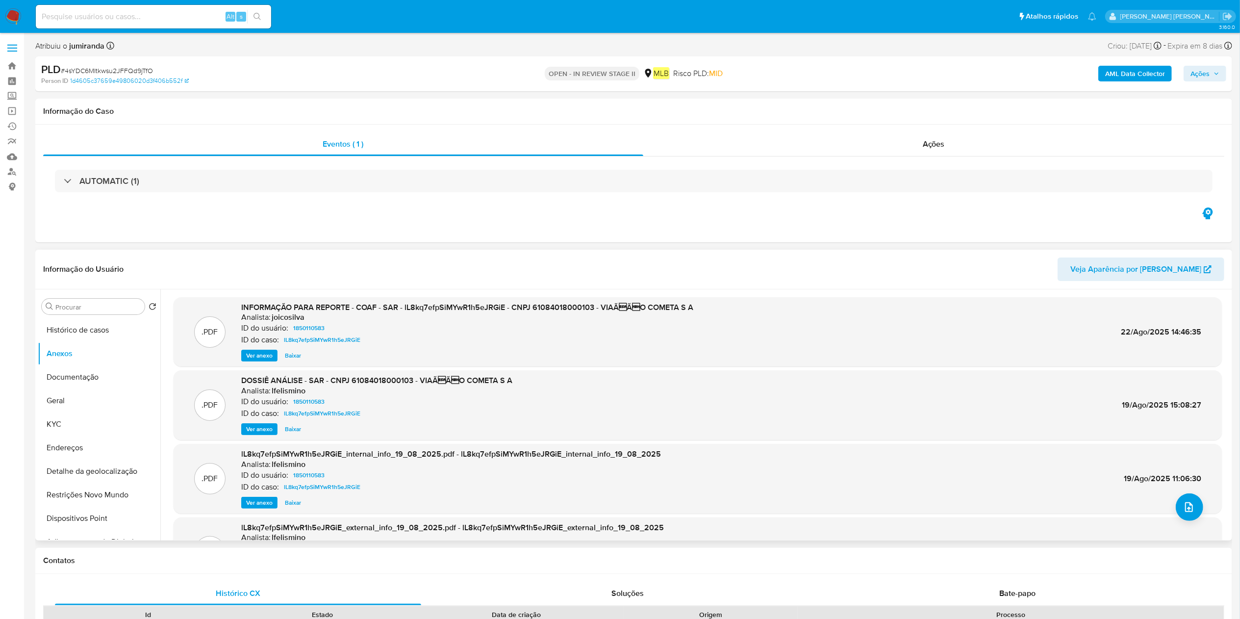
click at [269, 355] on span "Ver anexo" at bounding box center [259, 356] width 26 height 10
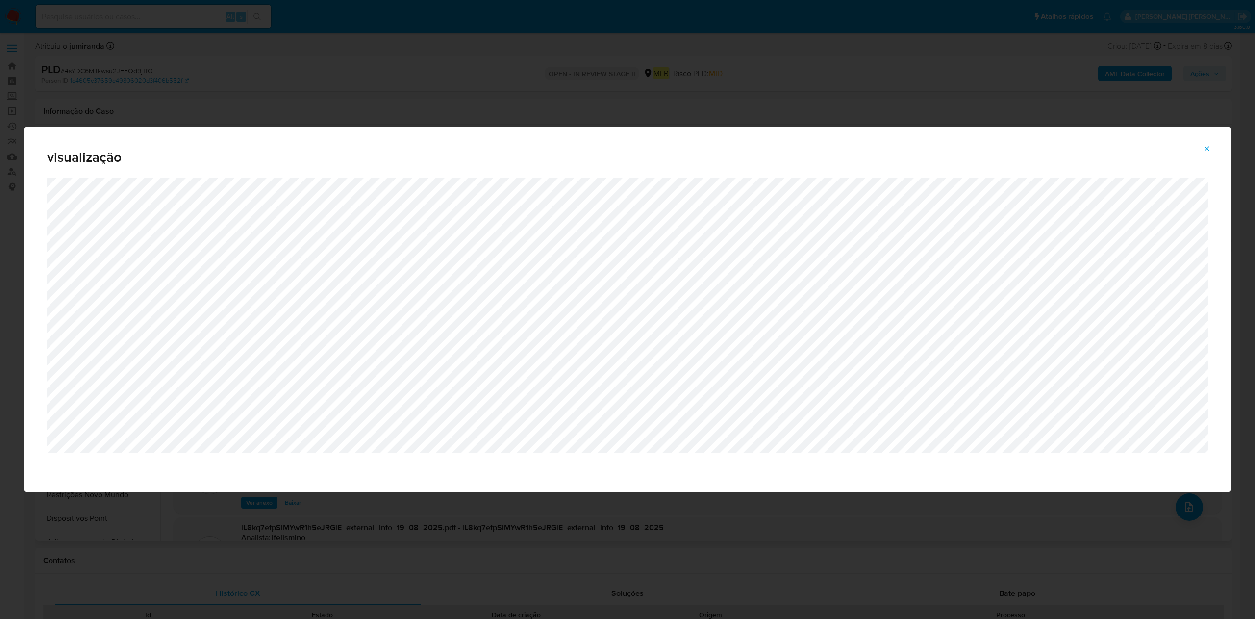
click at [277, 82] on div "visualização" at bounding box center [627, 309] width 1255 height 619
click at [355, 105] on div "visualização" at bounding box center [627, 309] width 1255 height 619
click at [1201, 145] on button "Attachment preview" at bounding box center [1207, 149] width 22 height 16
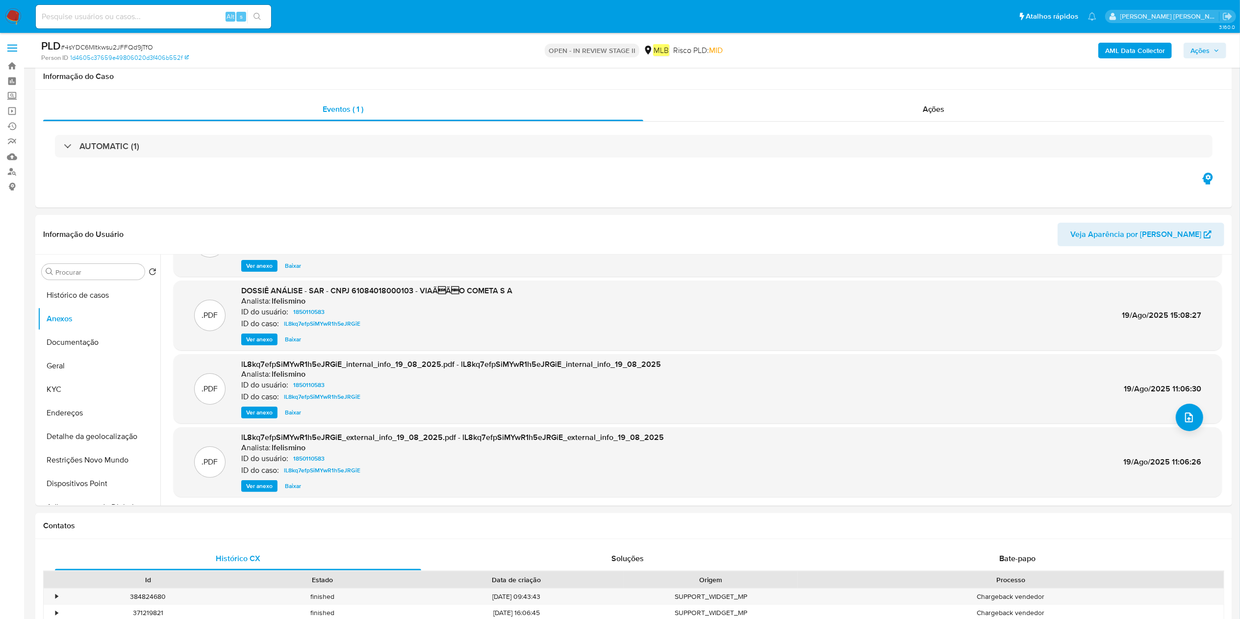
scroll to position [294, 0]
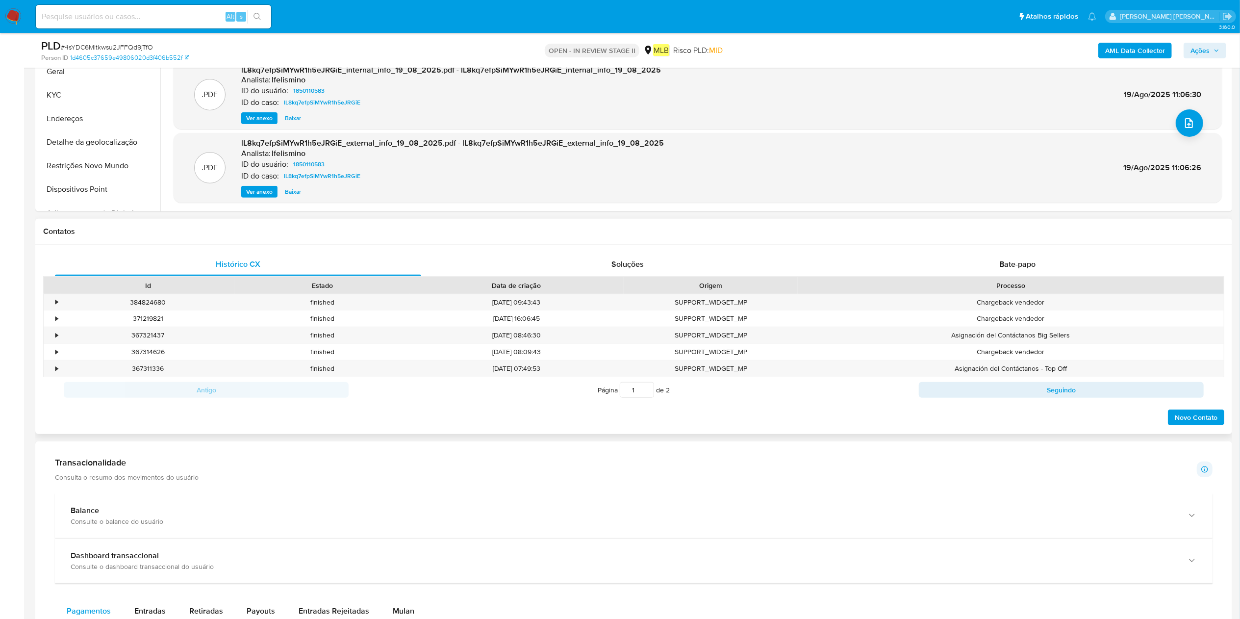
click at [1032, 252] on div "Histórico CX Soluções Bate-papo Id Estado Data de criação Origem Processo • 384…" at bounding box center [633, 339] width 1197 height 189
click at [993, 264] on div "Bate-papo" at bounding box center [1017, 264] width 366 height 24
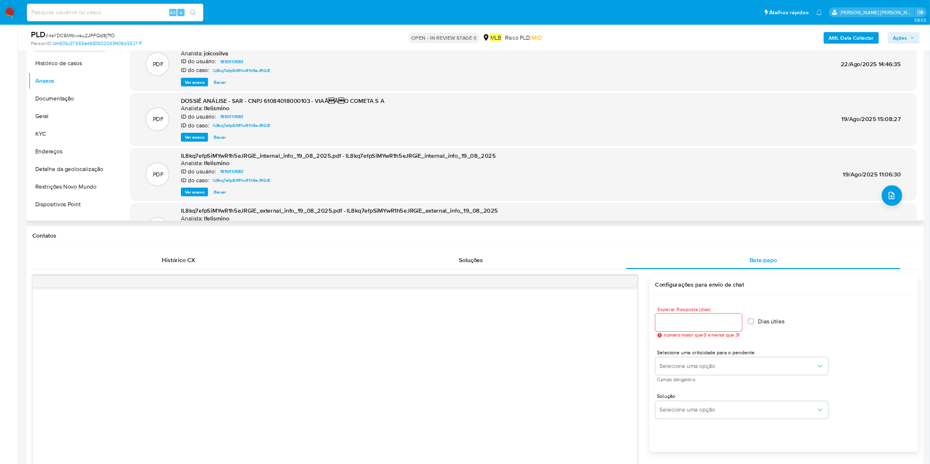
scroll to position [98, 0]
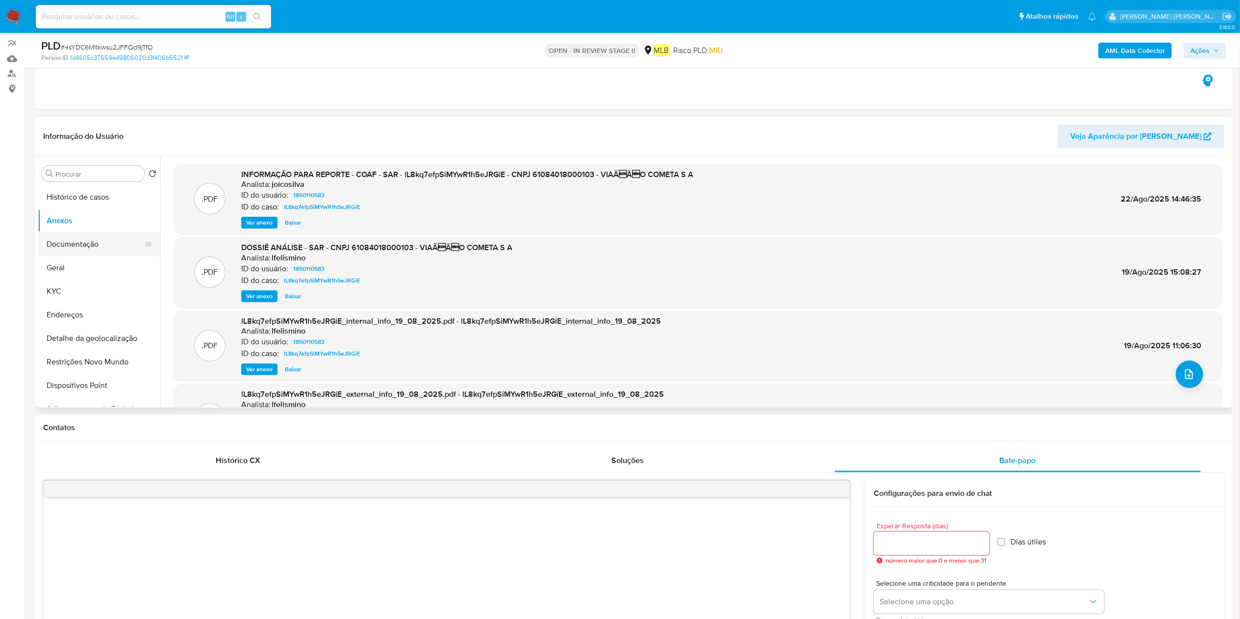
click at [99, 235] on button "Documentação" at bounding box center [95, 244] width 115 height 24
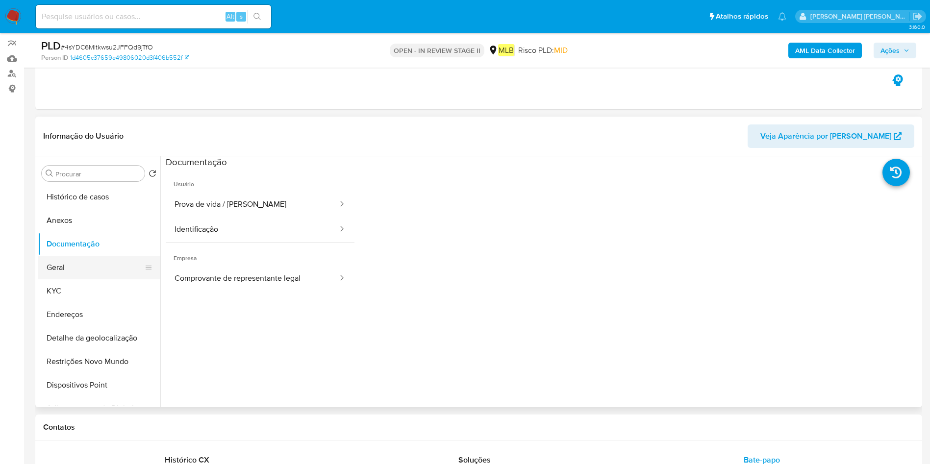
click at [84, 269] on button "Geral" at bounding box center [95, 268] width 115 height 24
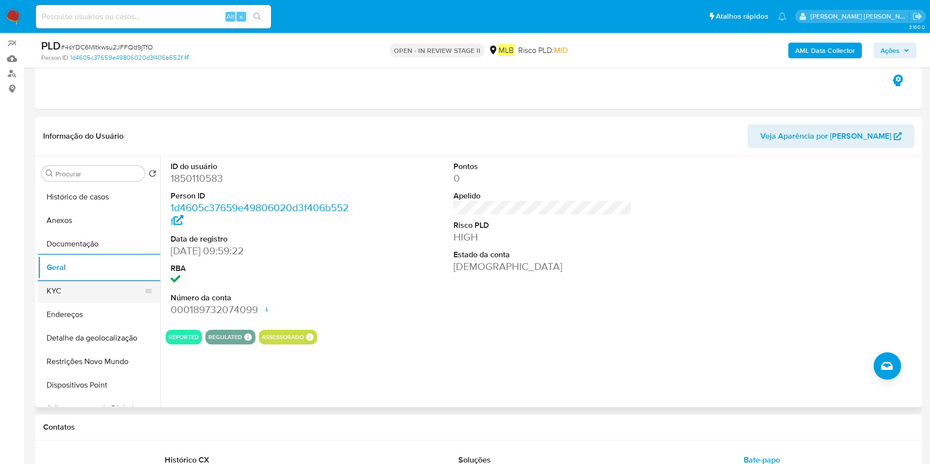
drag, startPoint x: 96, startPoint y: 288, endPoint x: 121, endPoint y: 288, distance: 24.5
click at [96, 287] on button "KYC" at bounding box center [95, 291] width 115 height 24
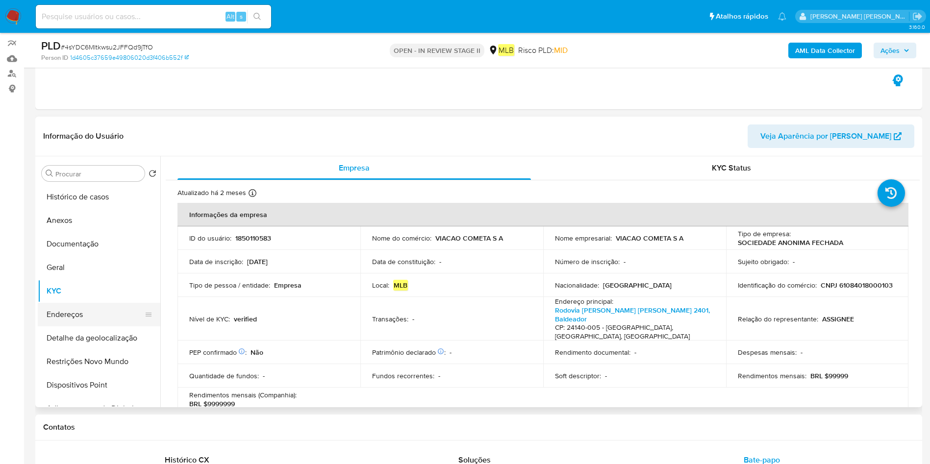
click at [110, 308] on button "Endereços" at bounding box center [95, 315] width 115 height 24
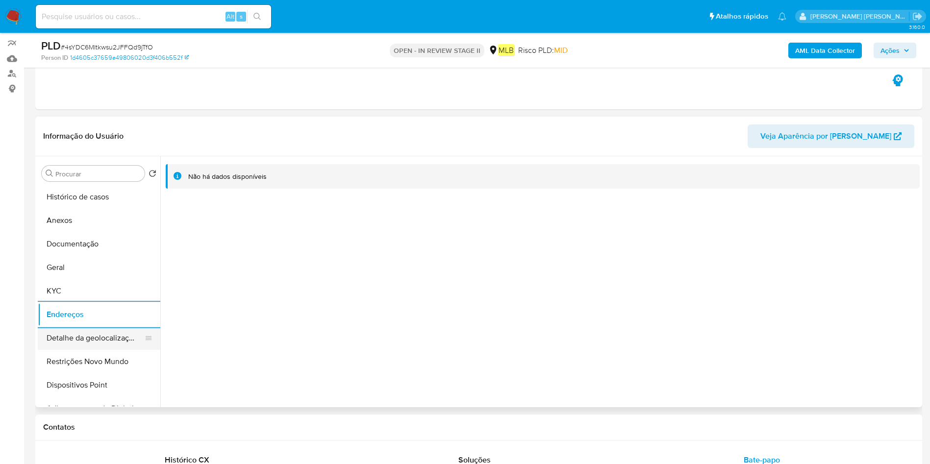
click at [129, 331] on button "Detalhe da geolocalização" at bounding box center [95, 339] width 115 height 24
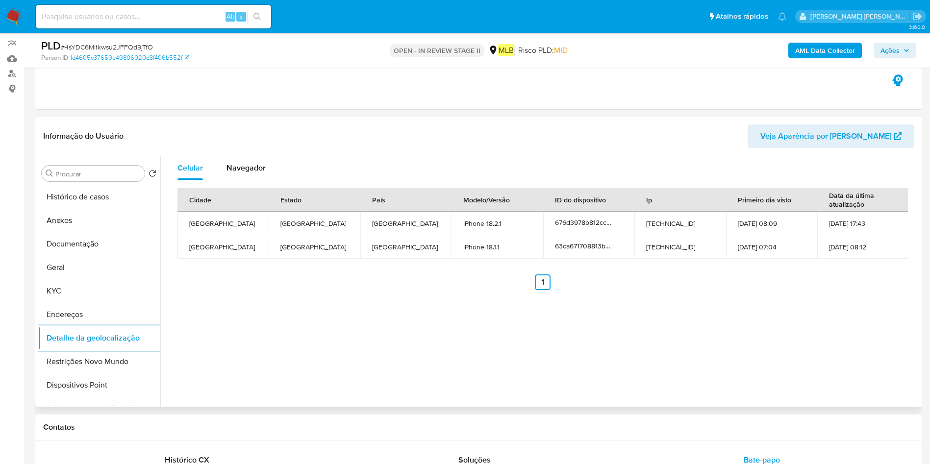
click at [37, 371] on div "Procurar Retornar ao pedido padrão Histórico de casos Anexos Documentação [PERS…" at bounding box center [478, 281] width 887 height 251
click at [67, 366] on button "Restrições Novo Mundo" at bounding box center [95, 362] width 115 height 24
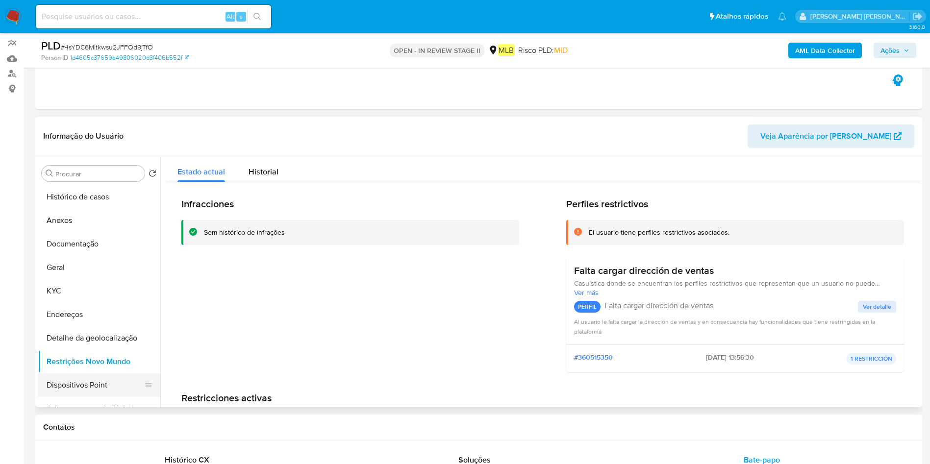
click at [113, 382] on button "Dispositivos Point" at bounding box center [95, 386] width 115 height 24
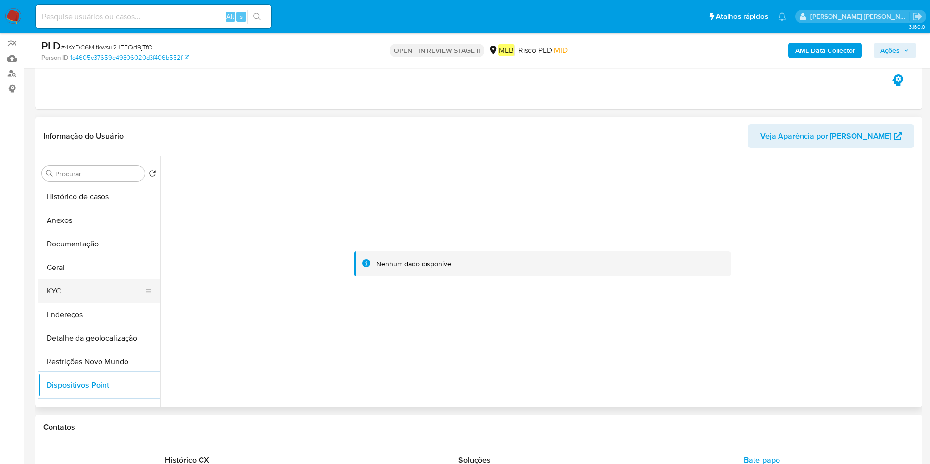
click at [101, 280] on button "KYC" at bounding box center [95, 291] width 115 height 24
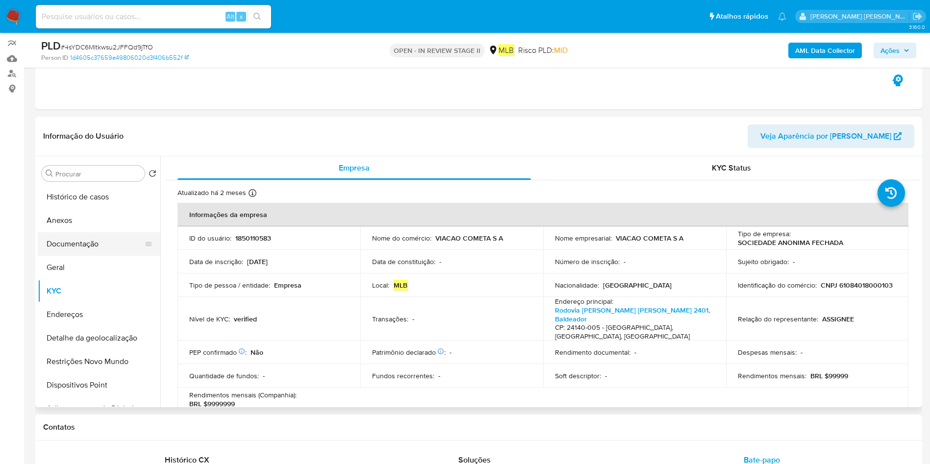
click at [99, 231] on button "Anexos" at bounding box center [99, 221] width 123 height 24
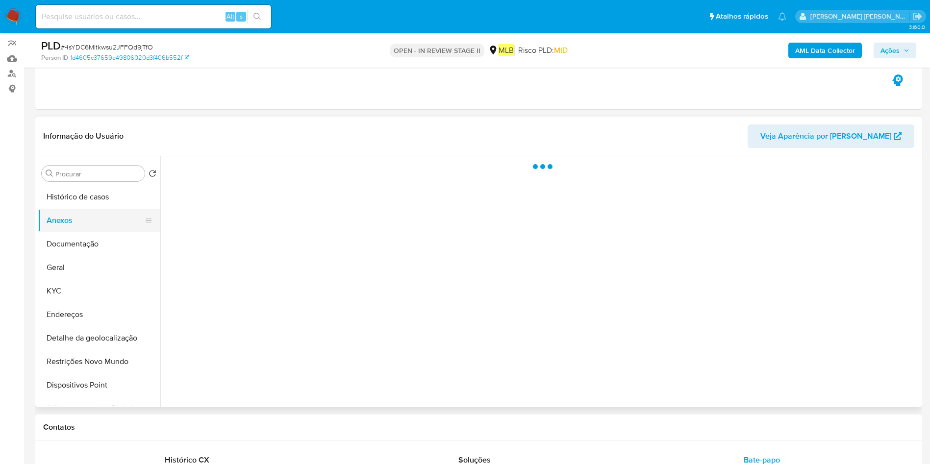
click at [99, 226] on button "Anexos" at bounding box center [95, 221] width 115 height 24
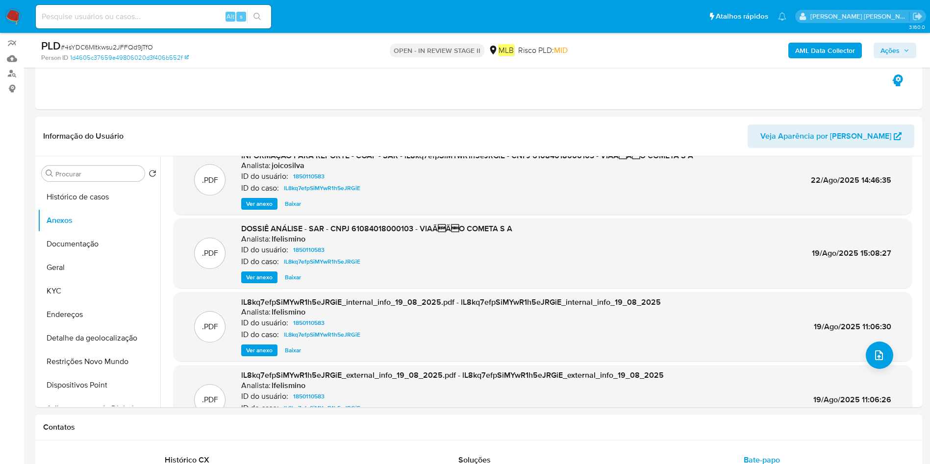
scroll to position [0, 0]
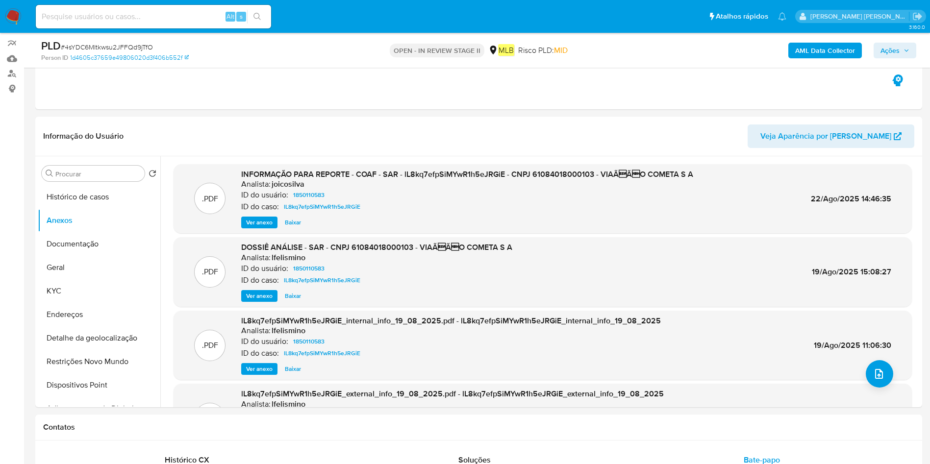
click at [266, 223] on span "Ver anexo" at bounding box center [259, 223] width 26 height 10
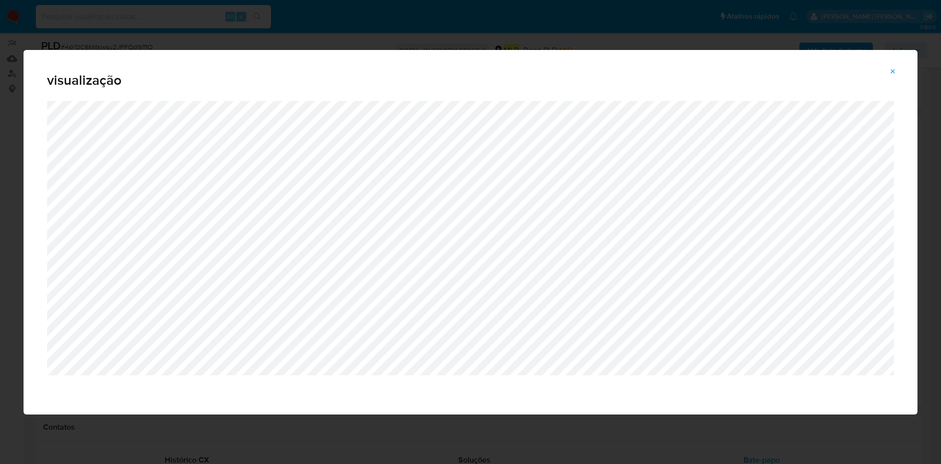
click at [889, 74] on icon "Attachment preview" at bounding box center [893, 72] width 8 height 8
